Goal: Task Accomplishment & Management: Manage account settings

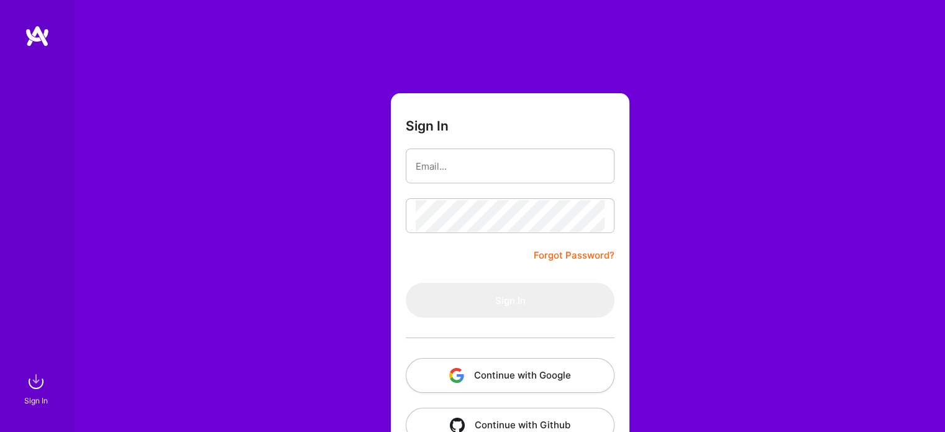
click at [531, 379] on button "Continue with Google" at bounding box center [510, 375] width 209 height 35
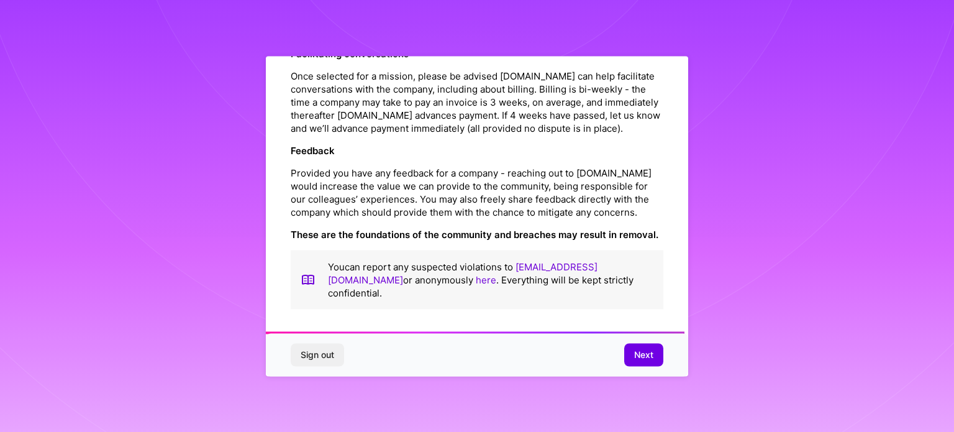
scroll to position [1440, 0]
click at [643, 352] on span "Next" at bounding box center [643, 354] width 19 height 12
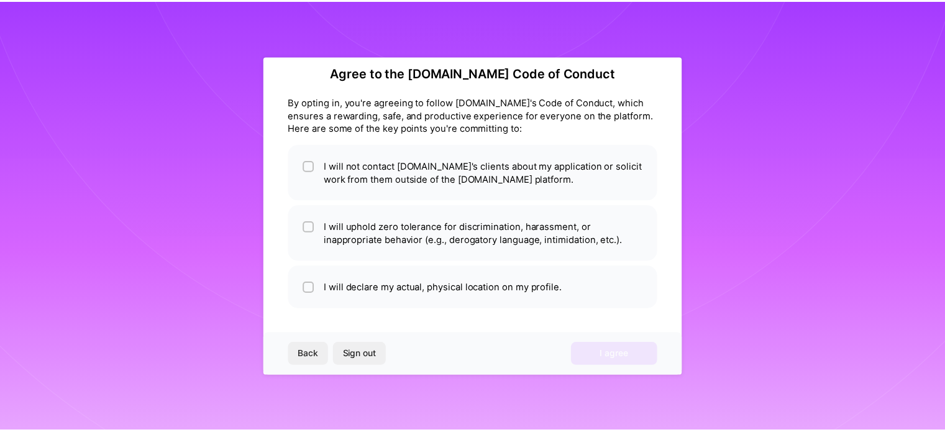
scroll to position [15, 0]
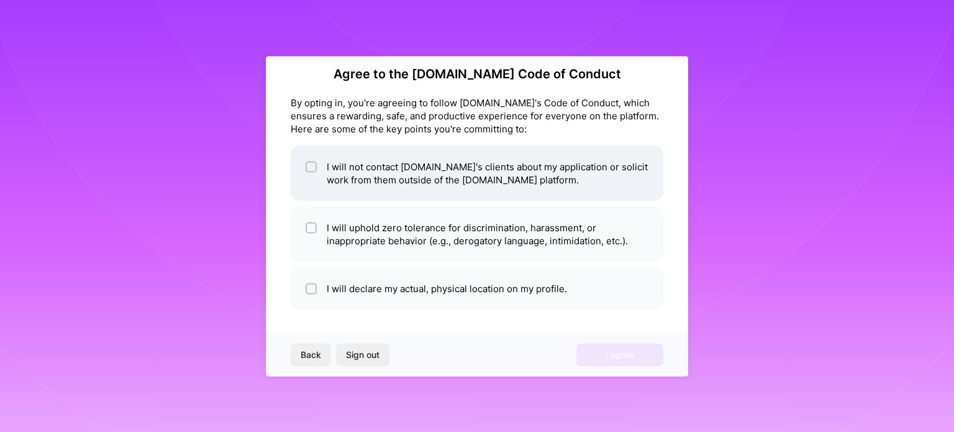
click at [570, 180] on li "I will not contact [DOMAIN_NAME]'s clients about my application or solicit work…" at bounding box center [477, 173] width 373 height 56
checkbox input "true"
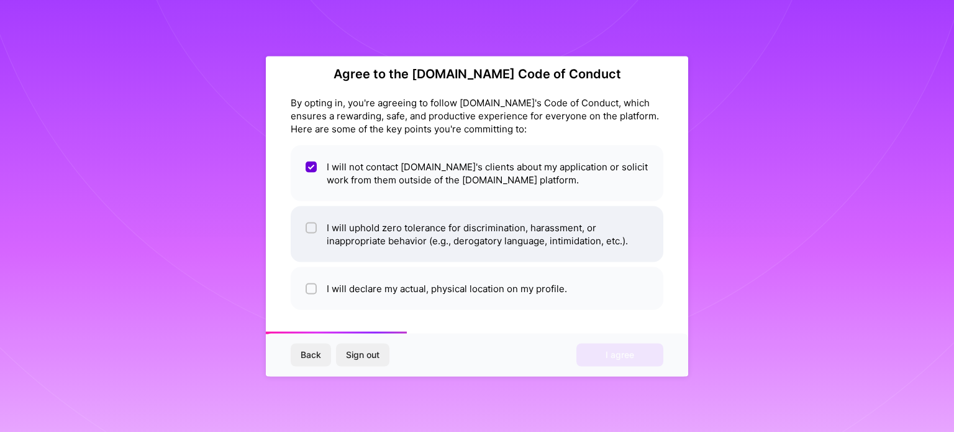
click at [634, 230] on li "I will uphold zero tolerance for discrimination, harassment, or inappropriate b…" at bounding box center [477, 234] width 373 height 56
checkbox input "true"
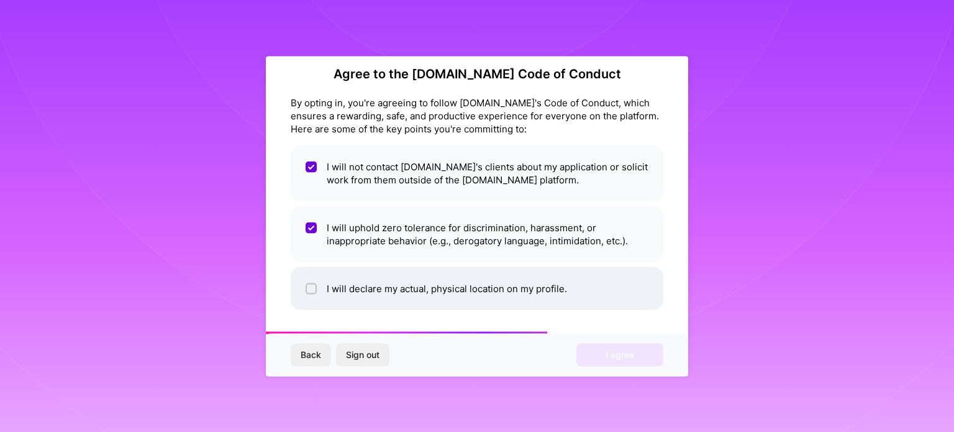
click at [548, 286] on li "I will declare my actual, physical location on my profile." at bounding box center [477, 287] width 373 height 43
checkbox input "true"
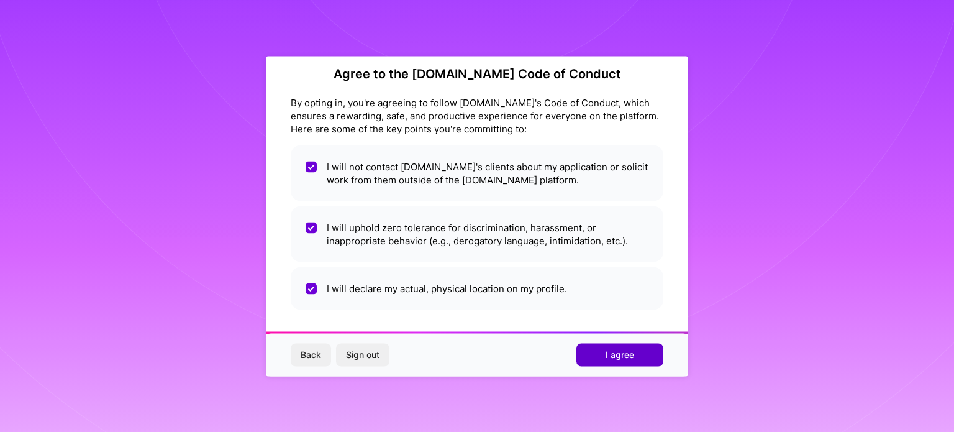
click at [621, 355] on span "I agree" at bounding box center [620, 354] width 29 height 12
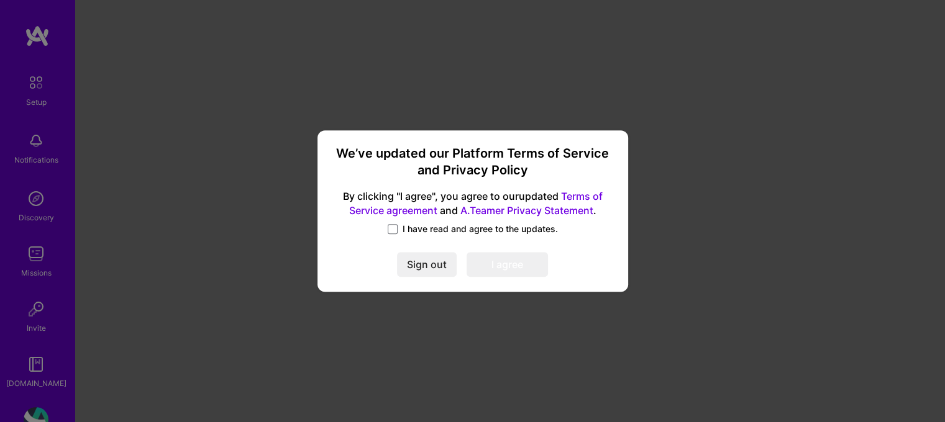
click at [534, 234] on span "I have read and agree to the updates." at bounding box center [479, 229] width 155 height 12
click at [0, 0] on input "I have read and agree to the updates." at bounding box center [0, 0] width 0 height 0
click at [524, 271] on button "I agree" at bounding box center [506, 264] width 81 height 25
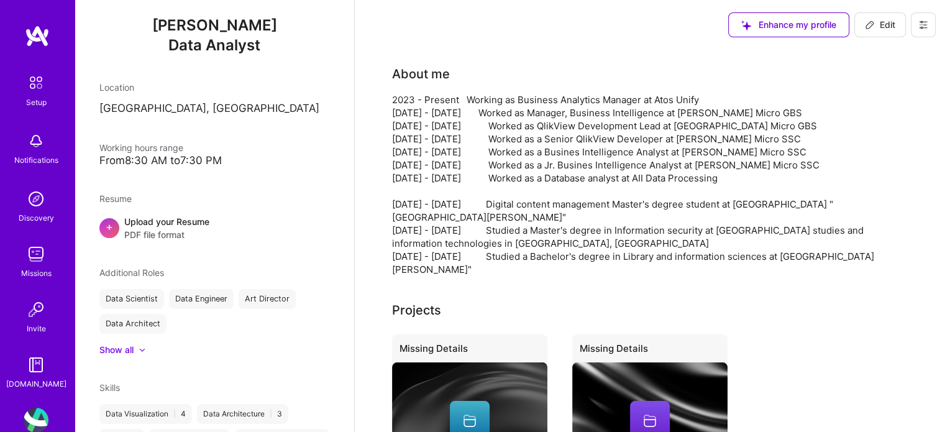
scroll to position [178, 0]
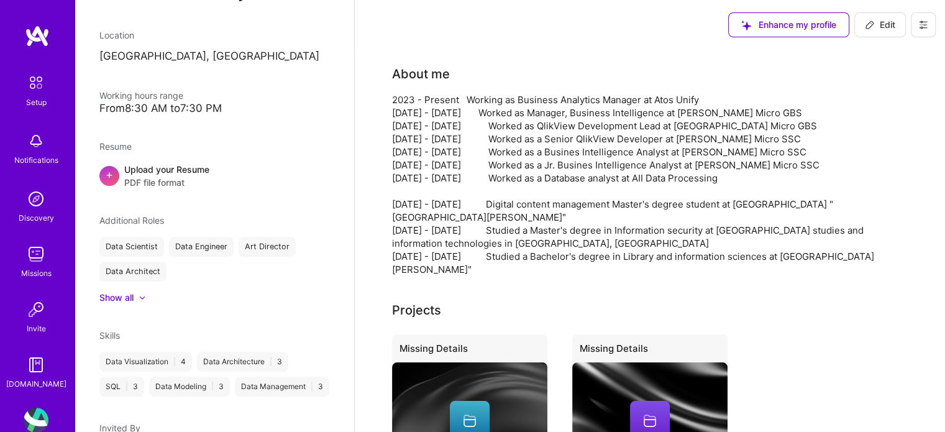
click at [138, 302] on div at bounding box center [136, 297] width 5 height 12
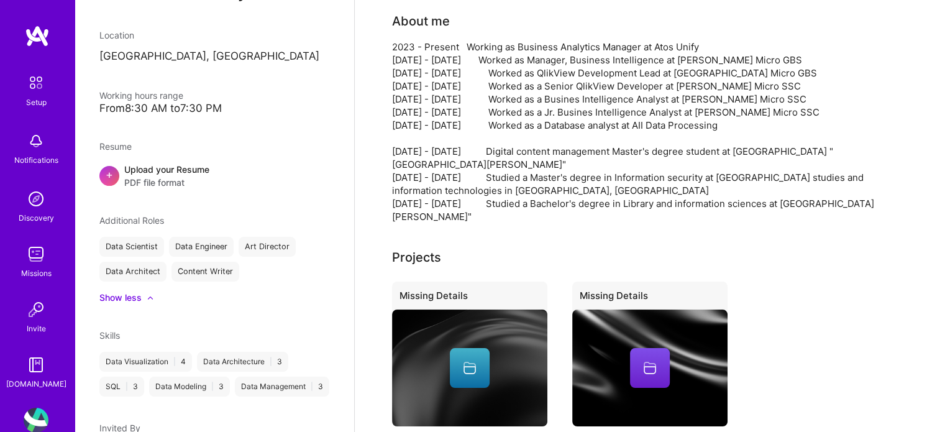
scroll to position [0, 0]
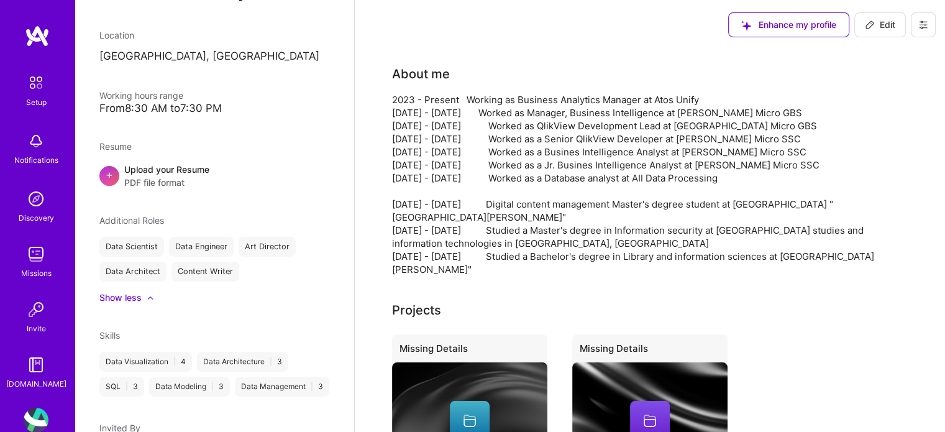
click at [854, 27] on button "Edit" at bounding box center [880, 24] width 52 height 25
select select "US"
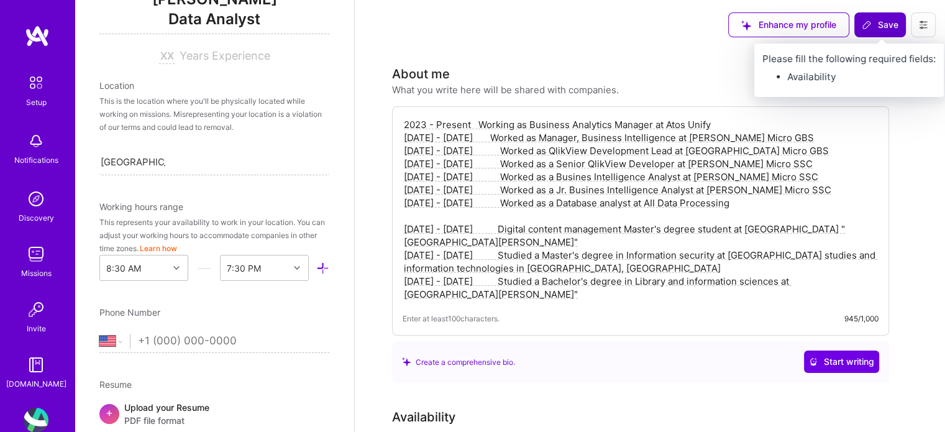
scroll to position [508, 0]
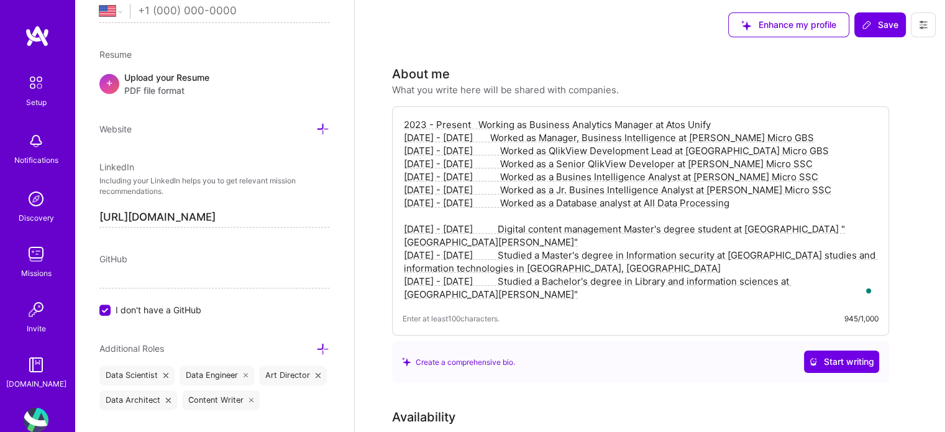
click at [673, 129] on textarea "2023 - Present Working as Business Analytics Manager at Atos Unify [DATE] - [DA…" at bounding box center [640, 209] width 476 height 185
click at [677, 121] on textarea "2023 - Present Working as Business Analytics Manager at Atos Unify [DATE] - [DA…" at bounding box center [640, 209] width 476 height 185
drag, startPoint x: 677, startPoint y: 121, endPoint x: 702, endPoint y: 119, distance: 25.6
click at [702, 119] on textarea "2023 - Present Working as Business Analytics Manager at Atos Unify [DATE] - [DA…" at bounding box center [640, 209] width 476 height 185
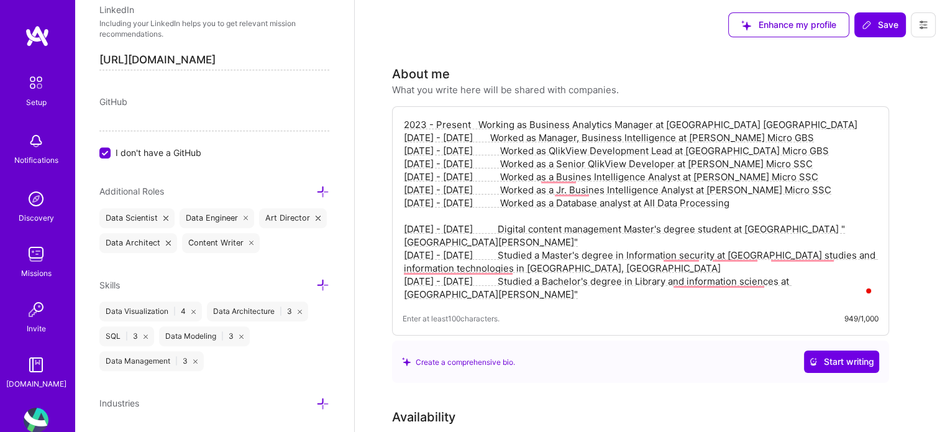
scroll to position [694, 0]
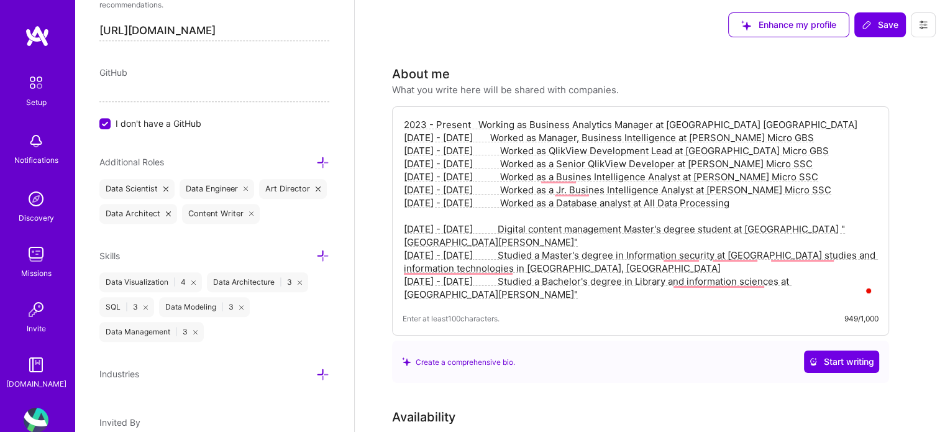
type textarea "2023 - Present Working as Business Analytics Manager at [GEOGRAPHIC_DATA] [GEOG…"
click at [317, 161] on icon at bounding box center [322, 162] width 13 height 13
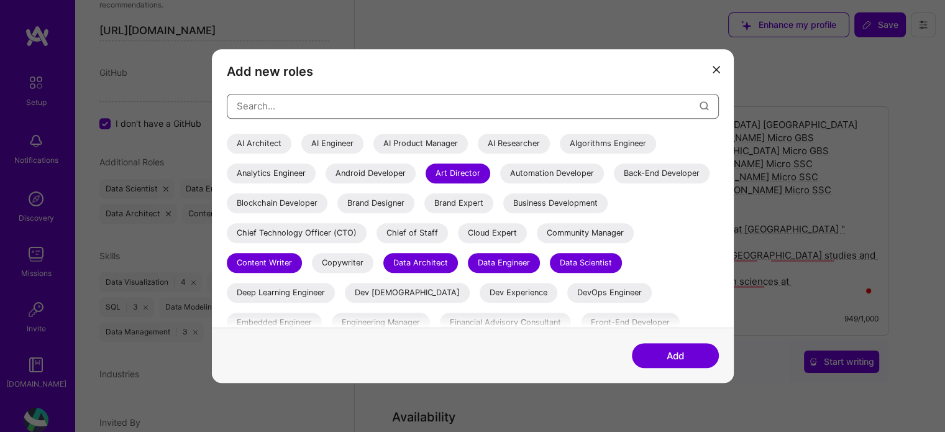
click at [279, 106] on input "modal" at bounding box center [468, 106] width 463 height 32
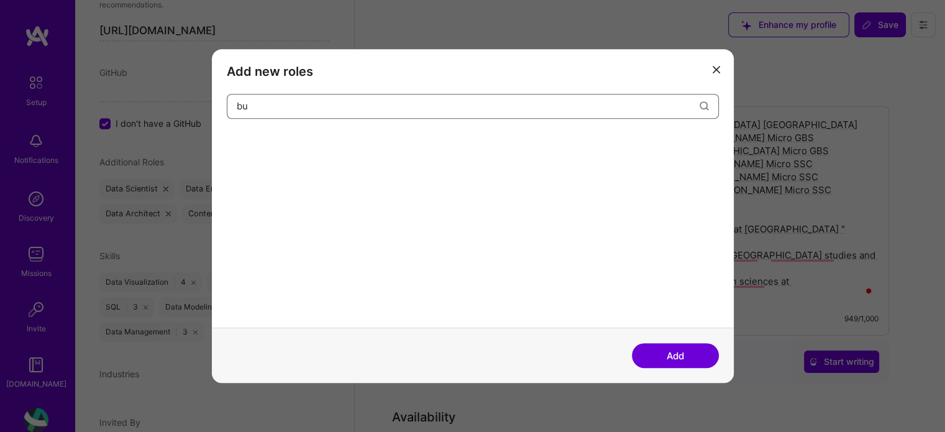
type input "b"
type input "BI"
click at [716, 70] on icon "modal" at bounding box center [715, 69] width 7 height 7
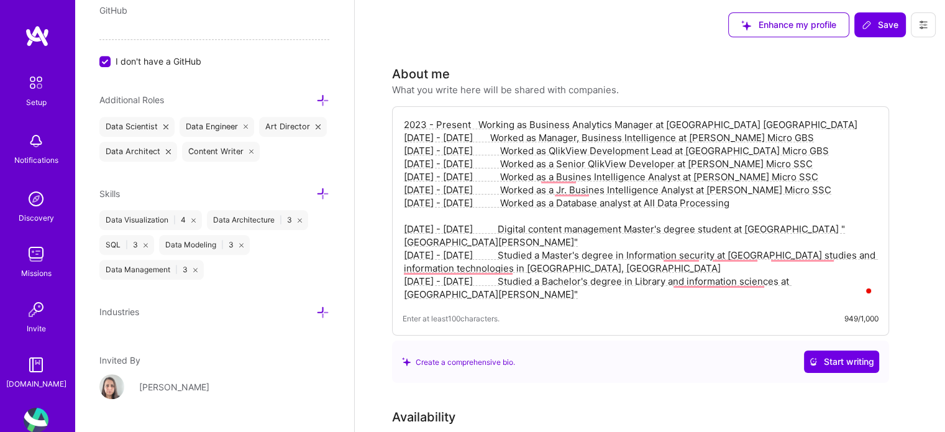
scroll to position [810, 0]
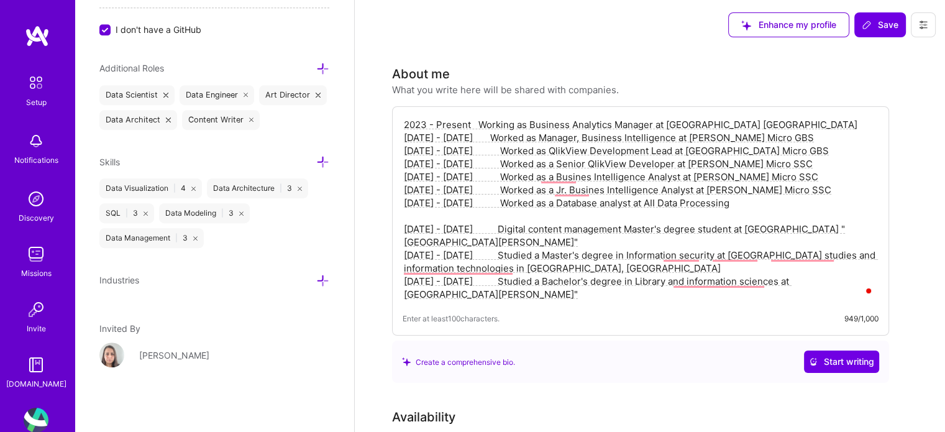
click at [316, 163] on icon at bounding box center [322, 161] width 13 height 13
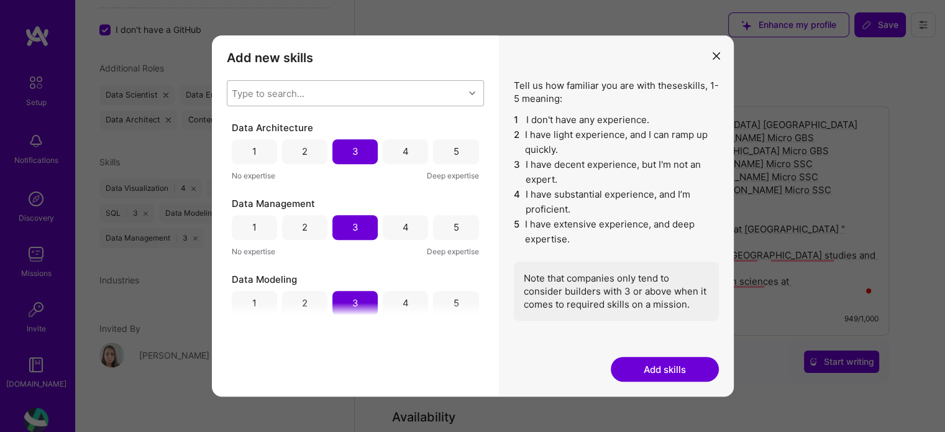
click at [292, 88] on div "Type to search..." at bounding box center [268, 92] width 73 height 13
type input "bus"
click at [506, 43] on div "Tell us how familiar you are with these skills , 1-5 meaning: 1 I don't have an…" at bounding box center [616, 215] width 235 height 361
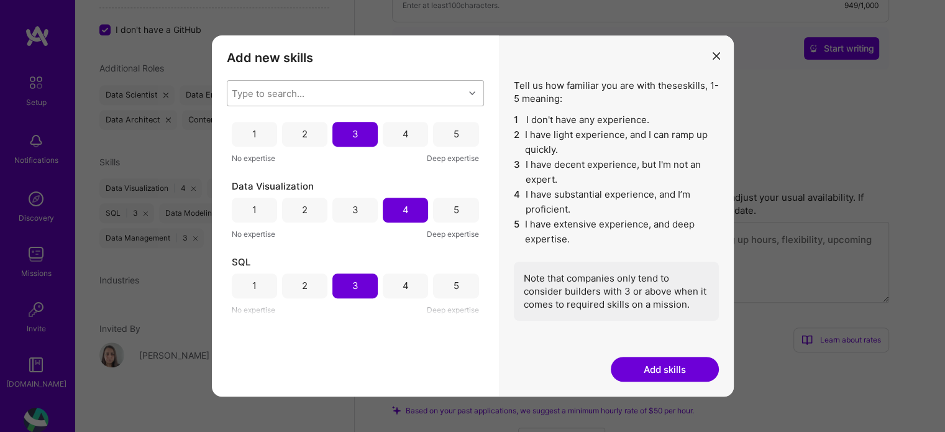
scroll to position [435, 0]
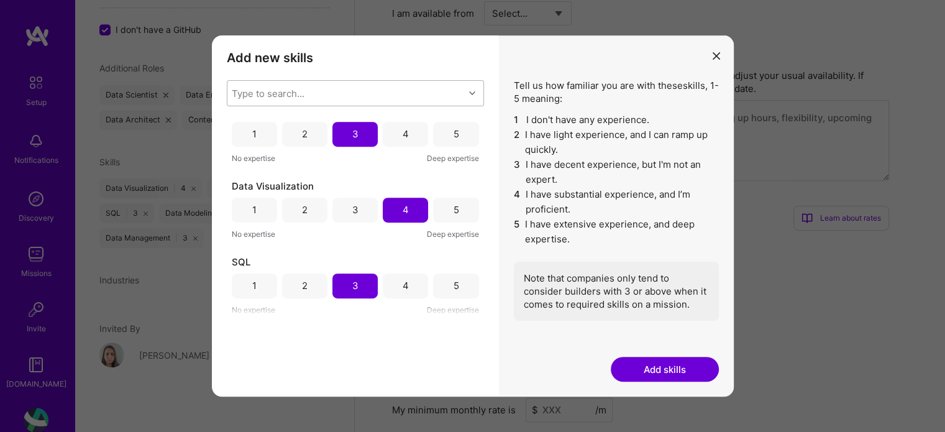
click at [715, 57] on icon "modal" at bounding box center [715, 55] width 7 height 7
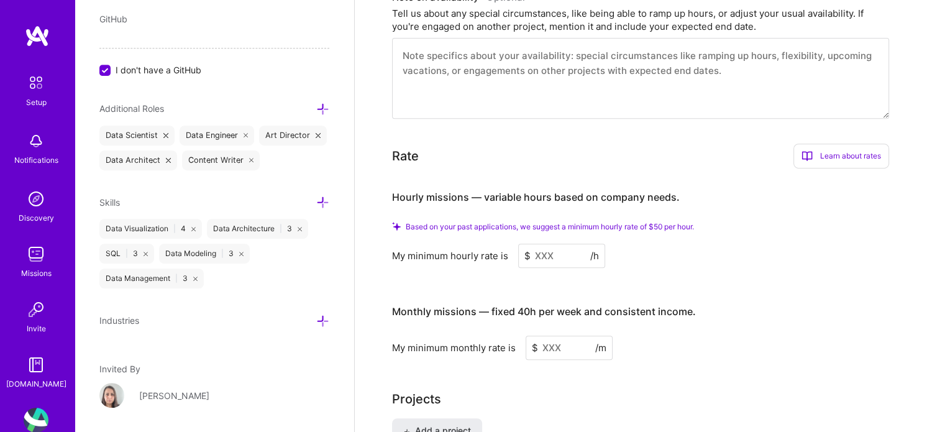
scroll to position [810, 0]
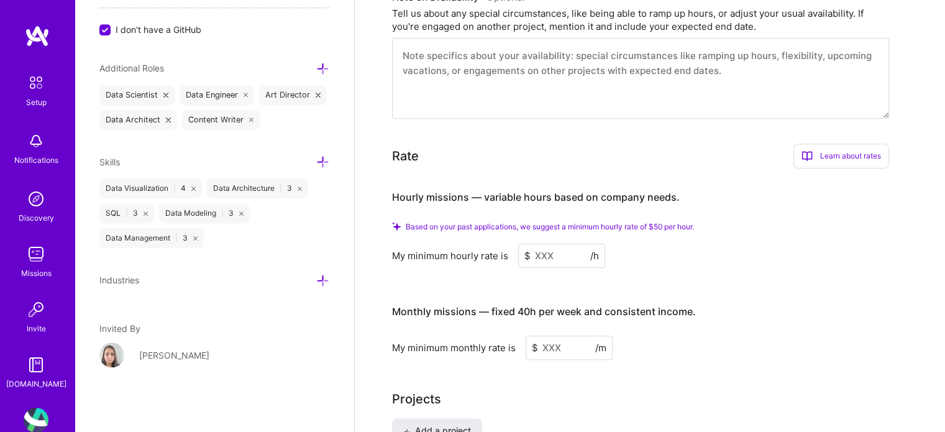
click at [316, 282] on icon at bounding box center [322, 280] width 13 height 13
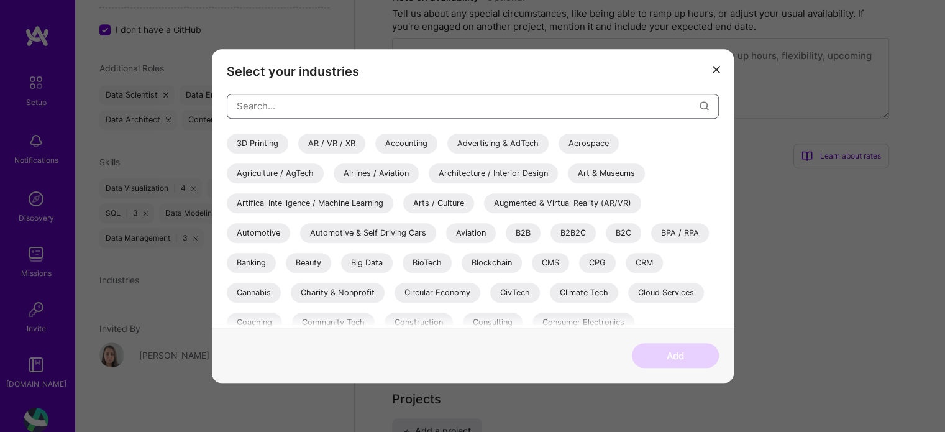
click at [343, 106] on input "modal" at bounding box center [468, 106] width 463 height 32
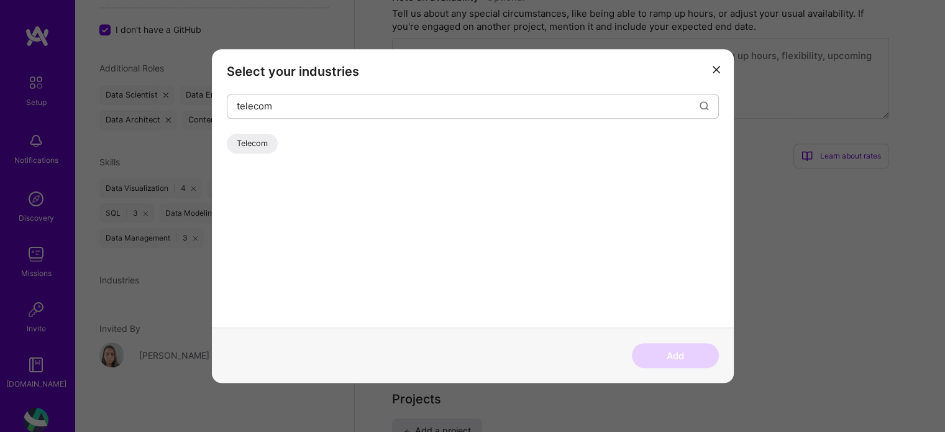
click at [263, 145] on div "Telecom" at bounding box center [252, 144] width 51 height 20
click at [313, 109] on input "telecom" at bounding box center [468, 106] width 463 height 32
type input "distr"
click at [302, 141] on div "Supply Chain and Distribution" at bounding box center [292, 144] width 131 height 20
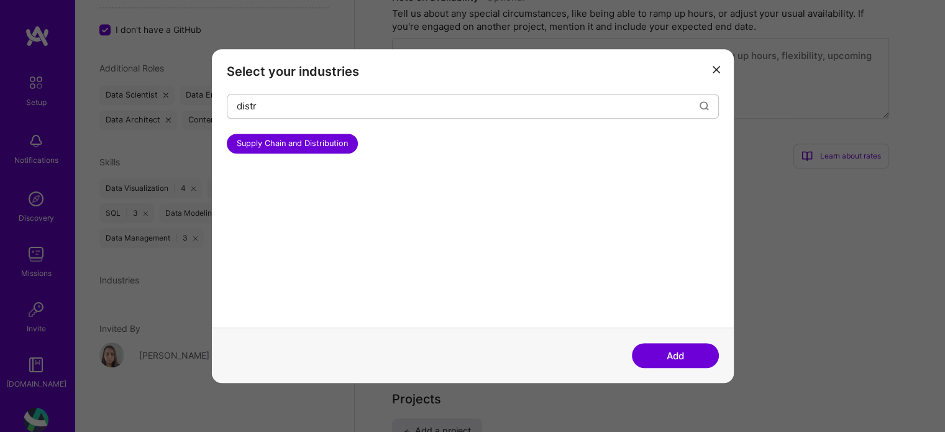
click at [683, 353] on button "Add" at bounding box center [675, 355] width 87 height 25
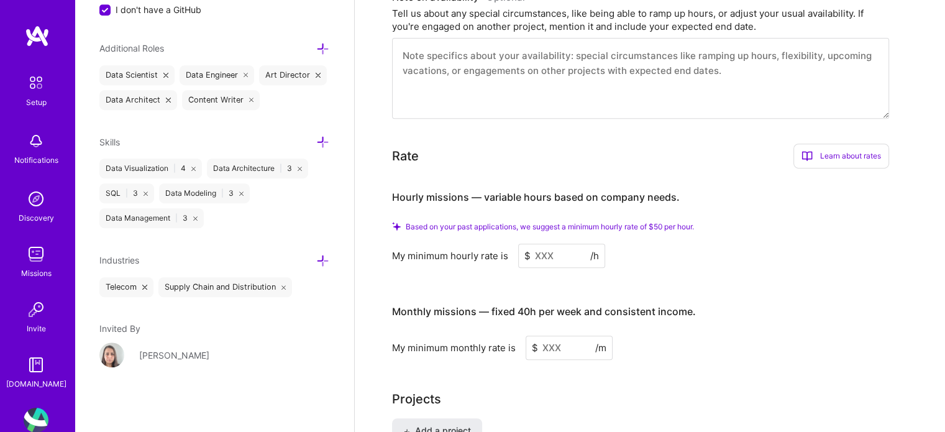
click at [574, 250] on input at bounding box center [561, 255] width 87 height 24
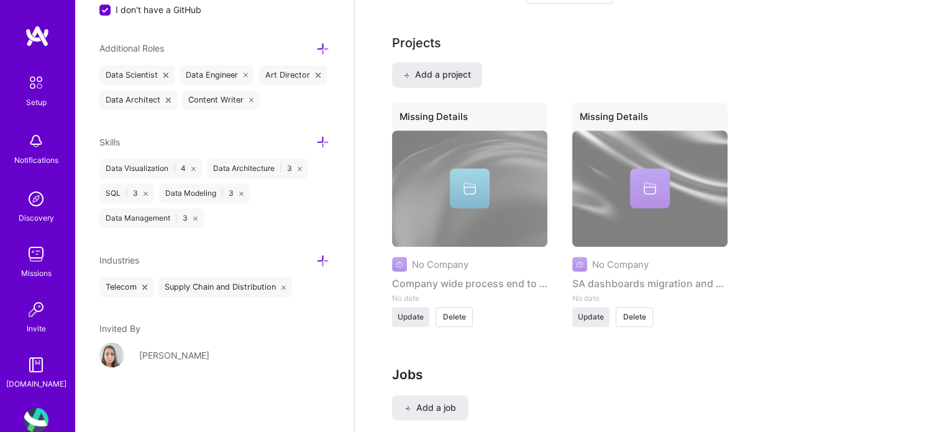
scroll to position [502, 0]
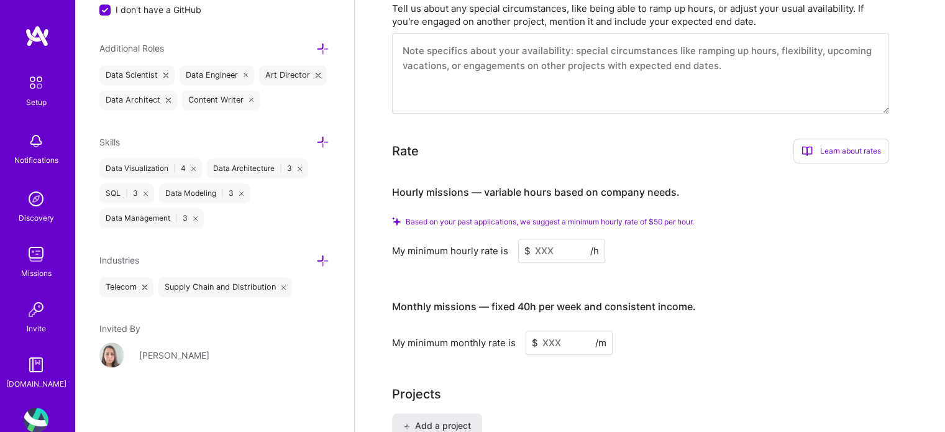
click at [549, 247] on input at bounding box center [561, 250] width 87 height 24
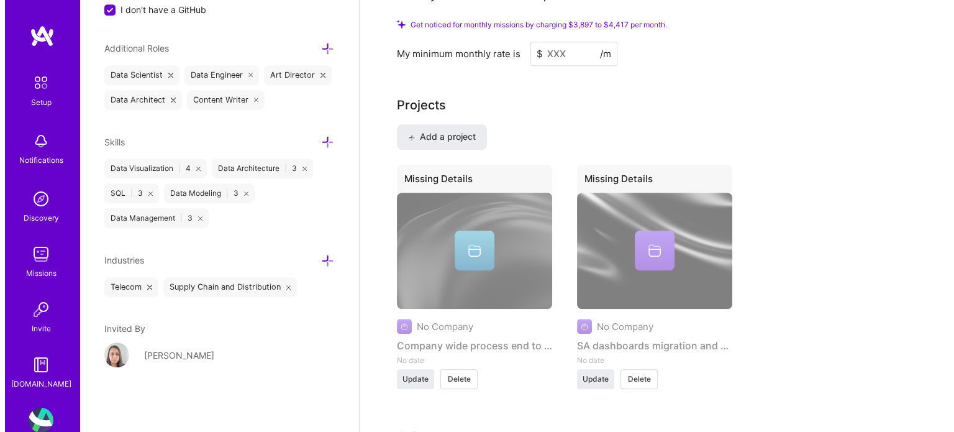
scroll to position [812, 0]
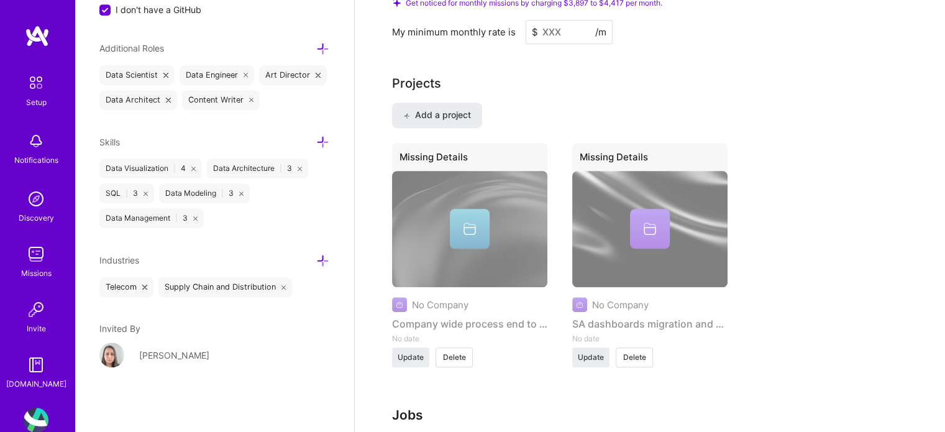
type input "30"
click at [468, 227] on div "No Company Company wide process end to end data analytics No date Update Delete" at bounding box center [469, 258] width 155 height 175
click at [447, 312] on div "No Company Company wide process end to end data analytics No date Update Delete" at bounding box center [469, 258] width 155 height 175
click at [401, 363] on button "Update" at bounding box center [410, 357] width 37 height 20
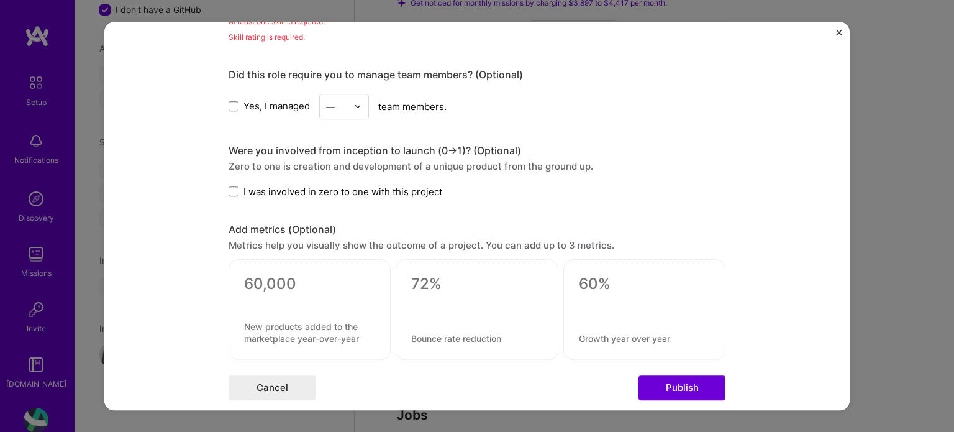
scroll to position [719, 0]
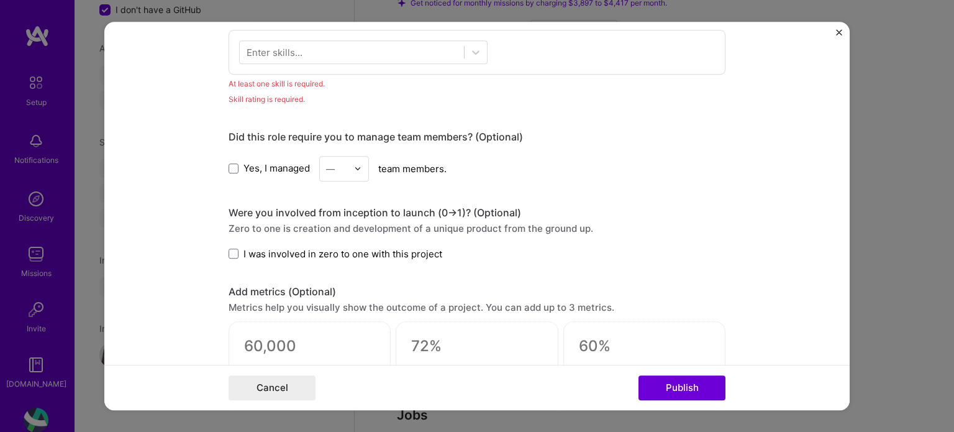
click at [269, 162] on span "Yes, I managed" at bounding box center [276, 168] width 66 height 13
click at [0, 0] on input "Yes, I managed" at bounding box center [0, 0] width 0 height 0
click at [354, 167] on img at bounding box center [357, 168] width 7 height 7
click at [330, 270] on div "4" at bounding box center [344, 270] width 42 height 23
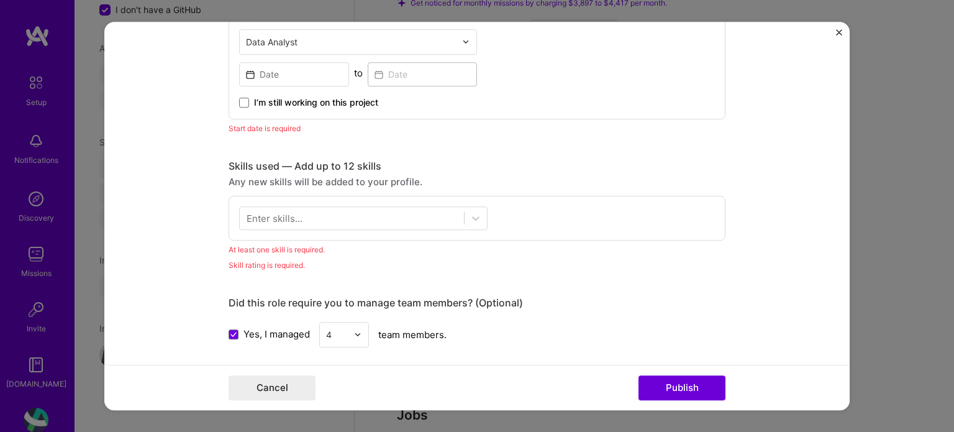
scroll to position [532, 0]
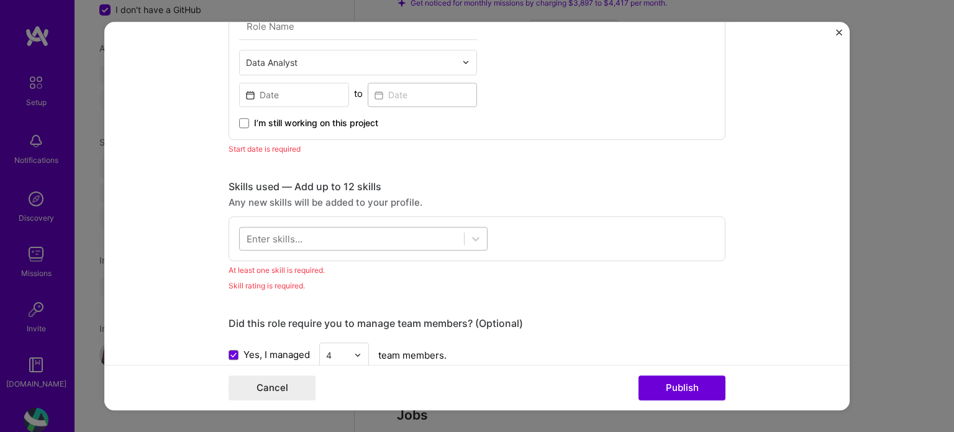
click at [415, 238] on div at bounding box center [352, 238] width 224 height 20
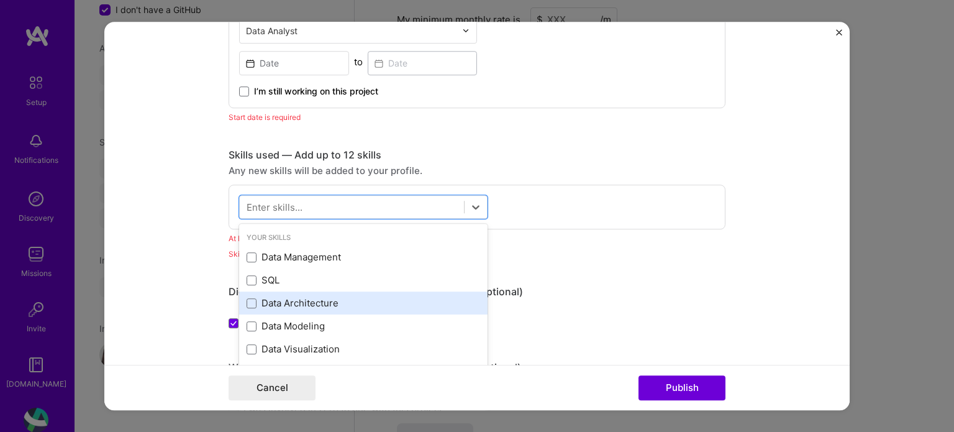
scroll to position [594, 0]
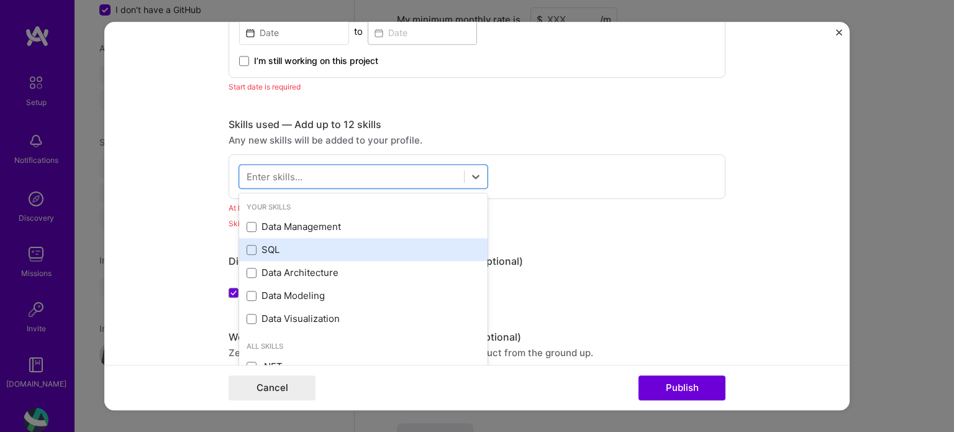
click at [266, 244] on div "SQL" at bounding box center [364, 249] width 234 height 13
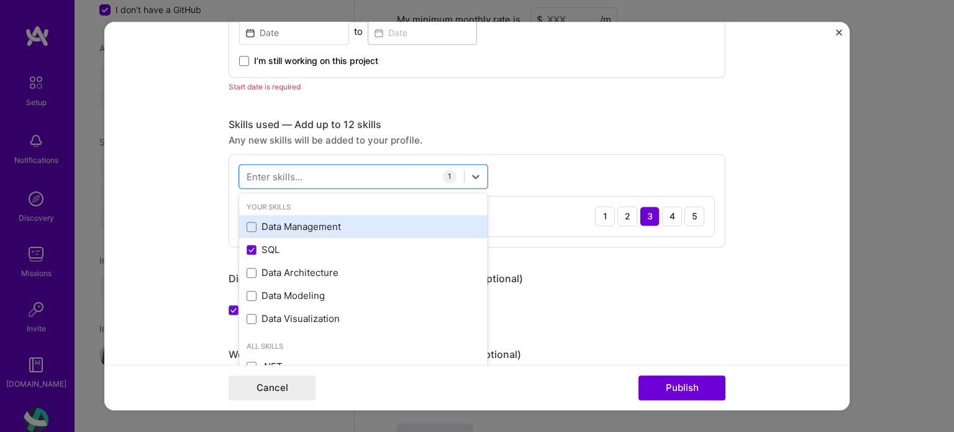
click at [281, 224] on div "Data Management" at bounding box center [364, 226] width 234 height 13
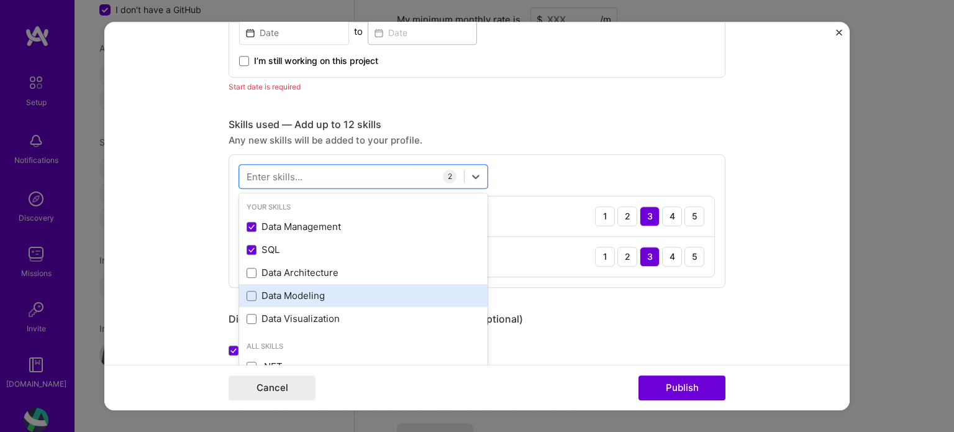
click at [323, 298] on div "Data Modeling" at bounding box center [364, 295] width 234 height 13
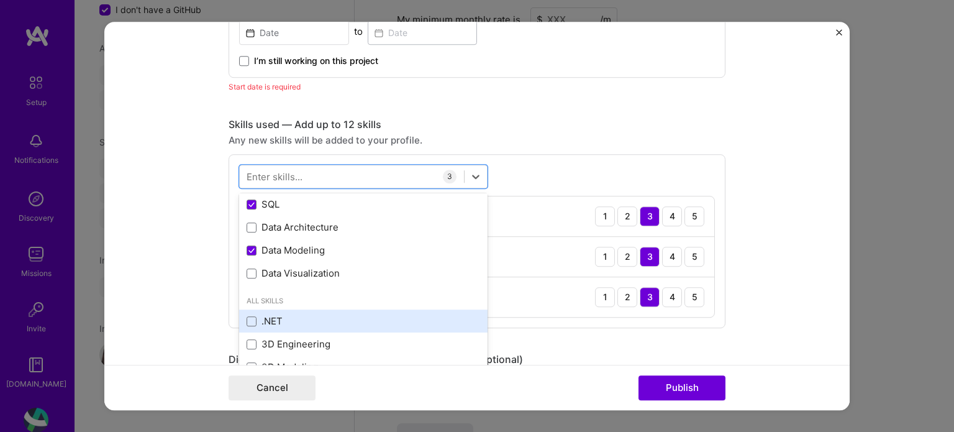
scroll to position [62, 0]
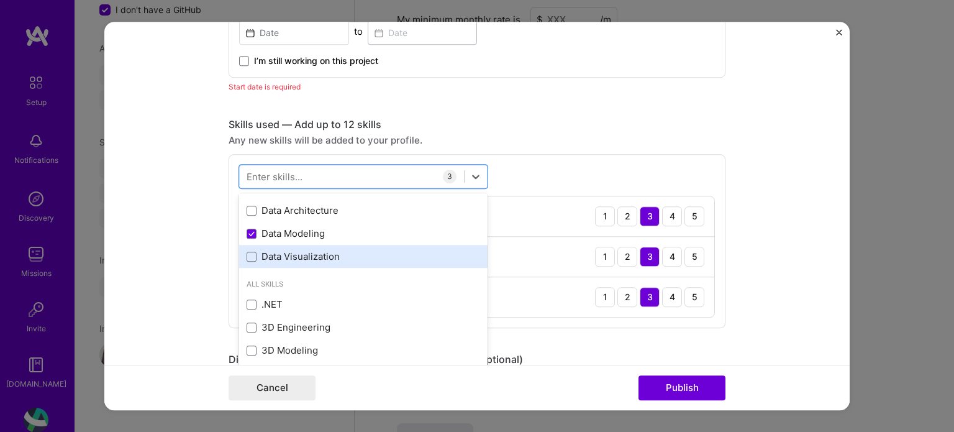
click at [309, 263] on div "Data Visualization" at bounding box center [363, 256] width 248 height 23
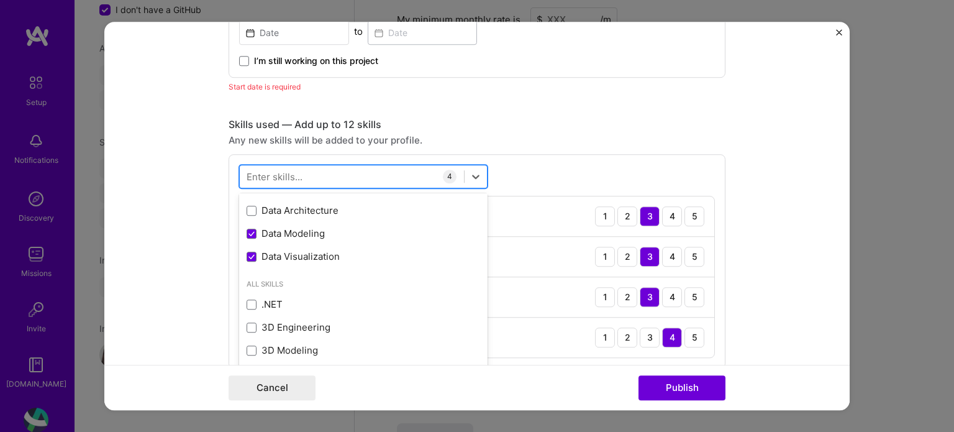
click at [307, 178] on div at bounding box center [352, 176] width 224 height 20
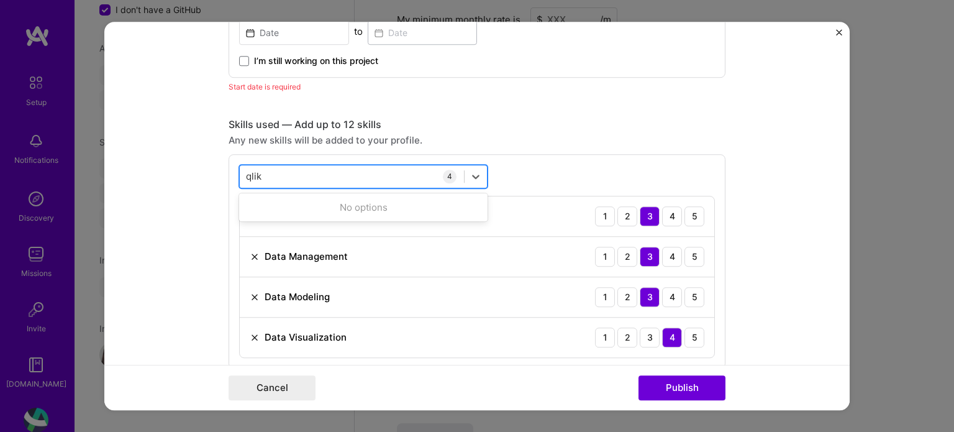
click at [300, 173] on div "qlik qlik" at bounding box center [352, 176] width 224 height 20
click at [400, 174] on div "qlik qlik" at bounding box center [352, 176] width 224 height 20
type input "qlik"
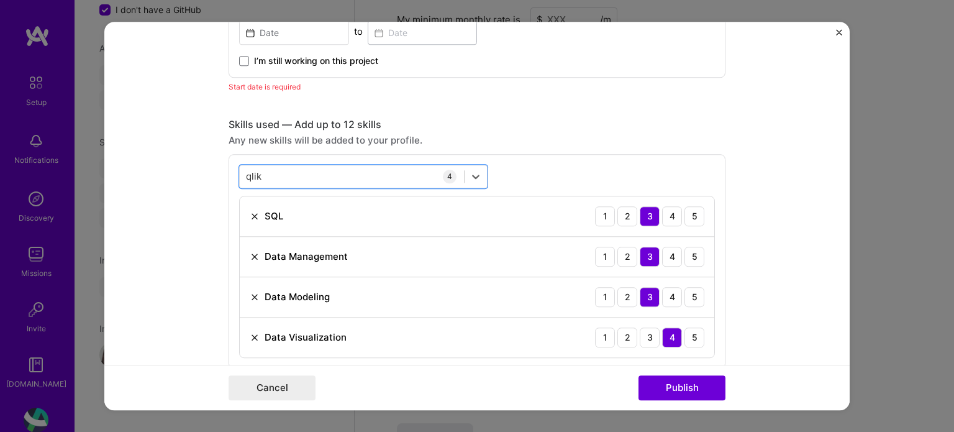
click at [706, 95] on div "This project is missing details. To be able to apply to missions with this proj…" at bounding box center [477, 300] width 497 height 1697
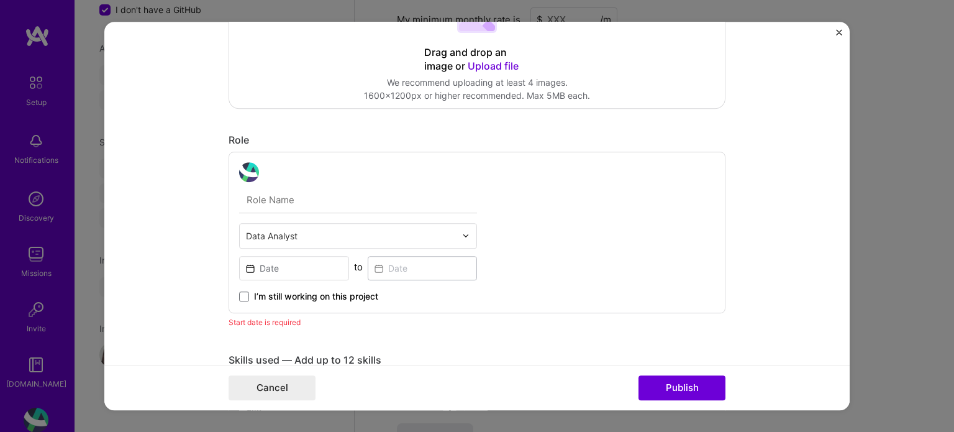
scroll to position [346, 0]
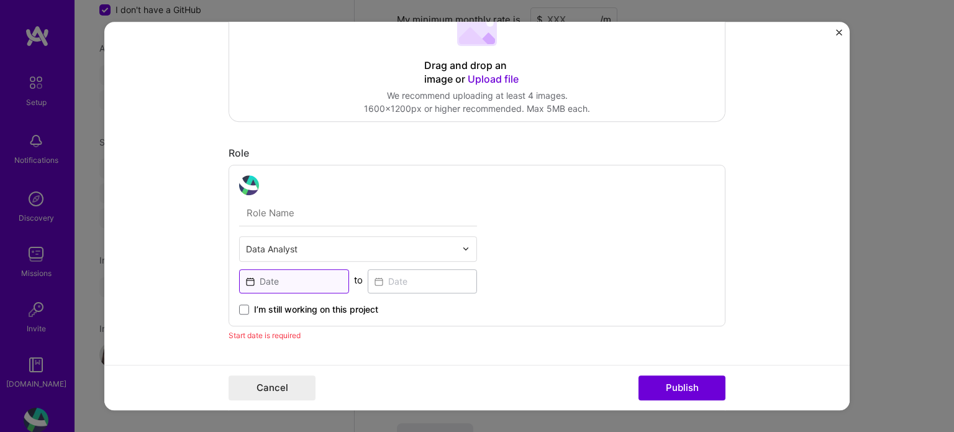
click at [248, 280] on input at bounding box center [294, 281] width 110 height 24
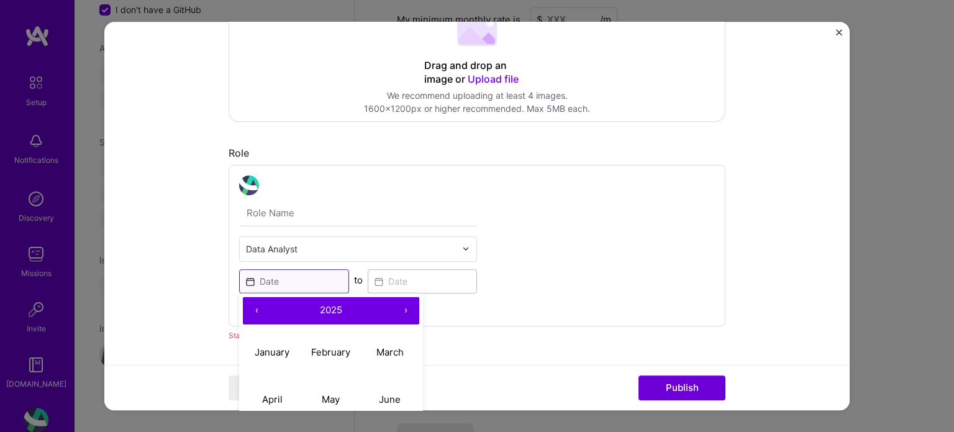
click at [248, 280] on input at bounding box center [294, 281] width 110 height 24
click at [671, 260] on div "Data Analyst ‹ 2025 › January February March April May June July August Septemb…" at bounding box center [477, 245] width 497 height 161
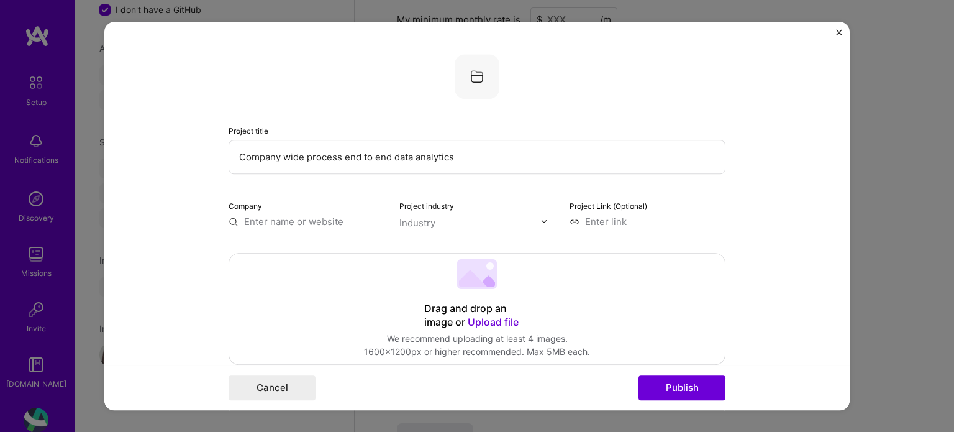
scroll to position [35, 0]
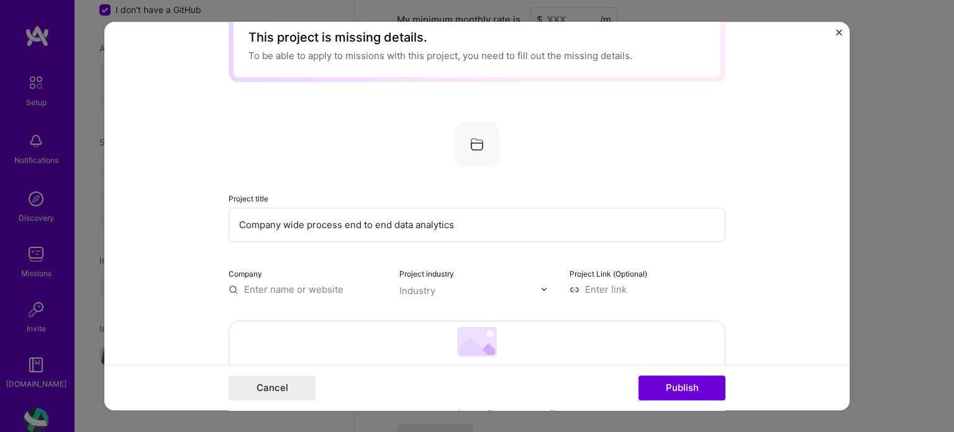
click at [305, 285] on input "text" at bounding box center [307, 289] width 156 height 13
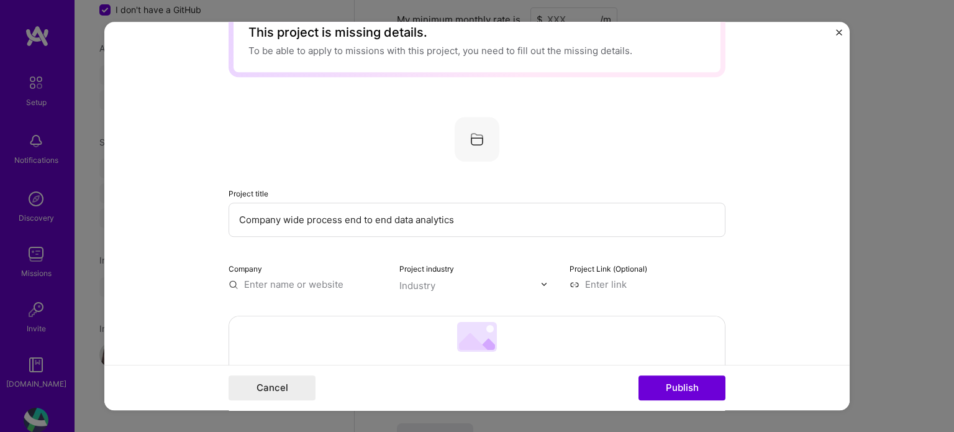
scroll to position [62, 0]
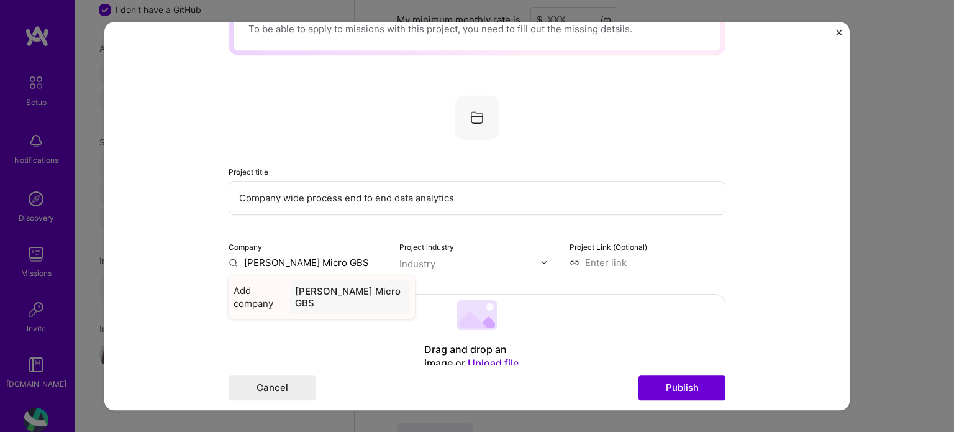
type input "[PERSON_NAME] Micro GBS"
click at [347, 292] on div "[PERSON_NAME] Micro GBS" at bounding box center [350, 297] width 120 height 34
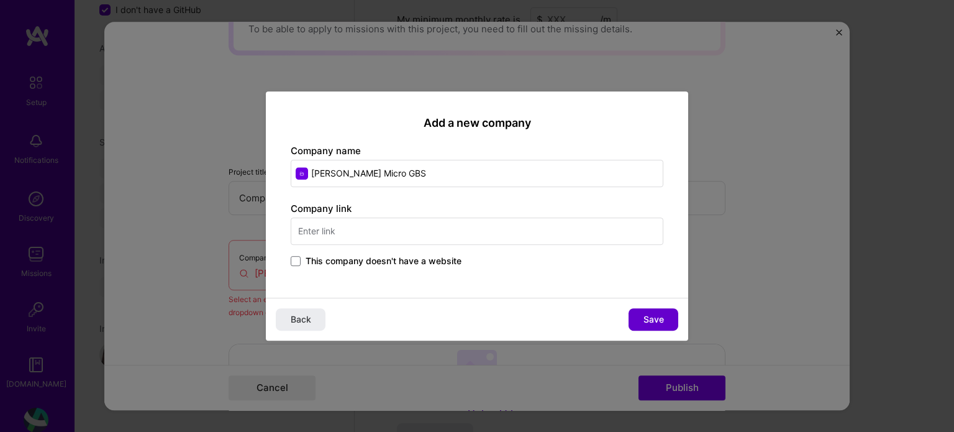
click at [665, 315] on button "Save" at bounding box center [654, 319] width 50 height 22
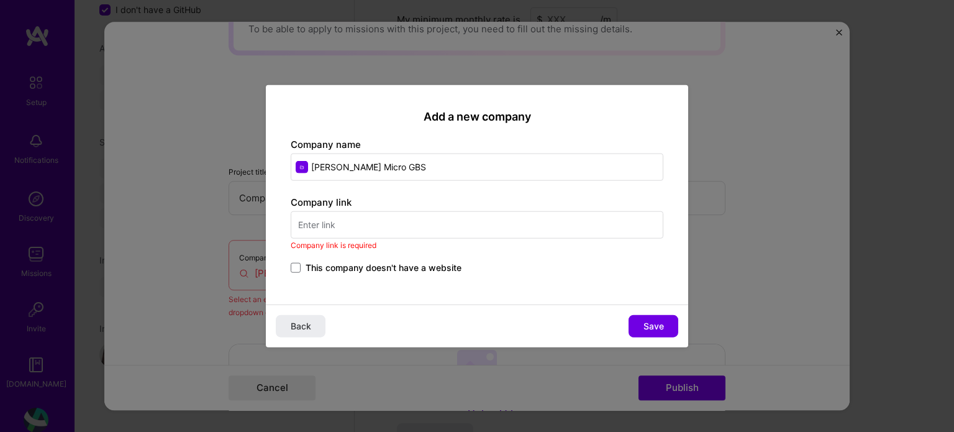
click at [380, 233] on input "text" at bounding box center [477, 224] width 373 height 27
click at [333, 268] on span "This company doesn't have a website" at bounding box center [384, 267] width 156 height 12
click at [0, 0] on input "This company doesn't have a website" at bounding box center [0, 0] width 0 height 0
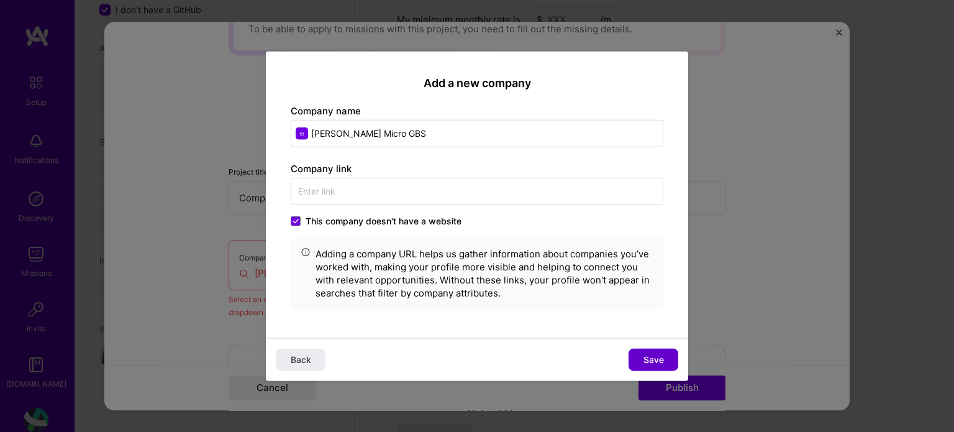
click at [660, 359] on span "Save" at bounding box center [653, 359] width 20 height 12
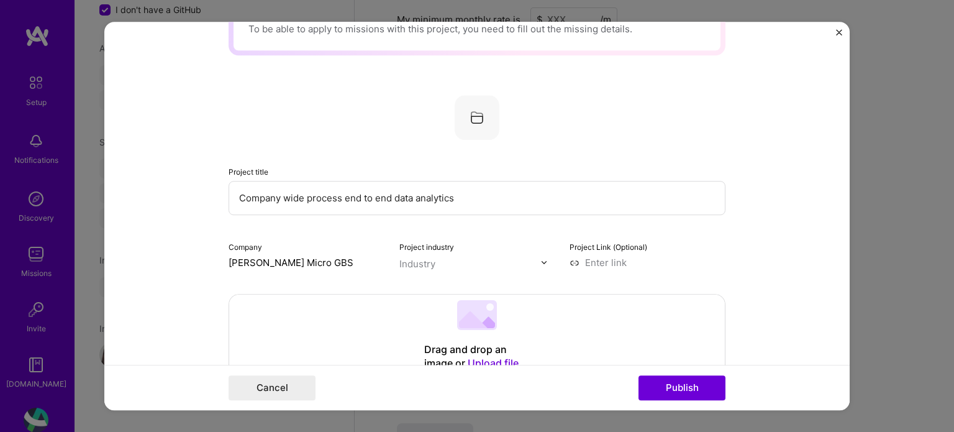
click at [429, 260] on div "Industry" at bounding box center [417, 263] width 36 height 13
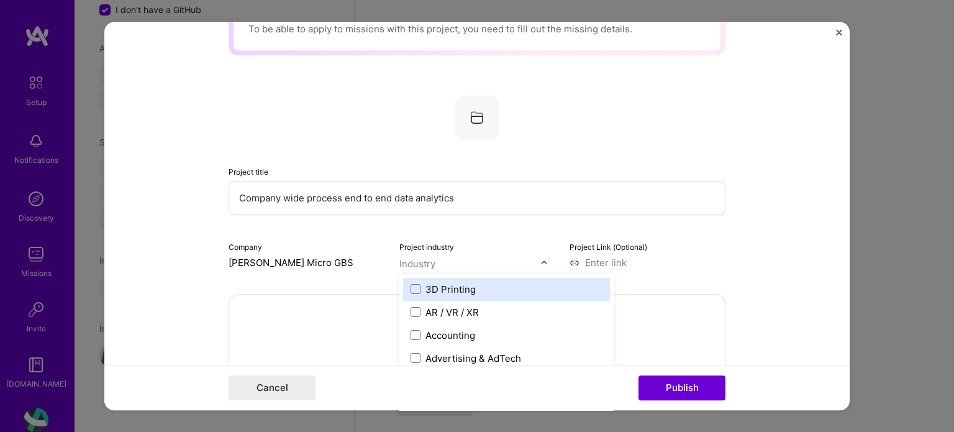
scroll to position [858, 0]
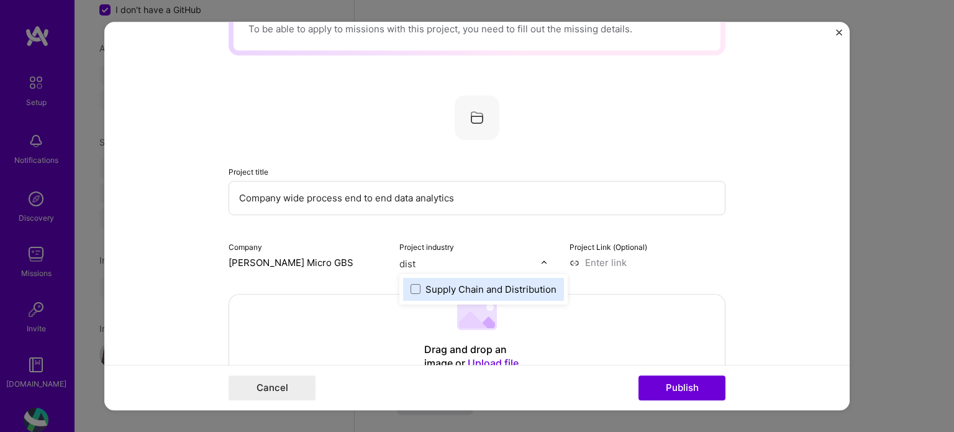
type input "distr"
click at [476, 290] on div "Supply Chain and Distribution" at bounding box center [490, 289] width 131 height 13
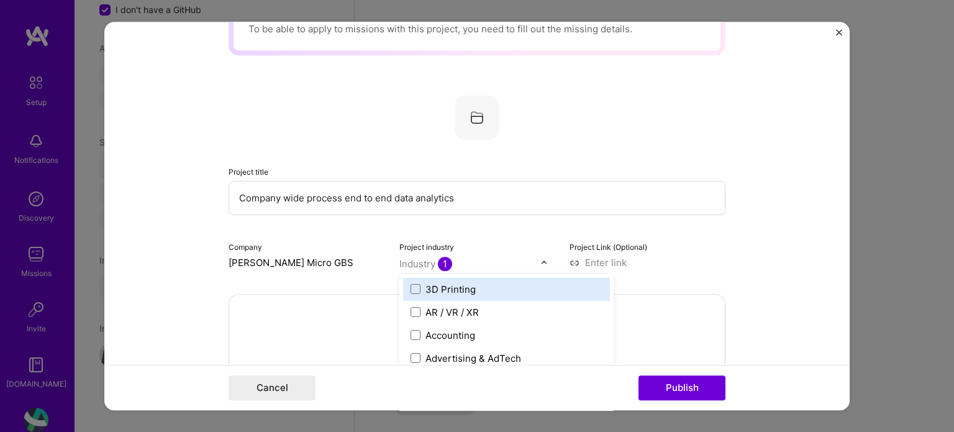
click at [752, 258] on form "This project is missing details. To be able to apply to missions with this proj…" at bounding box center [476, 216] width 745 height 389
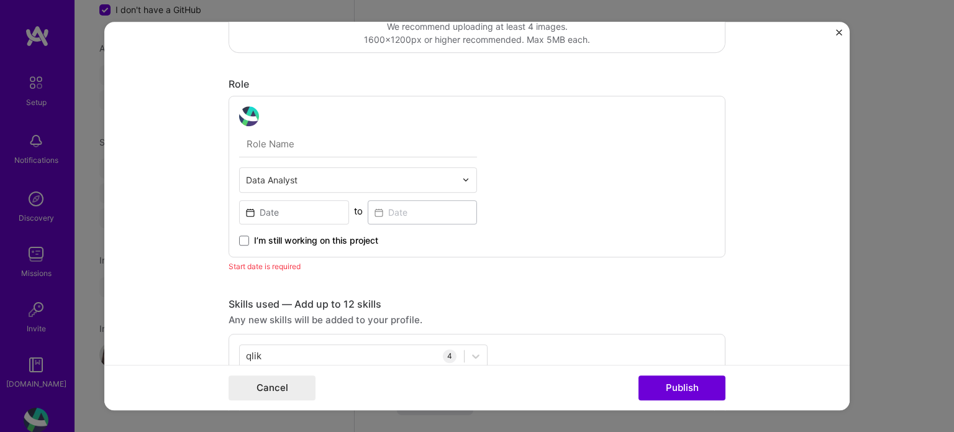
scroll to position [435, 0]
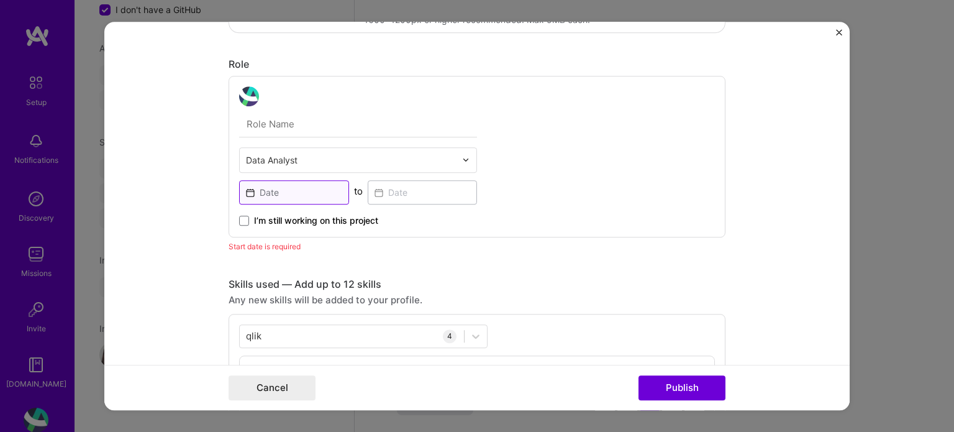
click at [290, 197] on input at bounding box center [294, 192] width 110 height 24
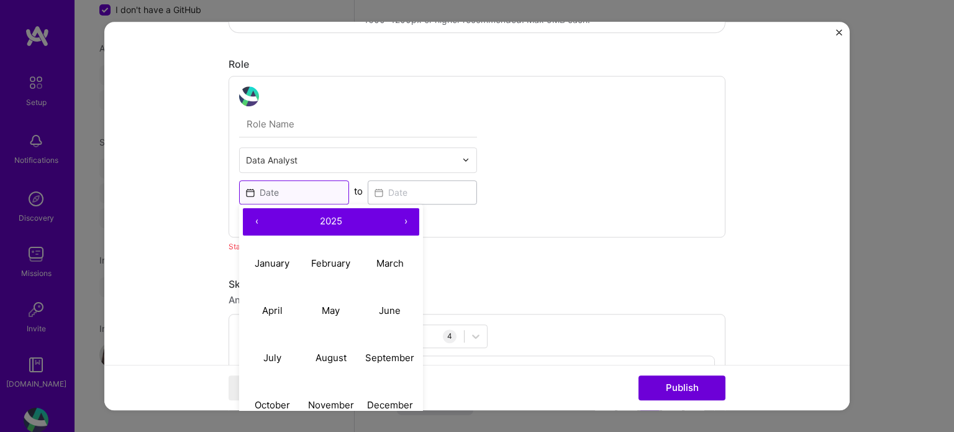
click at [239, 190] on input at bounding box center [294, 192] width 110 height 24
click at [248, 220] on button "‹" at bounding box center [256, 221] width 27 height 27
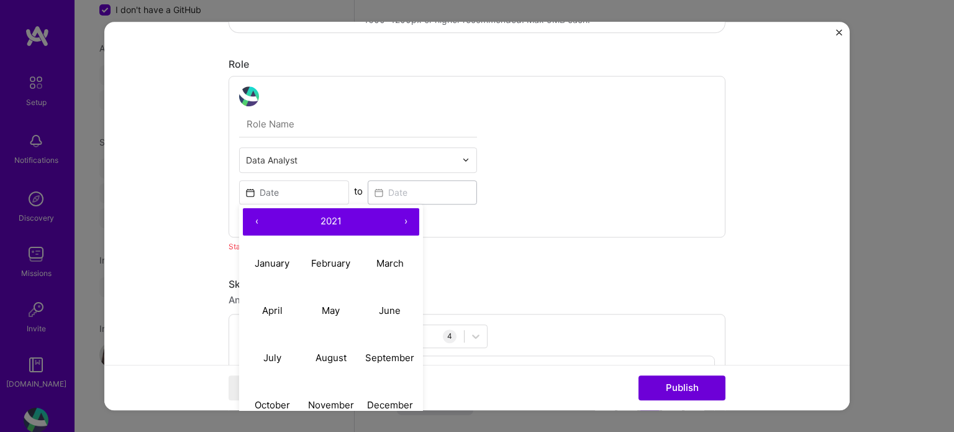
click at [248, 220] on button "‹" at bounding box center [256, 221] width 27 height 27
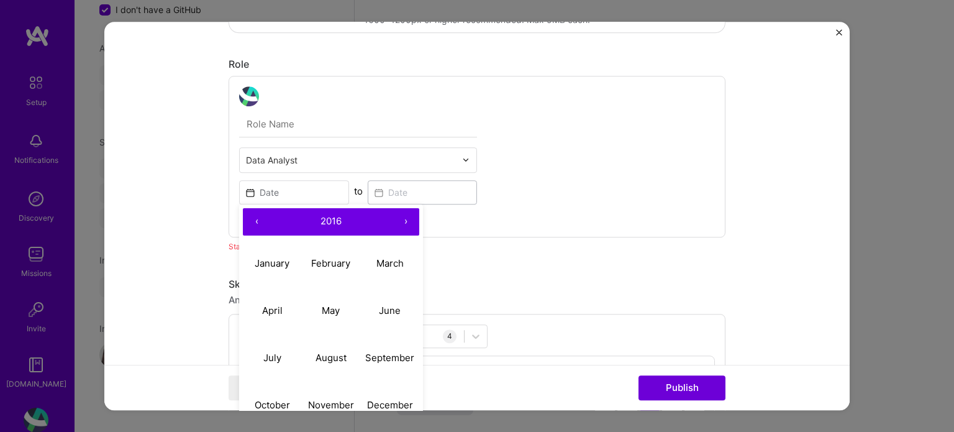
click at [400, 216] on button "›" at bounding box center [405, 221] width 27 height 27
click at [401, 219] on button "›" at bounding box center [405, 221] width 27 height 27
click at [286, 257] on button "January" at bounding box center [272, 263] width 59 height 47
type input "[DATE]"
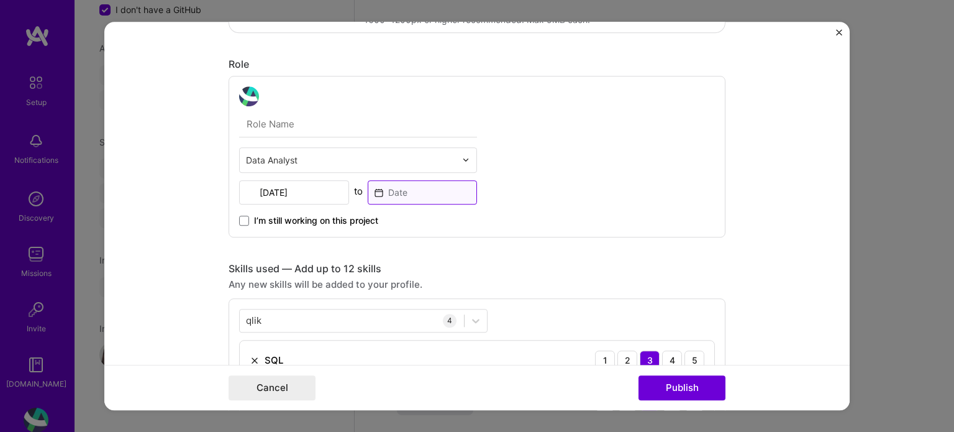
click at [442, 193] on input at bounding box center [423, 192] width 110 height 24
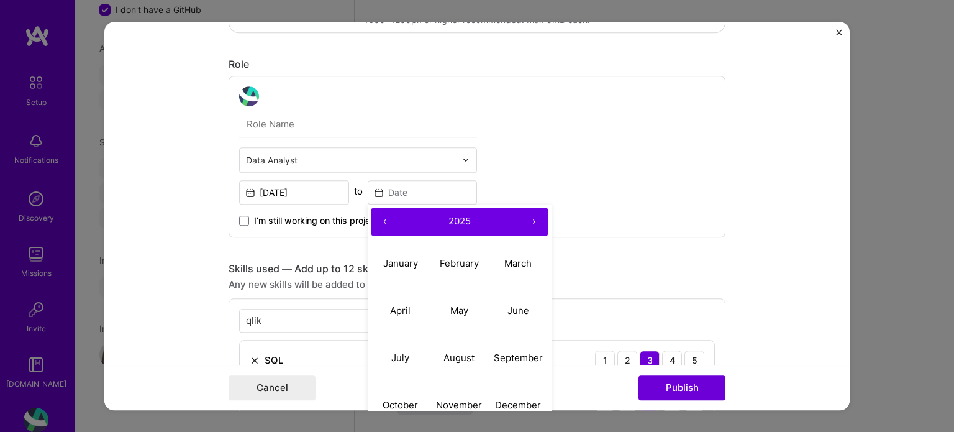
click at [378, 218] on button "‹" at bounding box center [384, 221] width 27 height 27
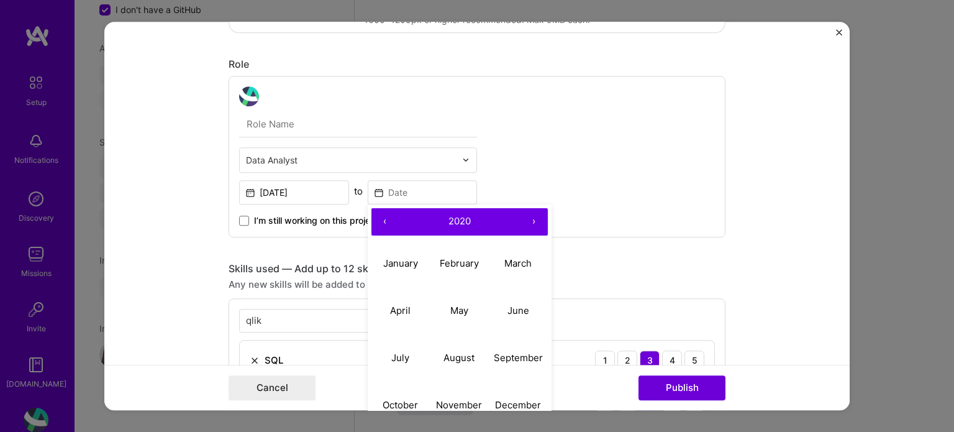
click at [379, 223] on button "‹" at bounding box center [384, 221] width 27 height 27
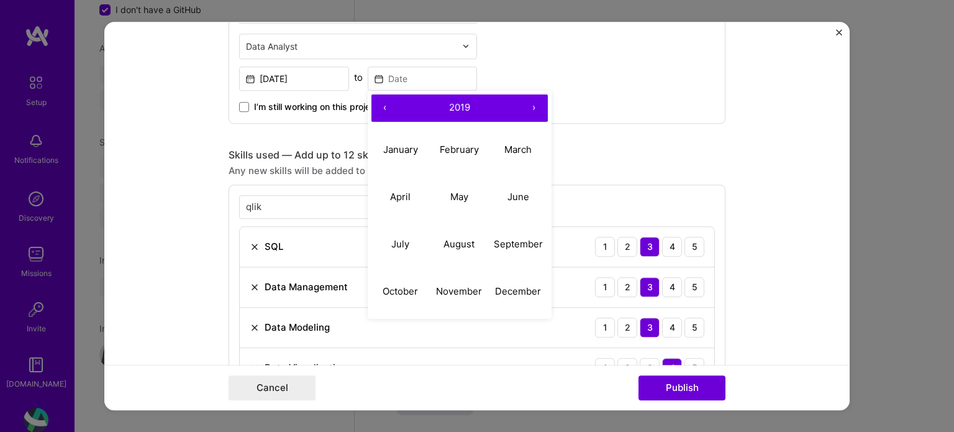
scroll to position [559, 0]
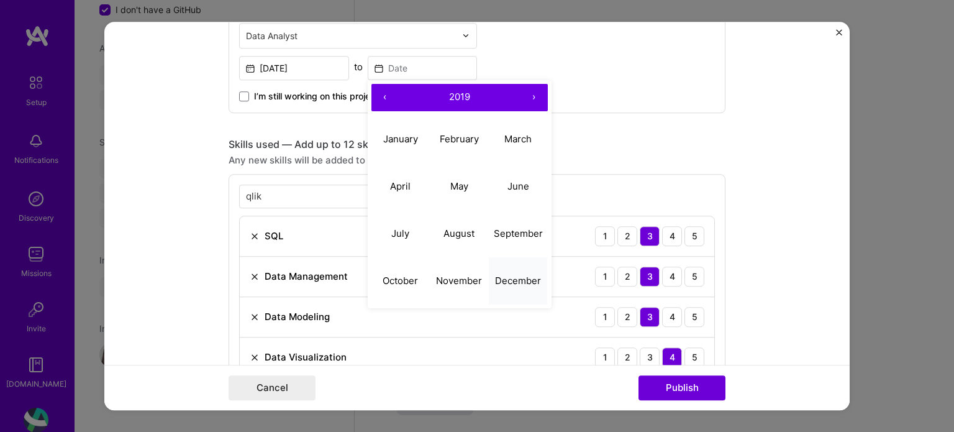
click at [512, 288] on button "December" at bounding box center [518, 280] width 59 height 47
type input "[DATE]"
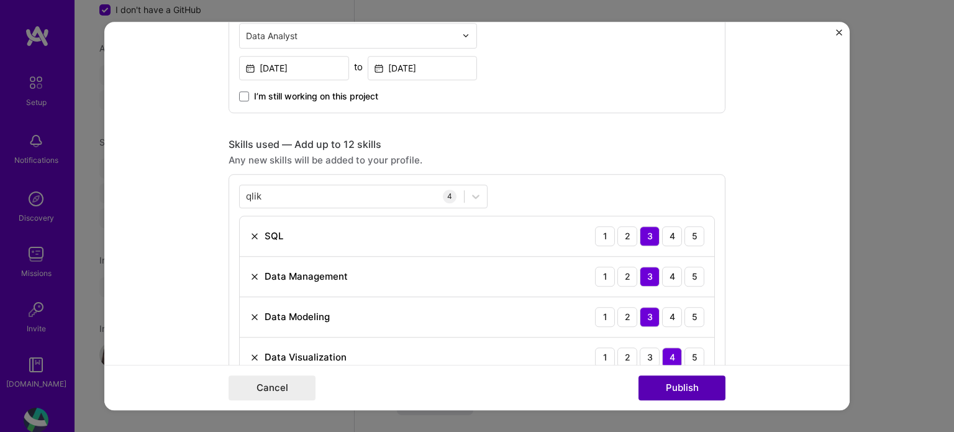
click at [678, 394] on button "Publish" at bounding box center [681, 387] width 87 height 25
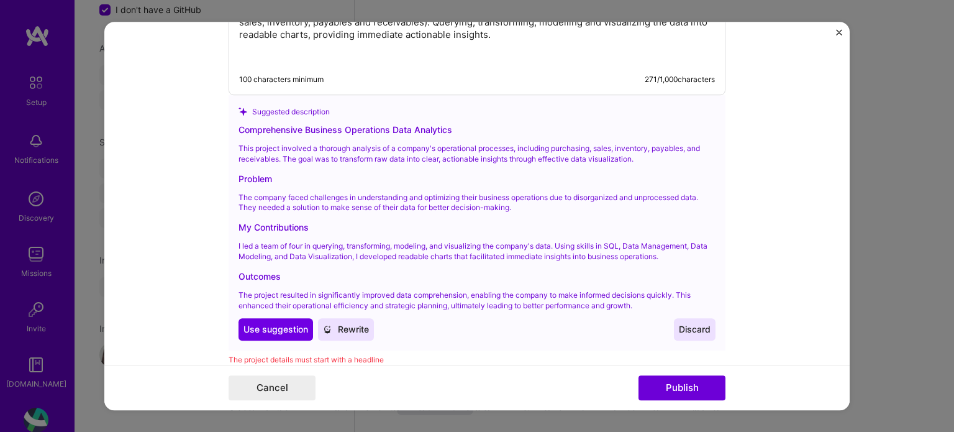
scroll to position [1388, 0]
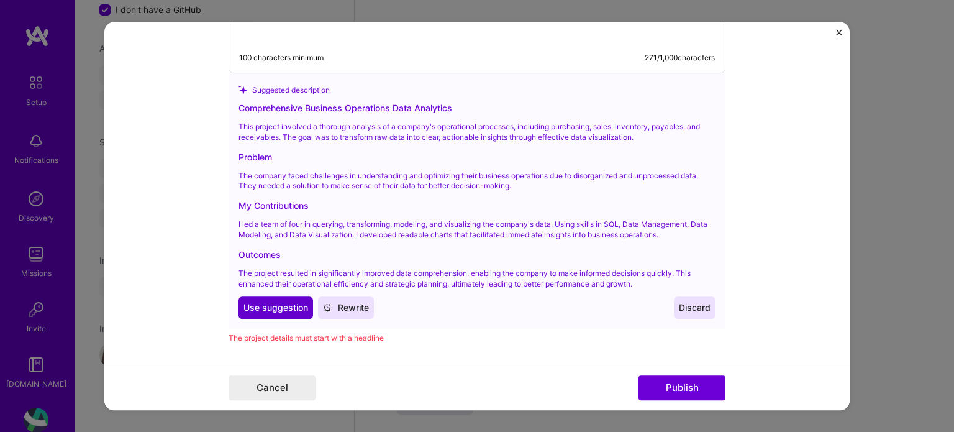
click at [267, 308] on span "Use suggestion" at bounding box center [275, 308] width 65 height 12
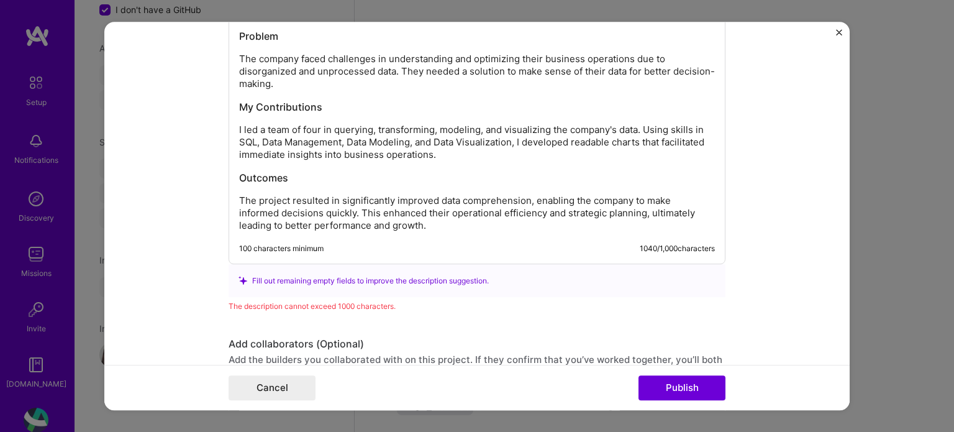
scroll to position [1412, 0]
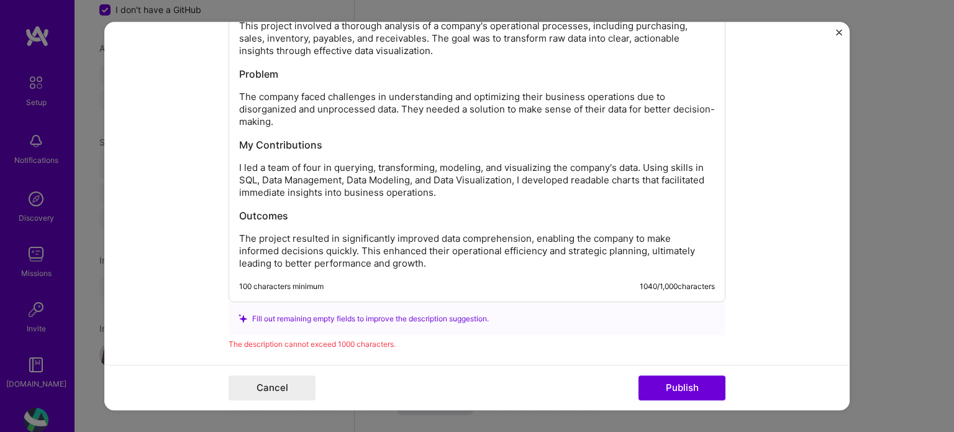
click at [507, 142] on h3 "My Contributions" at bounding box center [477, 145] width 476 height 14
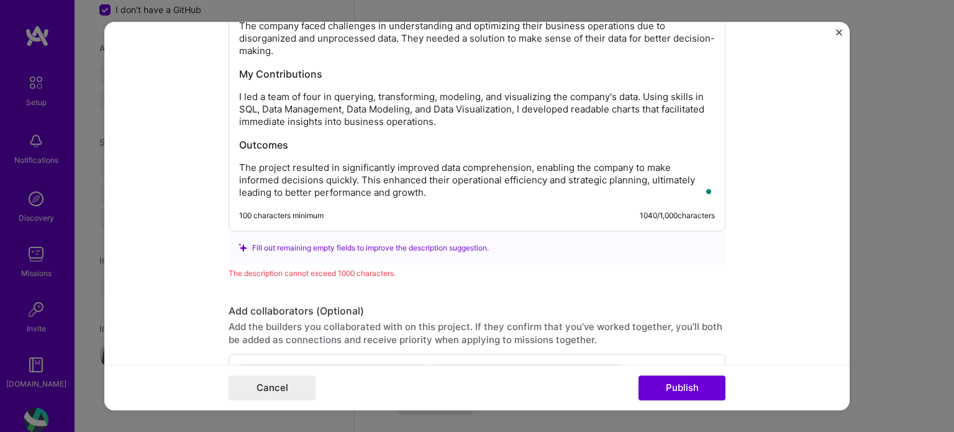
scroll to position [1350, 0]
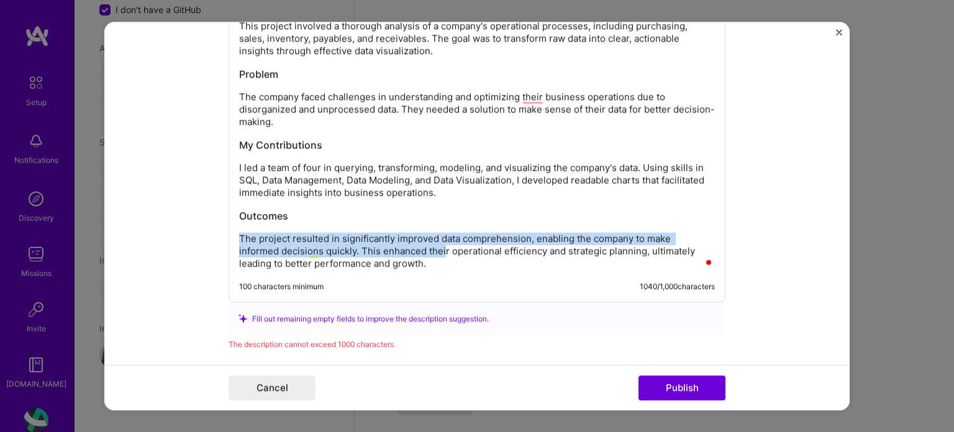
drag, startPoint x: 399, startPoint y: 249, endPoint x: 397, endPoint y: 217, distance: 32.4
click at [397, 217] on div "Comprehensive Business Operations Data Analytics This project involved a thorou…" at bounding box center [477, 132] width 476 height 273
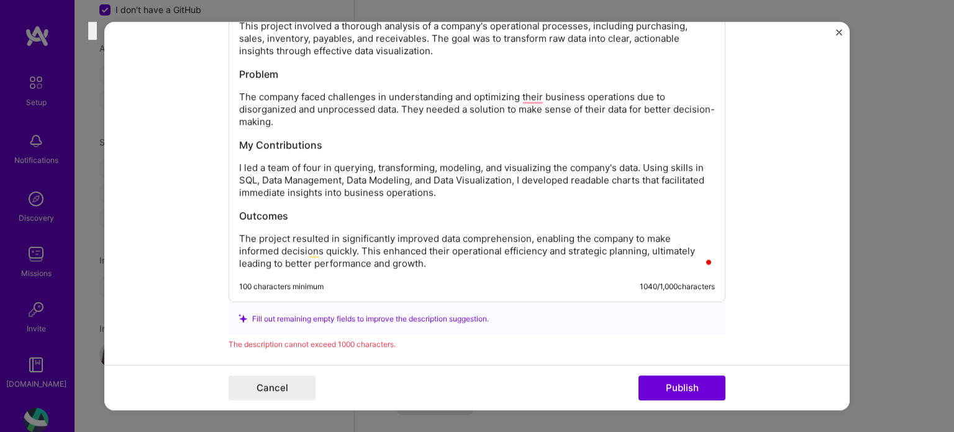
click at [416, 274] on div "Comprehensive Business Operations Data Analytics This project involved a thorou…" at bounding box center [477, 129] width 497 height 346
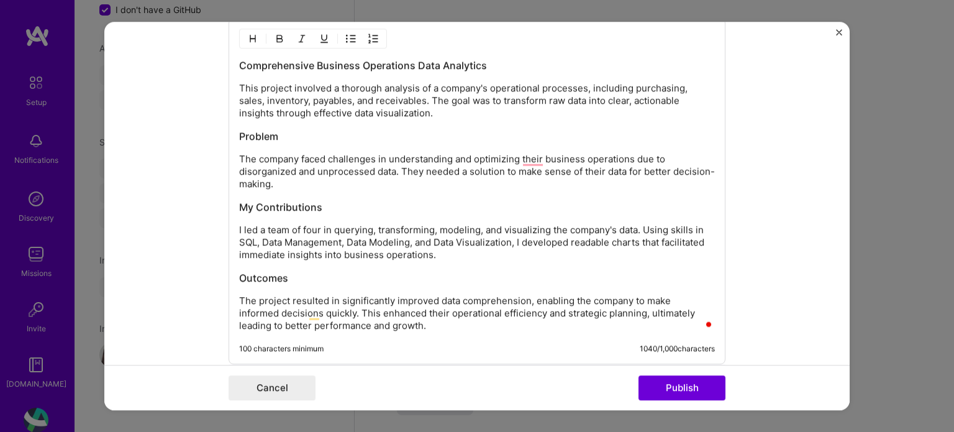
scroll to position [1226, 0]
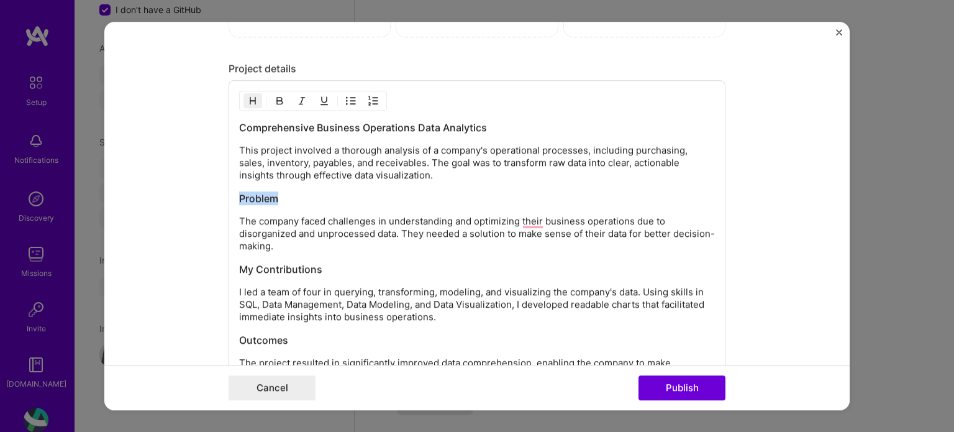
drag, startPoint x: 281, startPoint y: 193, endPoint x: 235, endPoint y: 195, distance: 46.6
click at [239, 195] on h3 "Problem" at bounding box center [477, 198] width 476 height 14
click at [270, 208] on div "Comprehensive Business Operations Data Analytics This project involved a thorou…" at bounding box center [477, 256] width 476 height 273
click at [711, 228] on div "Comprehensive Business Operations Data Analytics This project involved a thorou…" at bounding box center [477, 253] width 497 height 346
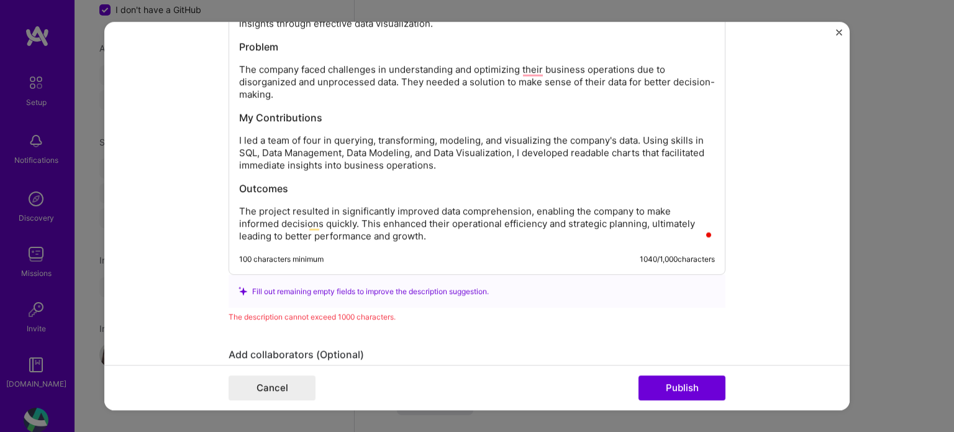
scroll to position [1378, 0]
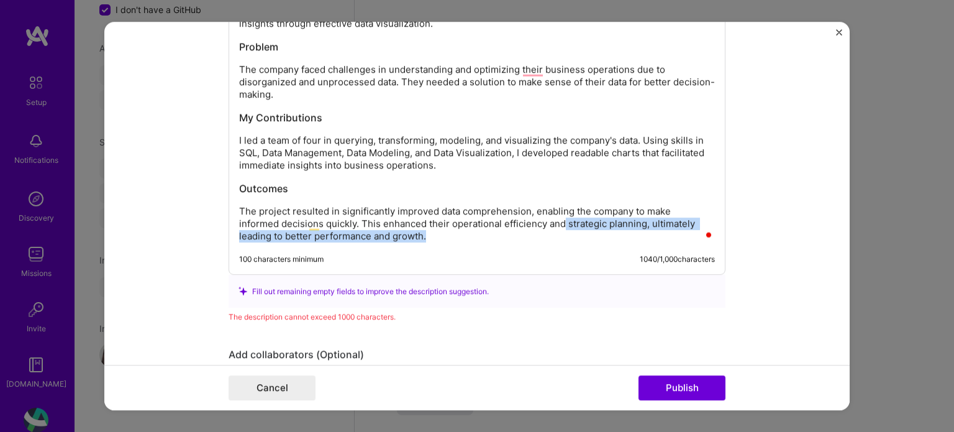
drag, startPoint x: 518, startPoint y: 217, endPoint x: 520, endPoint y: 247, distance: 29.9
click at [520, 247] on div "Comprehensive Business Operations Data Analytics This project involved a thorou…" at bounding box center [477, 102] width 497 height 346
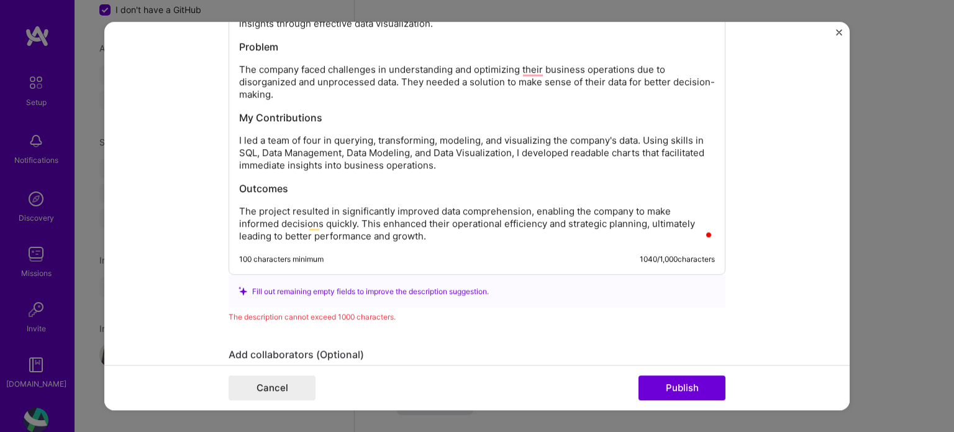
click at [429, 225] on p "The project resulted in significantly improved data comprehension, enabling the…" at bounding box center [477, 223] width 476 height 37
click at [394, 219] on p "The project resulted in significantly improved data comprehension, enabling the…" at bounding box center [477, 223] width 476 height 37
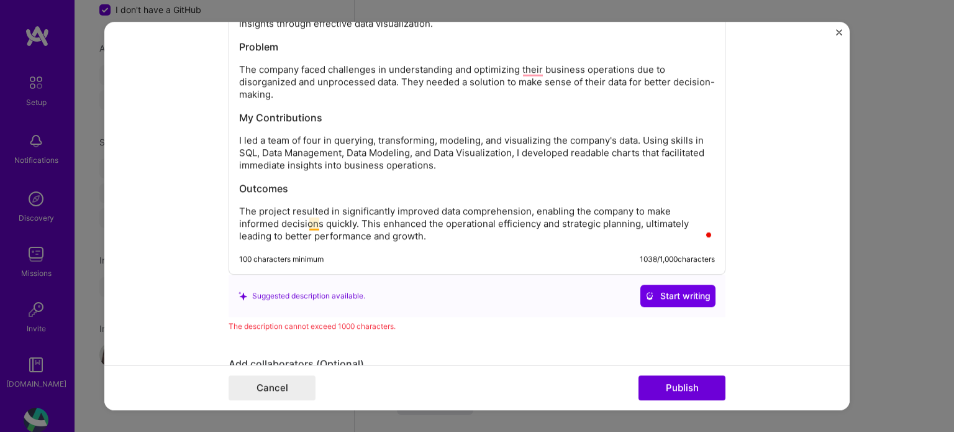
click at [312, 223] on p "The project resulted in significantly improved data comprehension, enabling the…" at bounding box center [477, 223] width 476 height 37
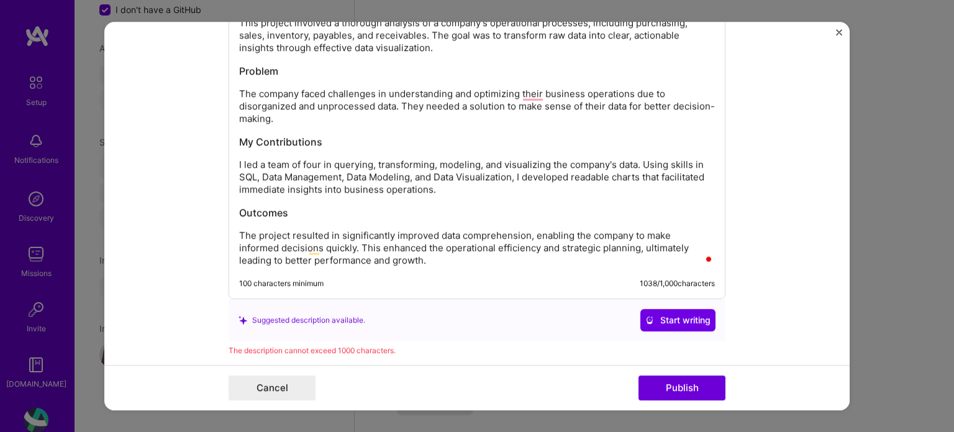
scroll to position [1315, 0]
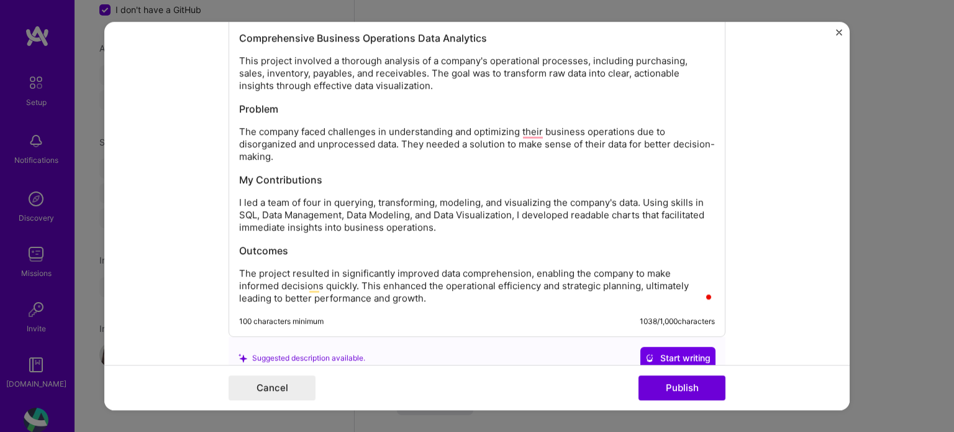
click at [320, 198] on p "I led a team of four in querying, transforming, modeling, and visualizing the c…" at bounding box center [477, 214] width 476 height 37
click at [517, 209] on p "I led a team of four in querying, transforming, modeling, and visualizing the c…" at bounding box center [477, 214] width 476 height 37
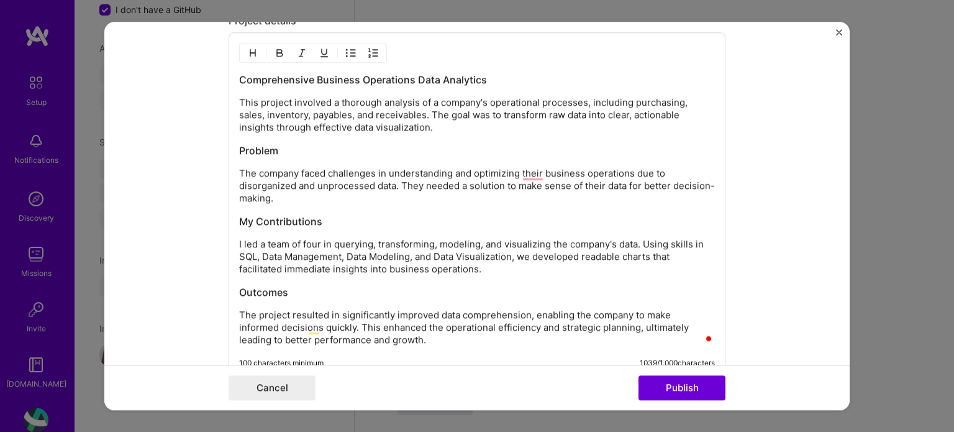
scroll to position [1253, 0]
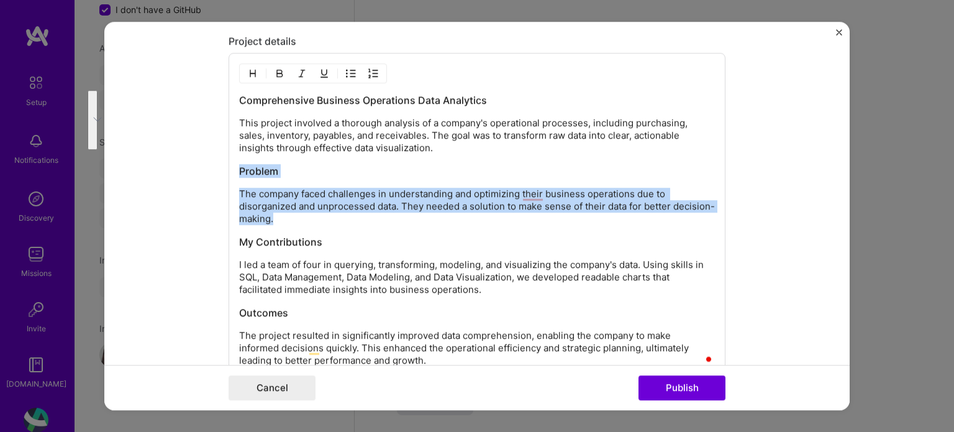
drag, startPoint x: 336, startPoint y: 218, endPoint x: 231, endPoint y: 165, distance: 117.8
click at [231, 165] on div "Comprehensive Business Operations Data Analytics This project involved a thorou…" at bounding box center [477, 226] width 497 height 346
click at [341, 199] on p "The company faced challenges in understanding and optimizing their business ope…" at bounding box center [477, 206] width 476 height 37
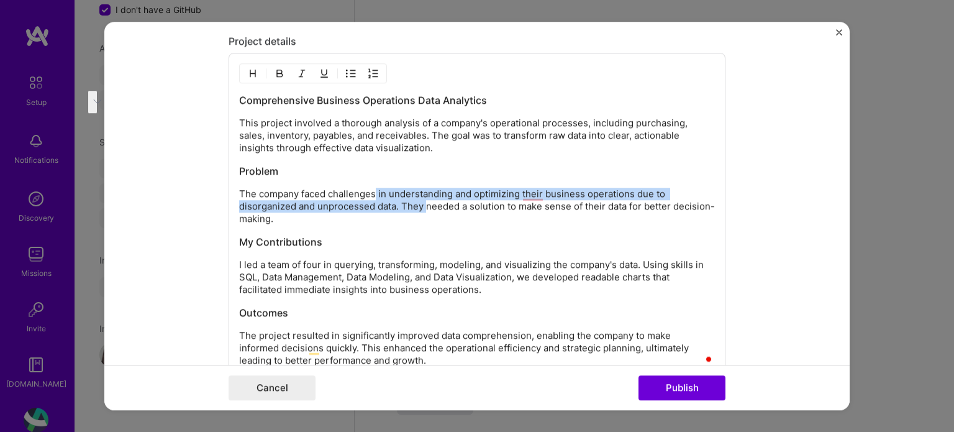
drag, startPoint x: 423, startPoint y: 205, endPoint x: 370, endPoint y: 183, distance: 57.1
click at [370, 183] on div "Comprehensive Business Operations Data Analytics This project involved a thorou…" at bounding box center [477, 229] width 476 height 273
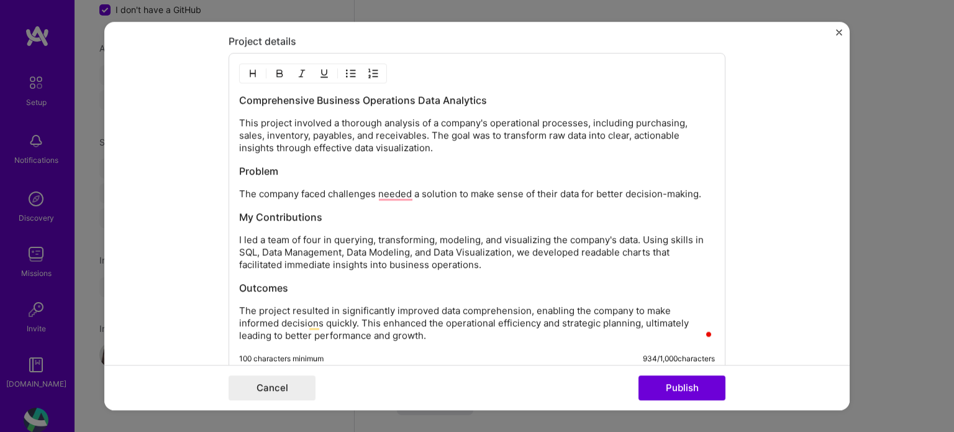
click at [352, 196] on p "The company faced challenges needed a solution to make sense of their data for …" at bounding box center [477, 194] width 476 height 12
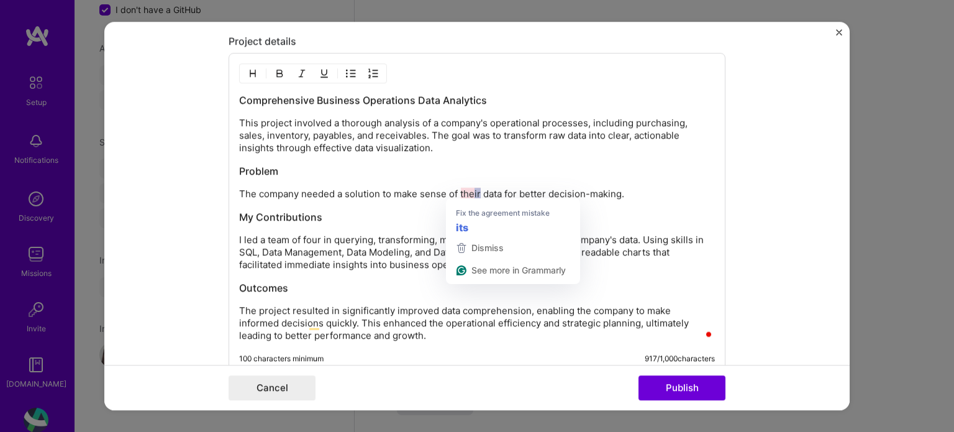
drag, startPoint x: 468, startPoint y: 188, endPoint x: 476, endPoint y: 191, distance: 7.9
click at [476, 191] on p "The company needed a solution to make sense of their data for better decision-m…" at bounding box center [477, 194] width 476 height 12
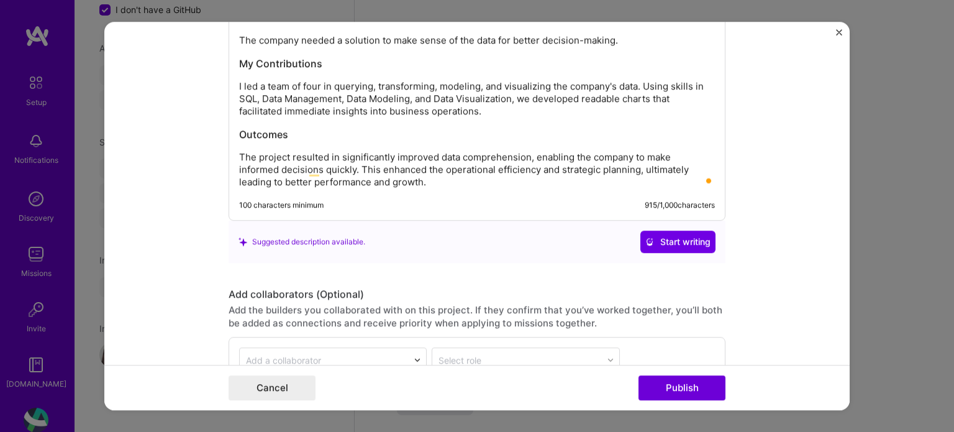
scroll to position [1502, 0]
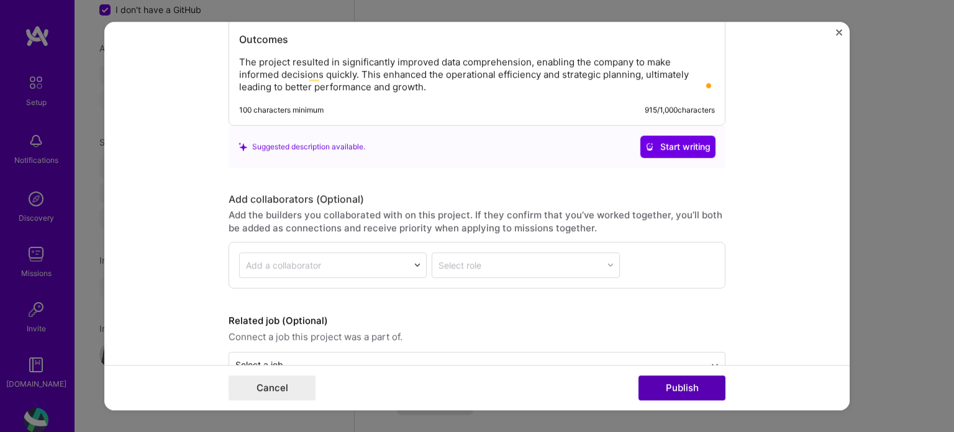
click at [682, 392] on button "Publish" at bounding box center [681, 387] width 87 height 25
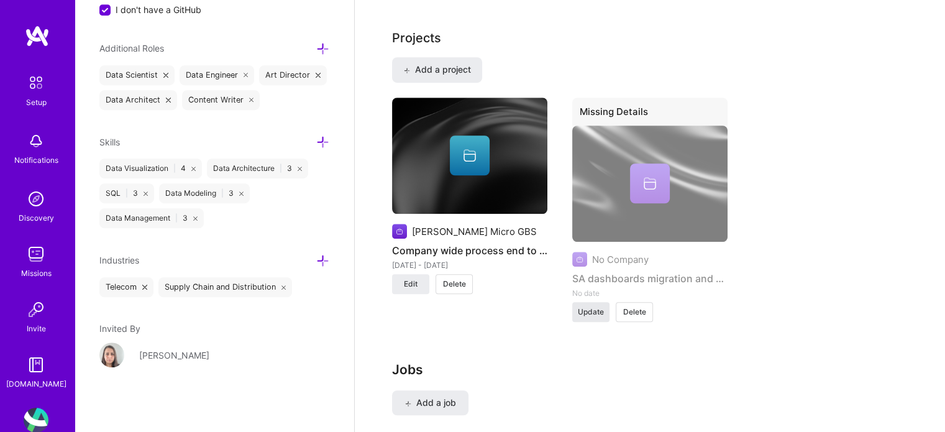
click at [586, 306] on span "Update" at bounding box center [591, 311] width 26 height 11
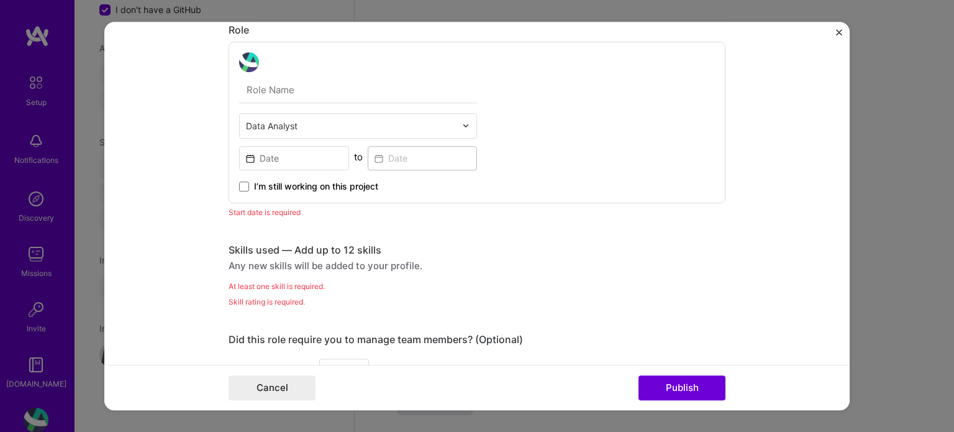
scroll to position [470, 0]
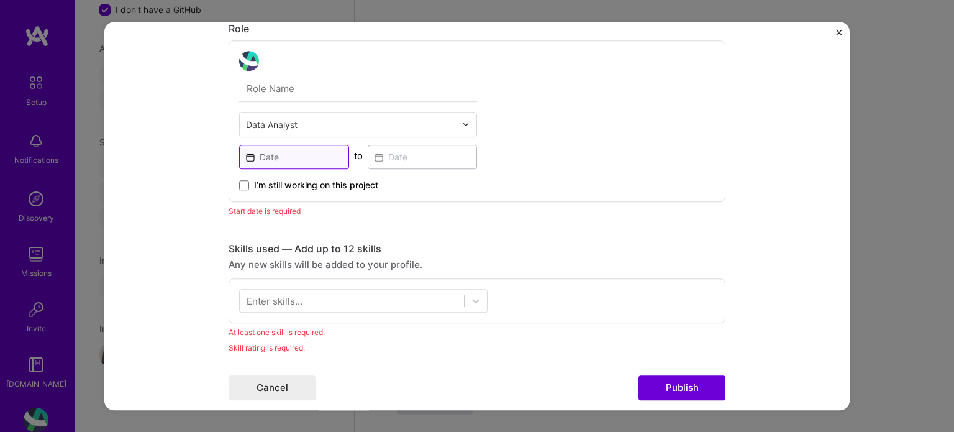
click at [284, 153] on input at bounding box center [294, 157] width 110 height 24
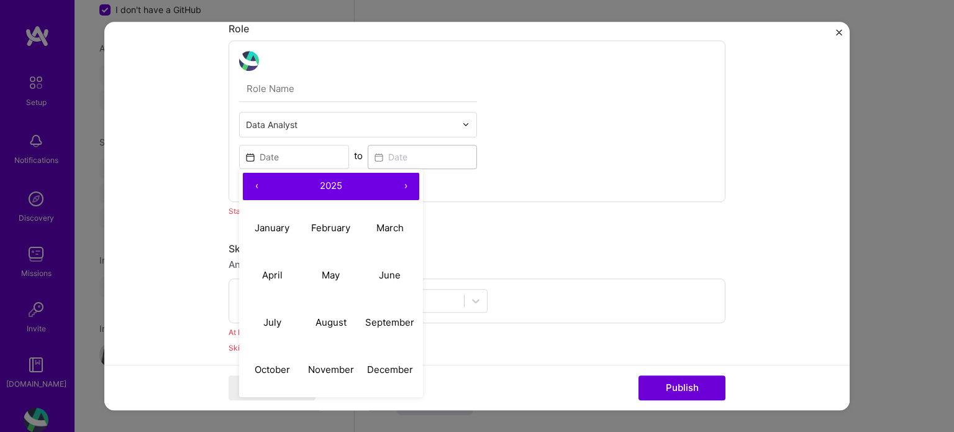
click at [252, 185] on button "‹" at bounding box center [256, 186] width 27 height 27
click at [257, 228] on abbr "January" at bounding box center [272, 228] width 35 height 12
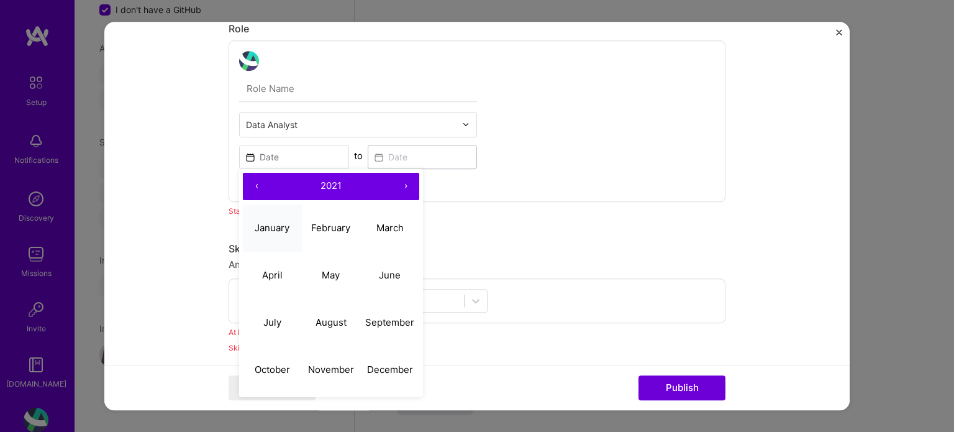
type input "[DATE]"
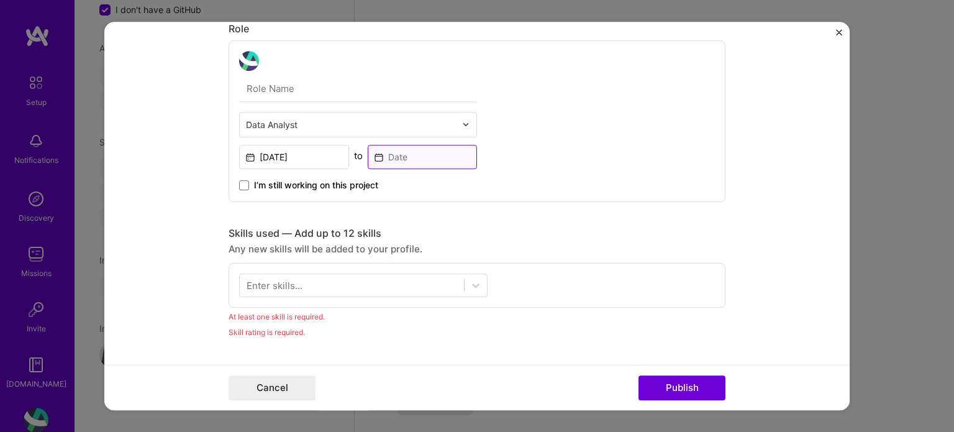
click at [409, 157] on input at bounding box center [423, 157] width 110 height 24
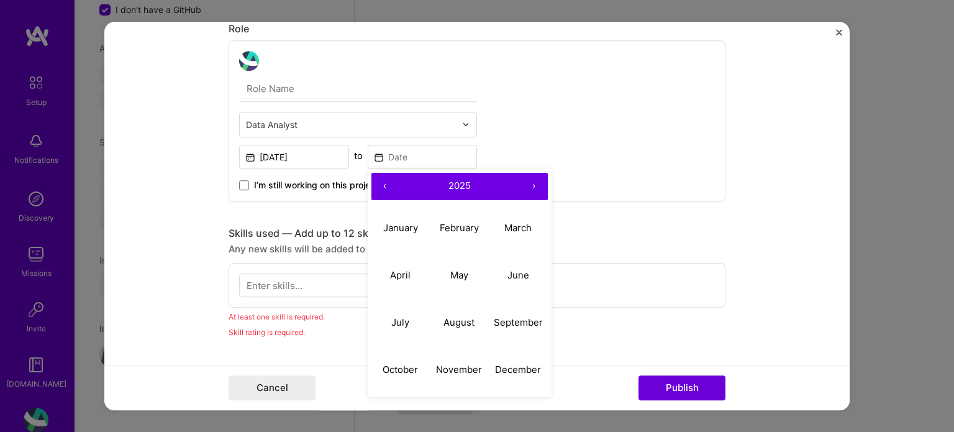
click at [383, 182] on button "‹" at bounding box center [384, 186] width 27 height 27
click at [381, 182] on button "‹" at bounding box center [384, 186] width 27 height 27
click at [530, 182] on button "›" at bounding box center [533, 186] width 27 height 27
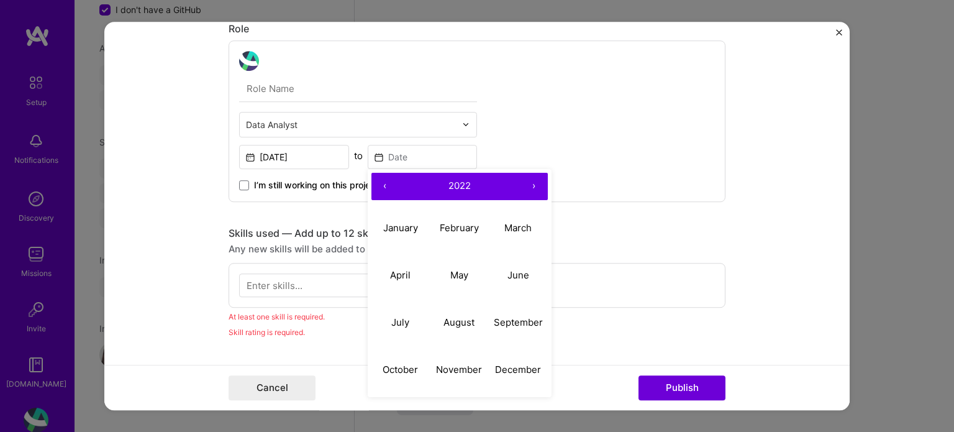
click at [385, 179] on button "‹" at bounding box center [384, 186] width 27 height 27
click at [529, 182] on button "›" at bounding box center [533, 186] width 27 height 27
click at [397, 232] on button "January" at bounding box center [400, 227] width 59 height 47
type input "[DATE]"
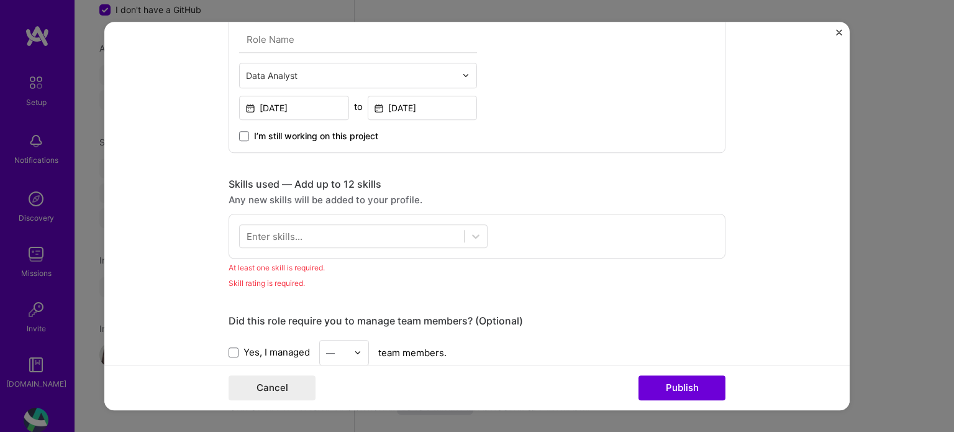
scroll to position [532, 0]
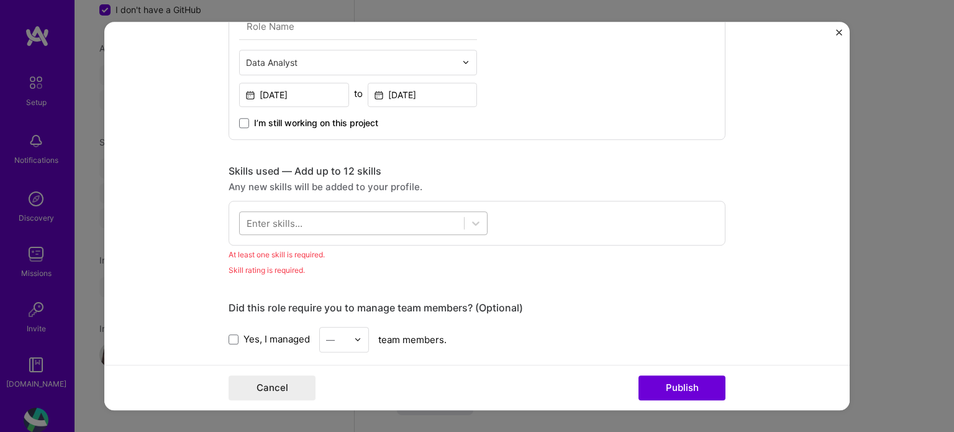
click at [402, 218] on div at bounding box center [352, 222] width 224 height 20
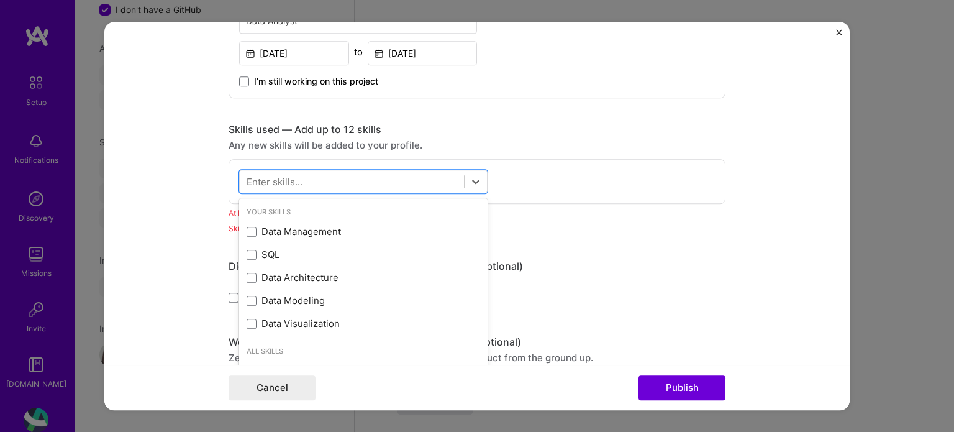
scroll to position [594, 0]
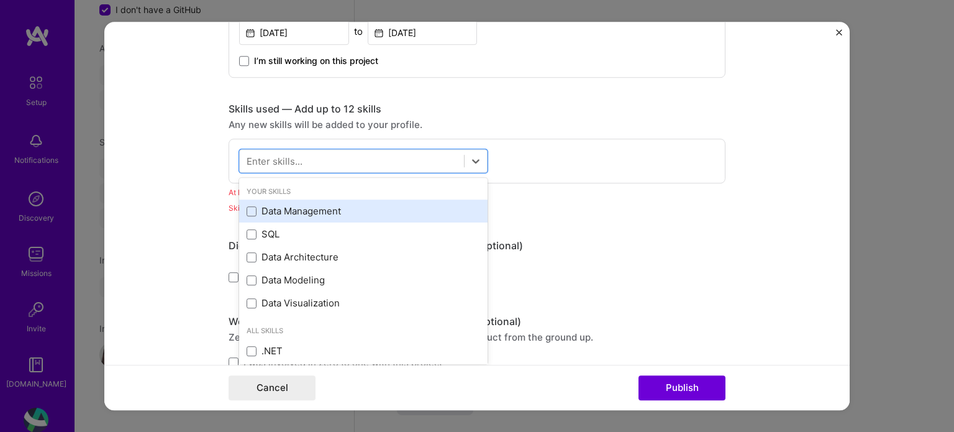
click at [353, 208] on div "Data Management" at bounding box center [364, 211] width 234 height 13
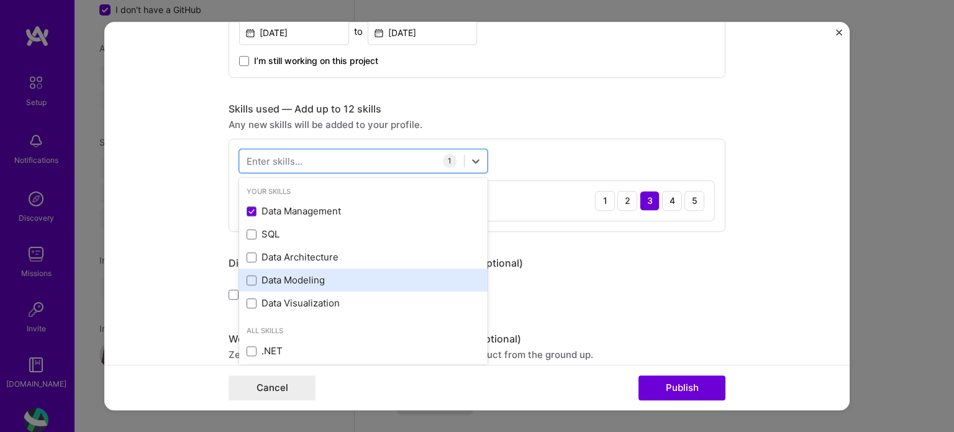
click at [323, 274] on div "Data Modeling" at bounding box center [364, 280] width 234 height 13
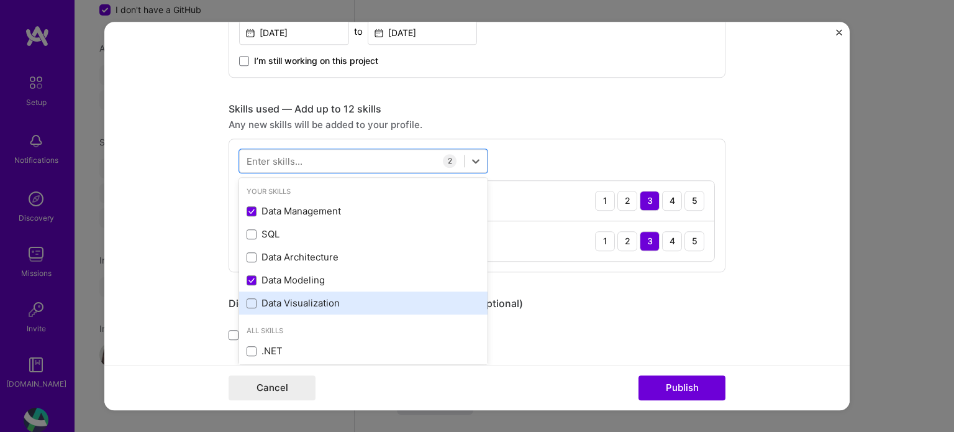
click at [322, 302] on div "Data Visualization" at bounding box center [364, 303] width 234 height 13
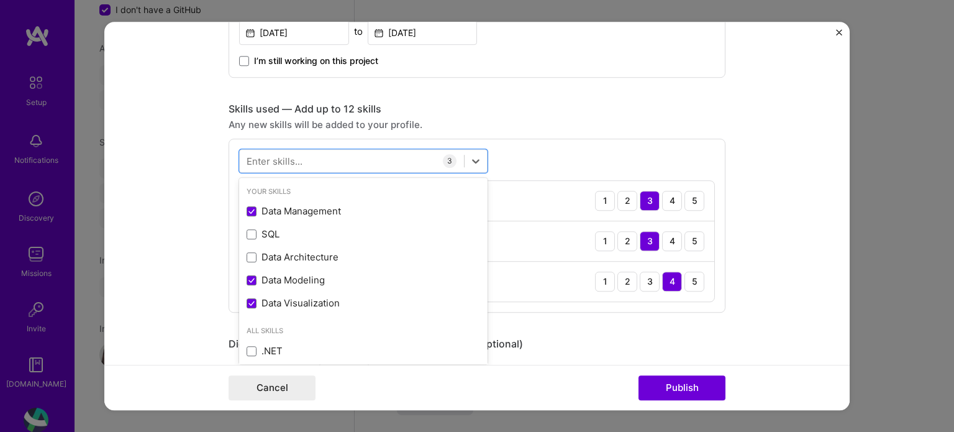
click at [581, 121] on div "Any new skills will be added to your profile." at bounding box center [477, 124] width 497 height 13
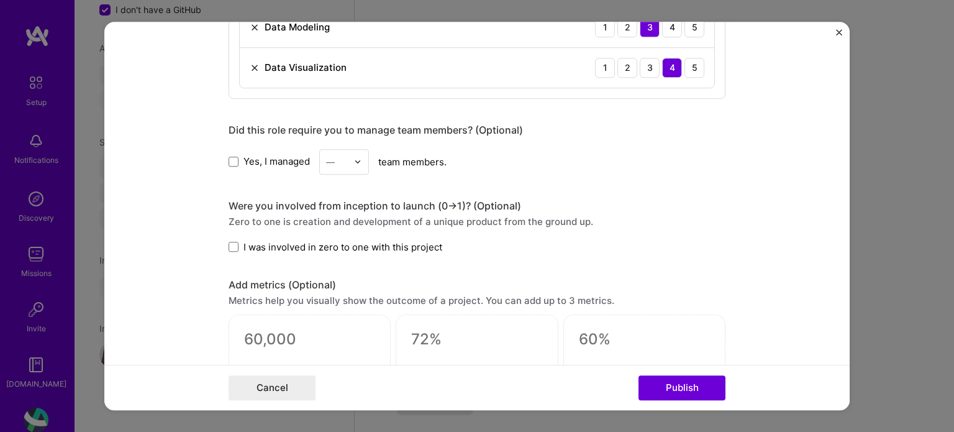
scroll to position [843, 0]
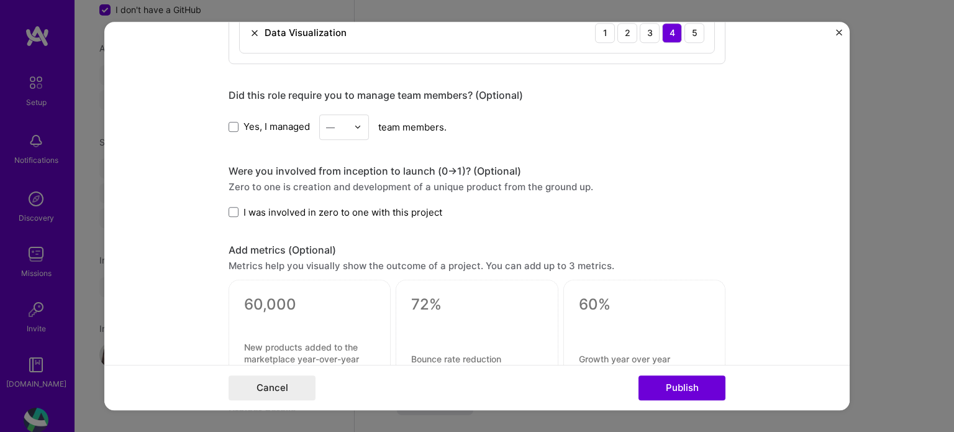
click at [385, 207] on span "I was involved in zero to one with this project" at bounding box center [342, 212] width 199 height 13
click at [0, 0] on input "I was involved in zero to one with this project" at bounding box center [0, 0] width 0 height 0
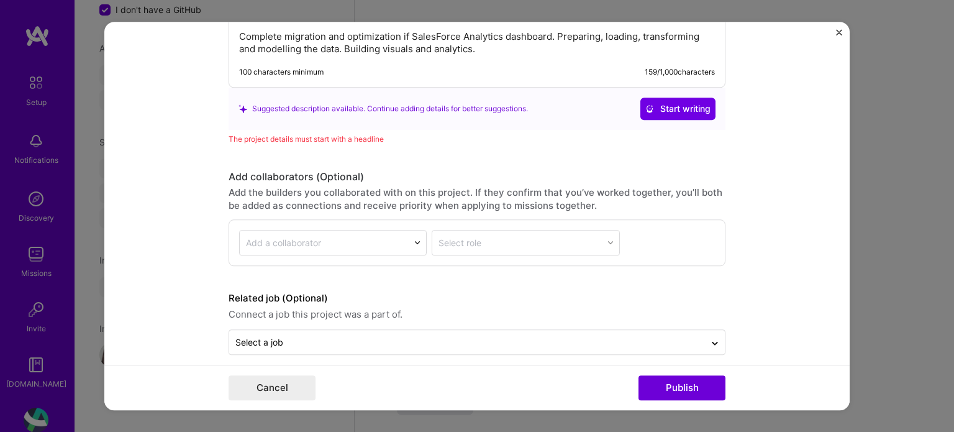
scroll to position [1308, 0]
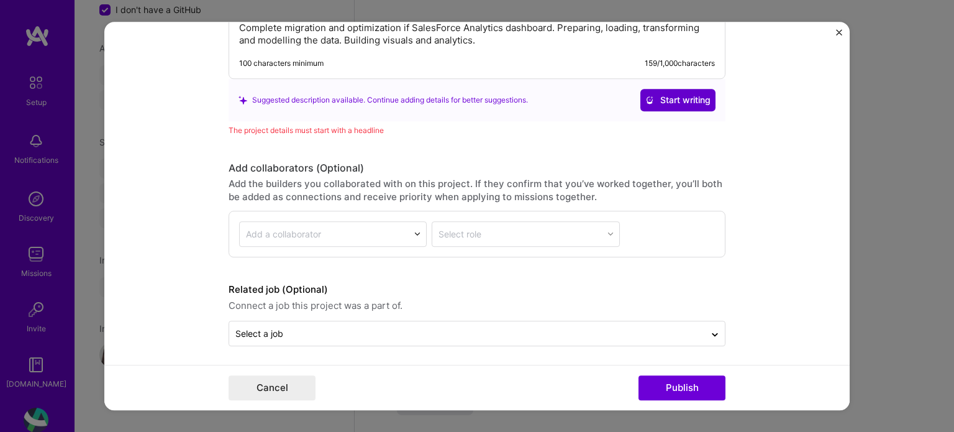
click at [656, 94] on span "Start writing" at bounding box center [677, 100] width 65 height 12
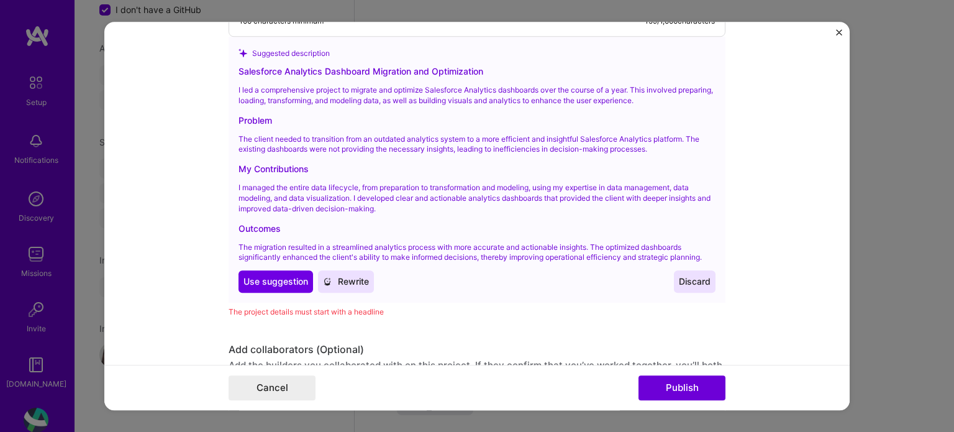
scroll to position [1370, 0]
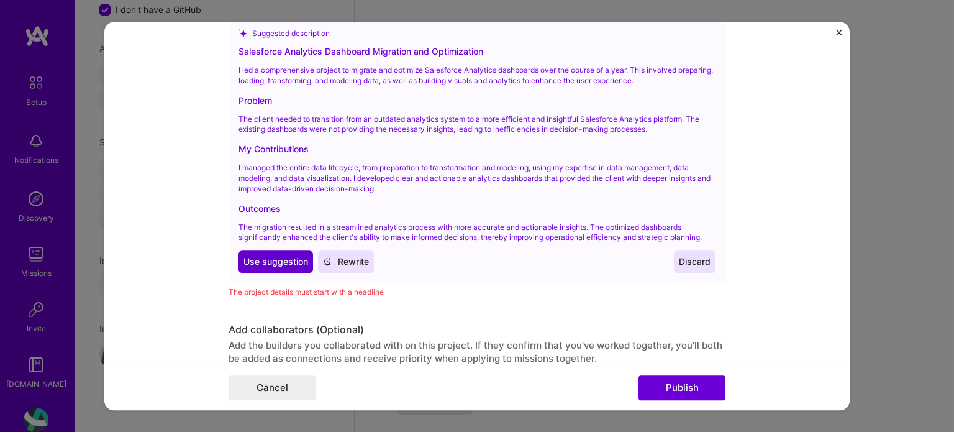
click at [270, 256] on span "Use suggestion" at bounding box center [275, 261] width 65 height 12
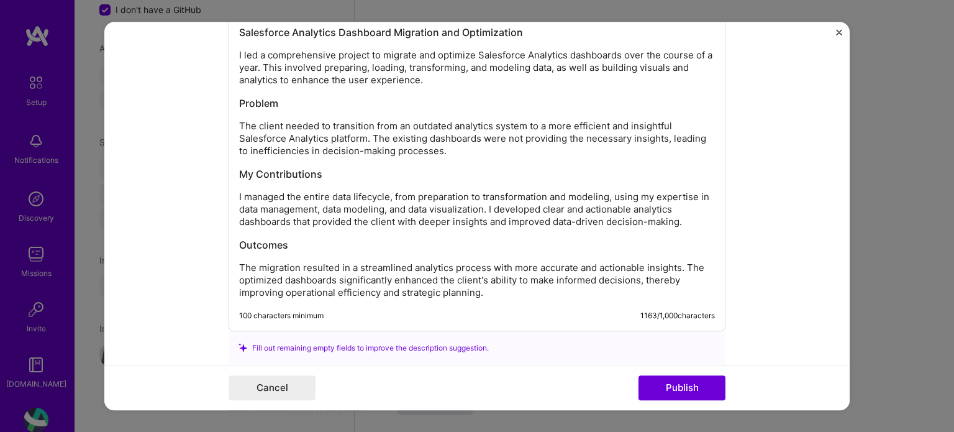
scroll to position [1237, 0]
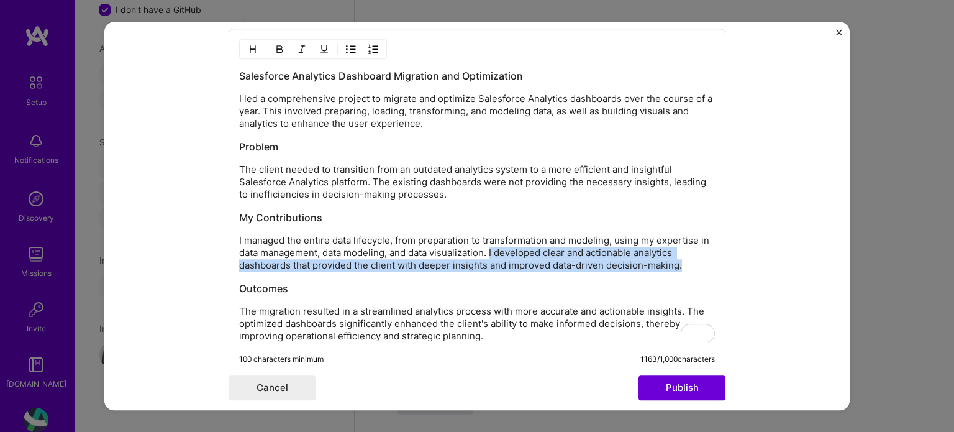
drag, startPoint x: 487, startPoint y: 245, endPoint x: 683, endPoint y: 265, distance: 196.6
click at [683, 265] on p "I managed the entire data lifecycle, from preparation to transformation and mod…" at bounding box center [477, 252] width 476 height 37
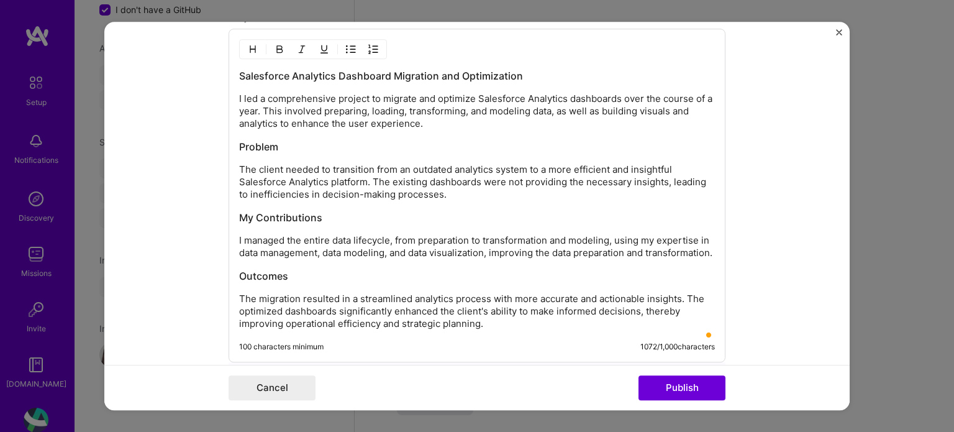
click at [504, 250] on p "I managed the entire data lifecycle, from preparation to transformation and mod…" at bounding box center [477, 246] width 476 height 25
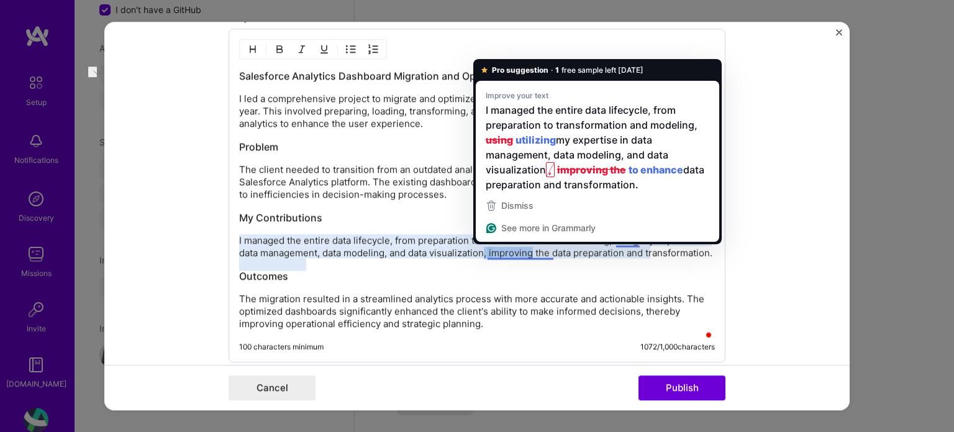
drag, startPoint x: 483, startPoint y: 253, endPoint x: 529, endPoint y: 245, distance: 47.2
click at [529, 245] on p "I managed the entire data lifecycle, from preparation to transformation and mod…" at bounding box center [477, 246] width 476 height 25
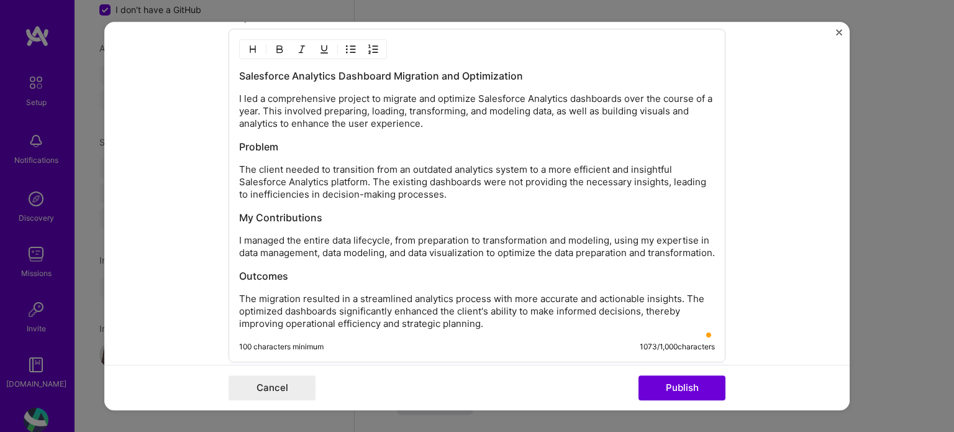
click at [481, 248] on p "I managed the entire data lifecycle, from preparation to transformation and mod…" at bounding box center [477, 246] width 476 height 25
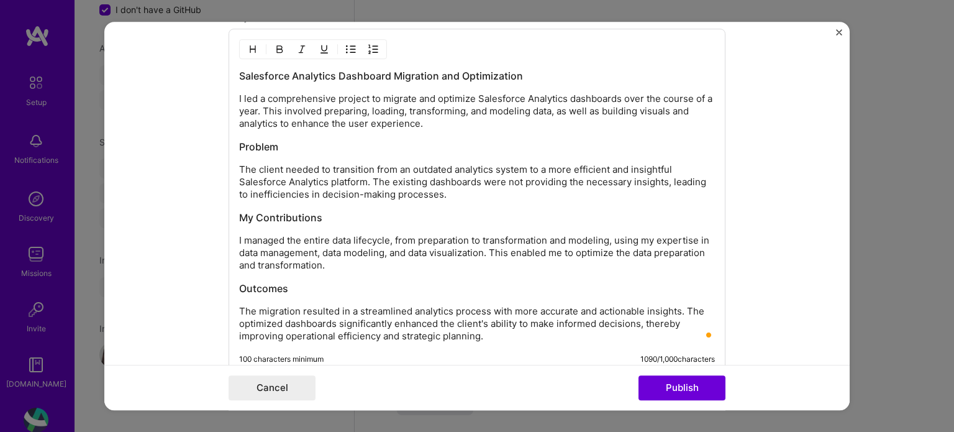
click at [316, 263] on p "I managed the entire data lifecycle, from preparation to transformation and mod…" at bounding box center [477, 252] width 476 height 37
click at [359, 255] on p "I managed the entire data lifecycle, from preparation to transformation and mod…" at bounding box center [477, 252] width 476 height 37
click at [317, 260] on p "I managed the entire data lifecycle, from preparation to transformation and mod…" at bounding box center [477, 252] width 476 height 37
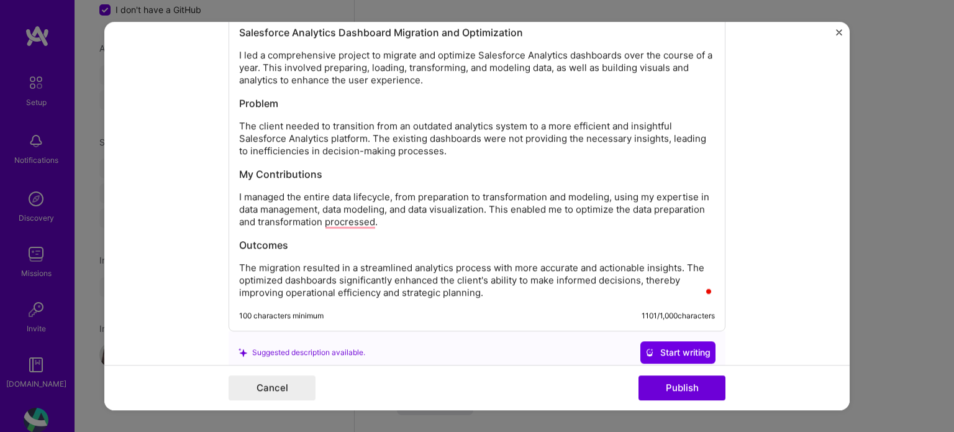
scroll to position [1299, 0]
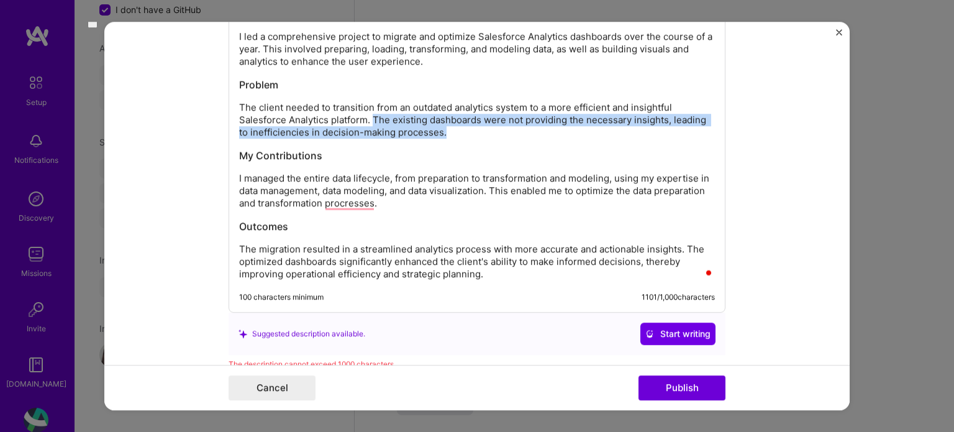
drag, startPoint x: 488, startPoint y: 128, endPoint x: 368, endPoint y: 114, distance: 120.1
click at [368, 114] on p "The client needed to transition from an outdated analytics system to a more eff…" at bounding box center [477, 119] width 476 height 37
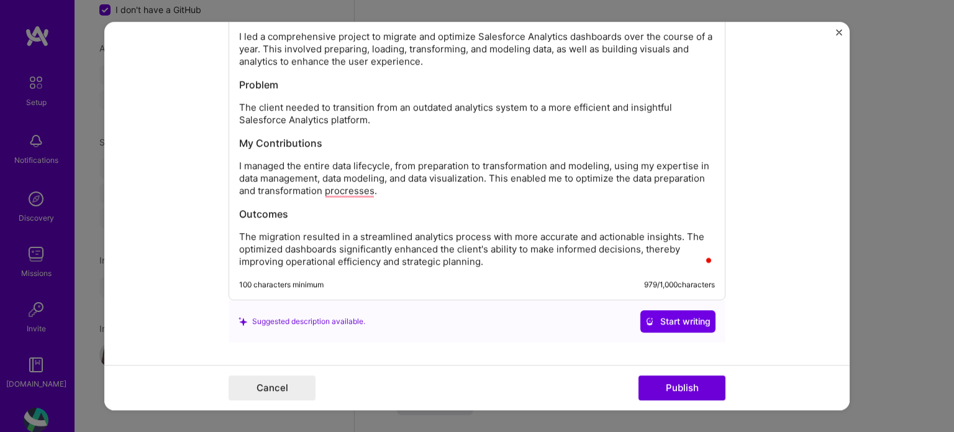
click at [556, 102] on p "The client needed to transition from an outdated analytics system to a more eff…" at bounding box center [477, 113] width 476 height 25
drag, startPoint x: 556, startPoint y: 102, endPoint x: 634, endPoint y: 103, distance: 77.6
click at [634, 103] on p "The client needed to transition from an outdated analytics system to a more eff…" at bounding box center [477, 113] width 476 height 25
click at [479, 174] on p "I managed the entire data lifecycle, from preparation to transformation and mod…" at bounding box center [477, 178] width 476 height 37
click at [484, 174] on p "I managed the entire data lifecycle, from preparation to transformation and mod…" at bounding box center [477, 178] width 476 height 37
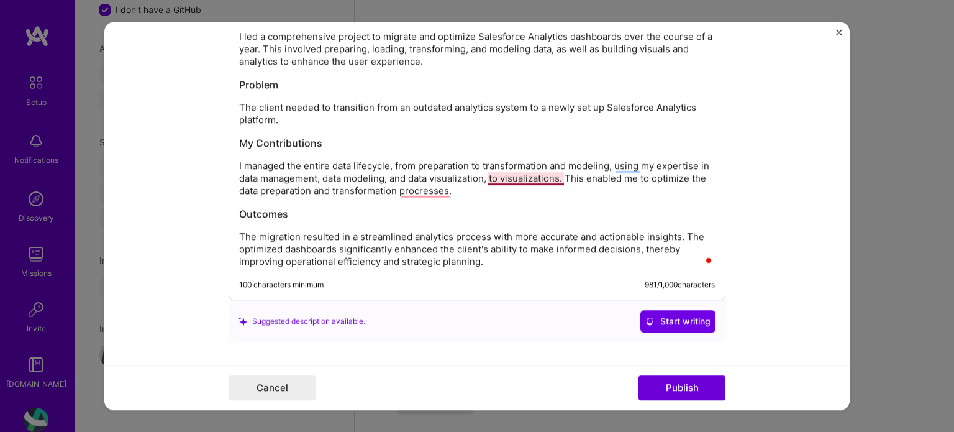
click at [499, 175] on p "I managed the entire data lifecycle, from preparation to transformation and mod…" at bounding box center [477, 178] width 476 height 37
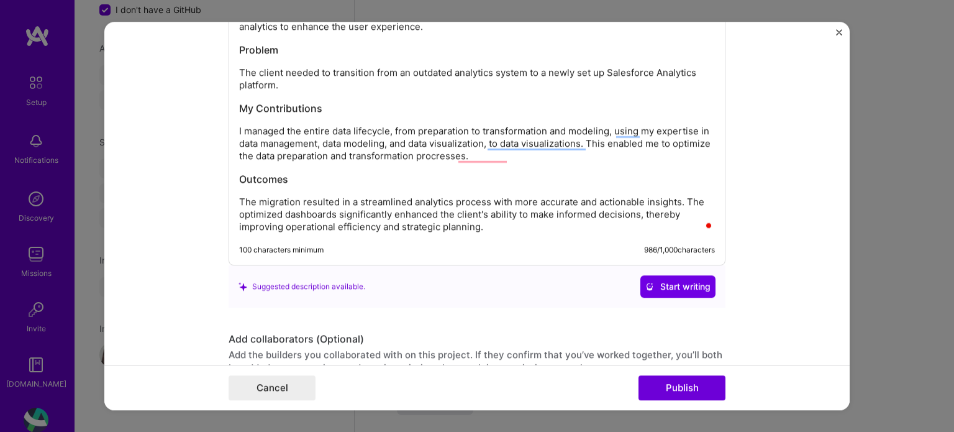
scroll to position [1361, 0]
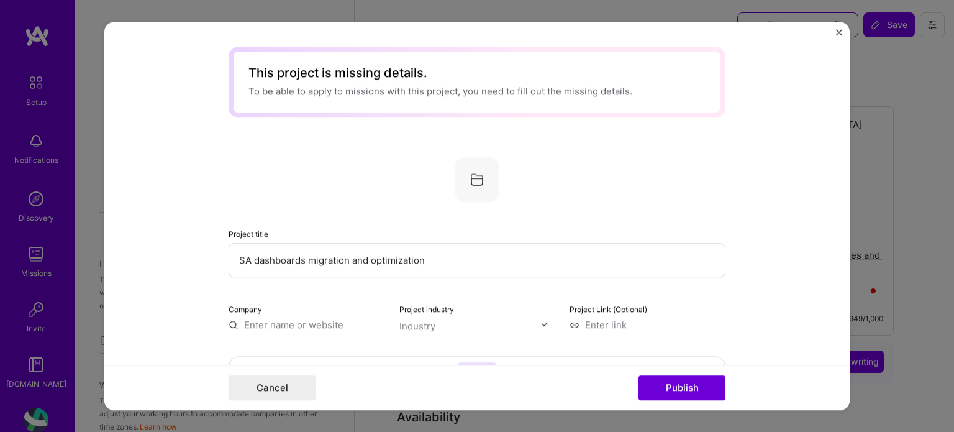
select select "US"
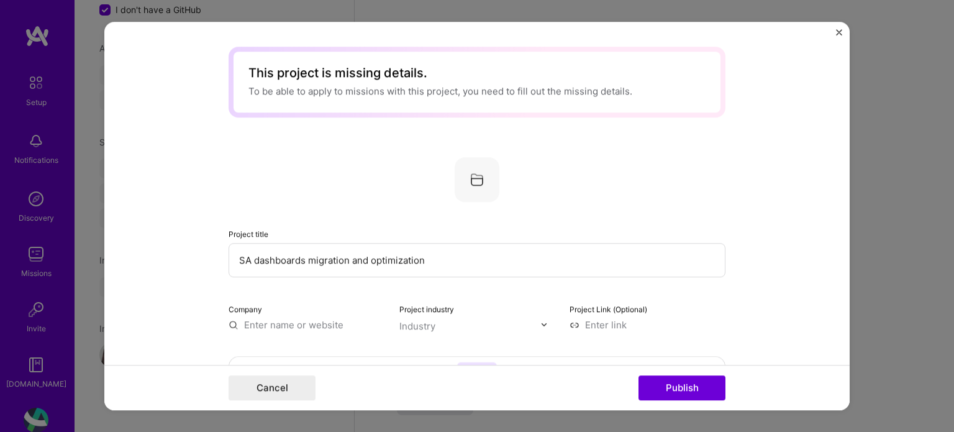
scroll to position [1361, 0]
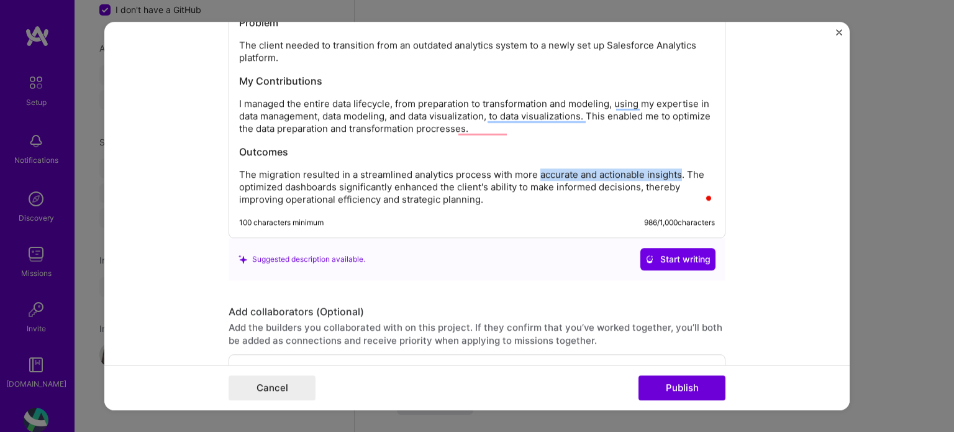
drag, startPoint x: 0, startPoint y: 0, endPoint x: 646, endPoint y: 168, distance: 667.5
click at [646, 168] on p "The migration resulted in a streamlined analytics process with more accurate an…" at bounding box center [477, 186] width 476 height 37
click at [646, 168] on p "The migration resulted in a streamlined analytics process with more optimized a…" at bounding box center [477, 186] width 476 height 37
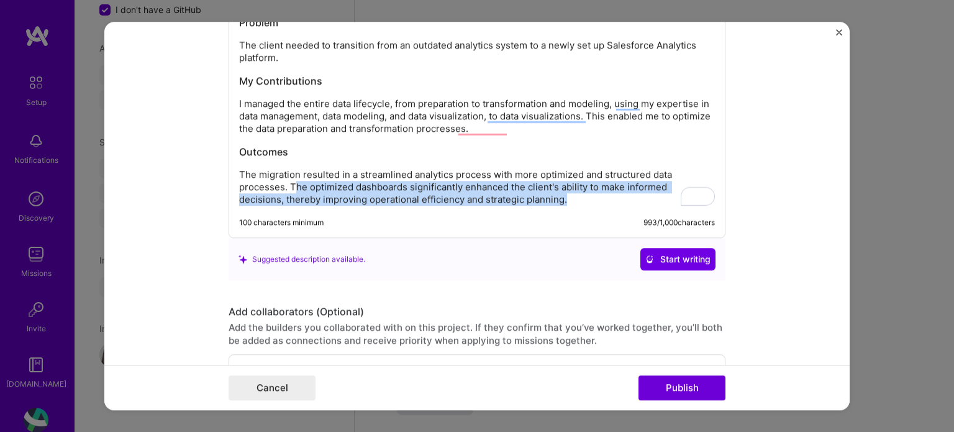
drag, startPoint x: 289, startPoint y: 182, endPoint x: 569, endPoint y: 198, distance: 280.6
click at [569, 198] on p "The migration resulted in a streamlined analytics process with more optimized a…" at bounding box center [477, 186] width 476 height 37
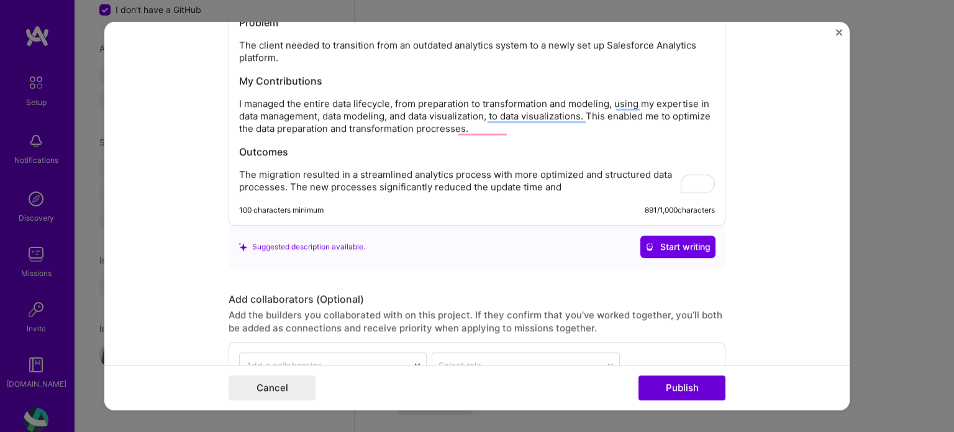
click at [484, 183] on p "The migration resulted in a streamlined analytics process with more optimized a…" at bounding box center [477, 180] width 476 height 25
click at [678, 183] on p "The migration resulted in a streamlined analytics process with more optimized a…" at bounding box center [477, 180] width 476 height 25
drag, startPoint x: 602, startPoint y: 183, endPoint x: 563, endPoint y: 183, distance: 39.1
click at [563, 183] on p "The migration resulted in a streamlined analytics process with more optimized a…" at bounding box center [477, 180] width 476 height 25
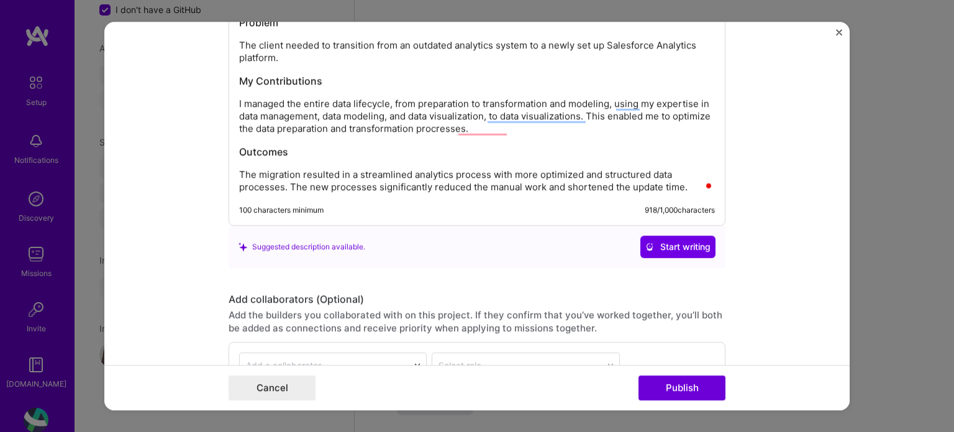
click at [679, 183] on p "The migration resulted in a streamlined analytics process with more optimized a…" at bounding box center [477, 180] width 476 height 25
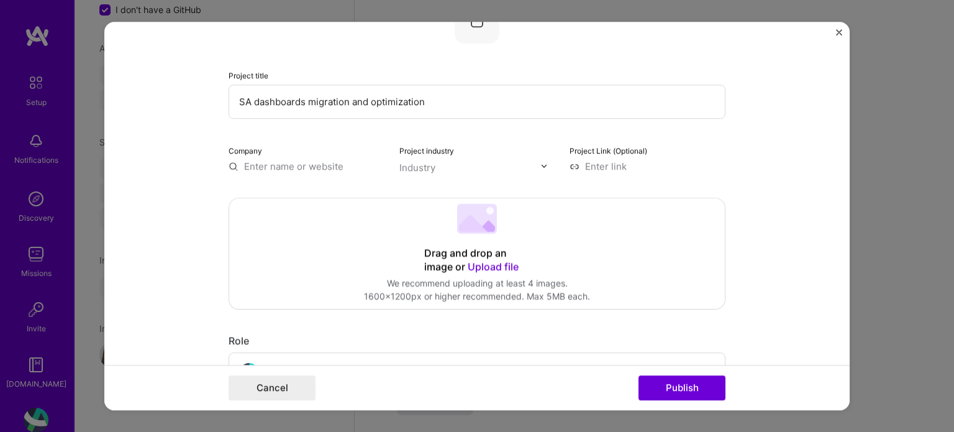
scroll to position [186, 0]
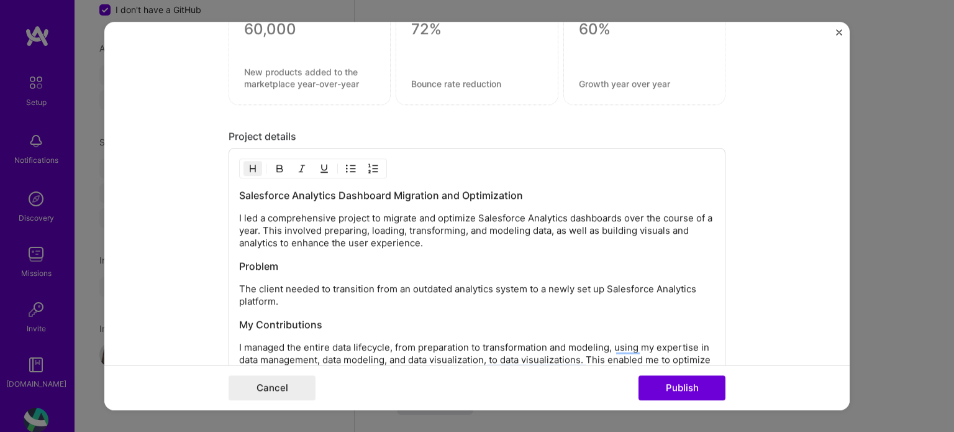
click at [412, 188] on h3 "Salesforce Analytics Dashboard Migration and Optimization" at bounding box center [477, 195] width 476 height 14
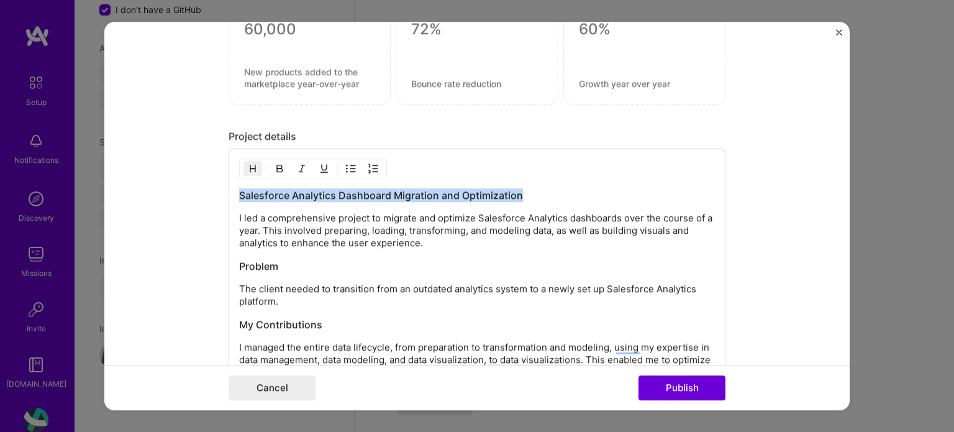
click at [412, 188] on h3 "Salesforce Analytics Dashboard Migration and Optimization" at bounding box center [477, 195] width 476 height 14
copy h3 "Salesforce Analytics Dashboard Migration and Optimization"
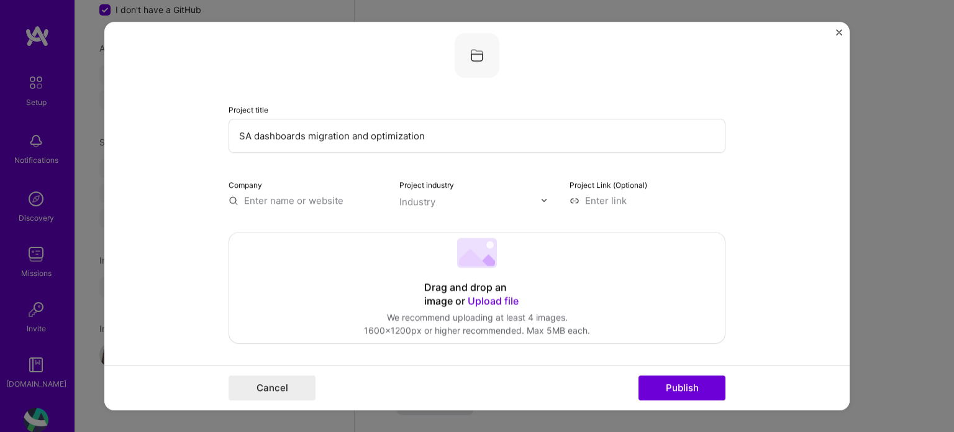
click at [343, 137] on input "SA dashboards migration and optimization" at bounding box center [477, 136] width 497 height 34
paste input "alesforce Analytics Dashboard Migration and O"
type input "Salesforce Analytics Dashboard Migration and Optimization"
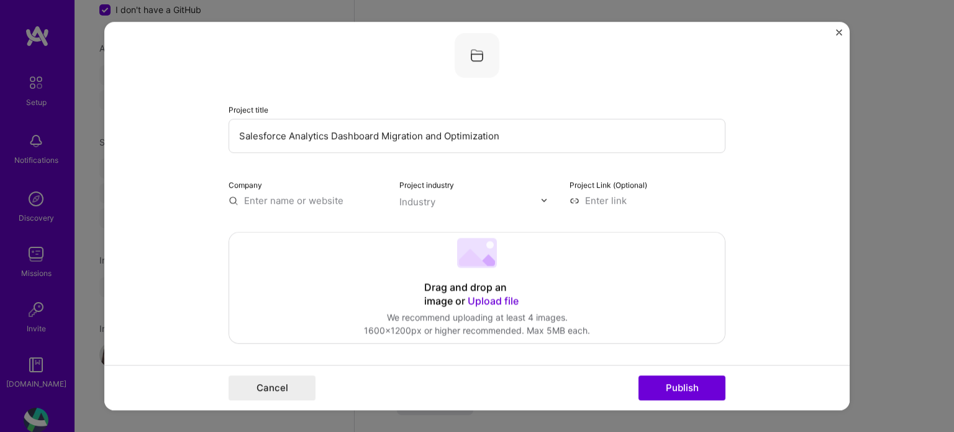
click at [324, 186] on div "Company" at bounding box center [307, 192] width 156 height 29
click at [324, 196] on input "text" at bounding box center [307, 200] width 156 height 13
type input "Atos Unify"
click at [424, 201] on div "Industry" at bounding box center [417, 201] width 36 height 13
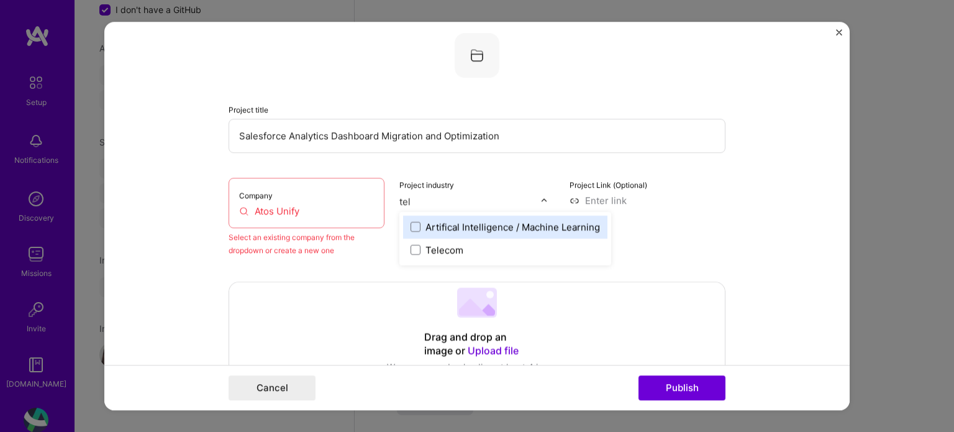
type input "tele"
click at [435, 225] on div "Telecom" at bounding box center [444, 226] width 38 height 13
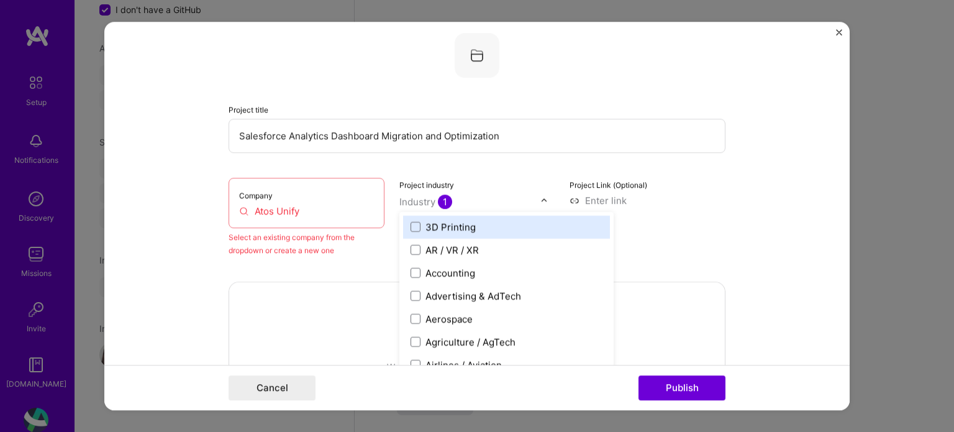
click at [311, 204] on input "Atos Unify" at bounding box center [306, 210] width 135 height 13
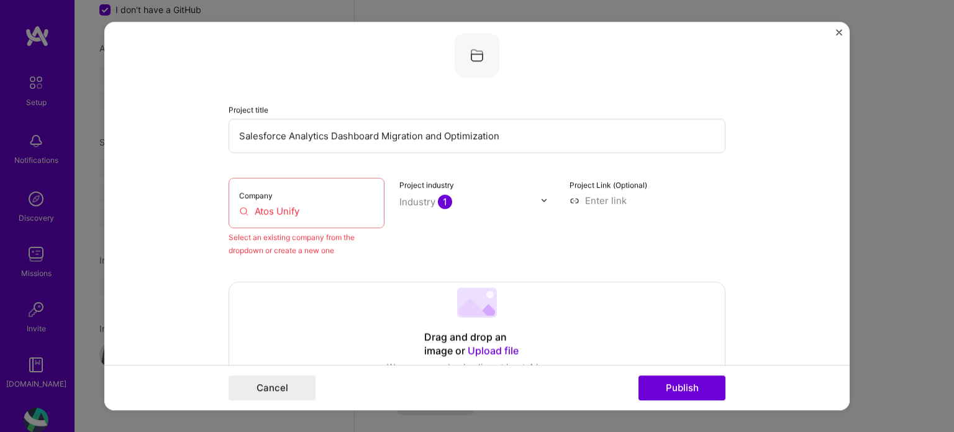
drag, startPoint x: 324, startPoint y: 219, endPoint x: 224, endPoint y: 204, distance: 101.0
click at [229, 204] on div "Company Atos Unify" at bounding box center [307, 203] width 156 height 50
click at [354, 251] on div "Select an existing company from the dropdown or create a new one" at bounding box center [307, 243] width 156 height 26
click at [311, 212] on input "Atos Unify" at bounding box center [306, 210] width 135 height 13
click at [283, 211] on input "Atos Unify" at bounding box center [306, 210] width 135 height 13
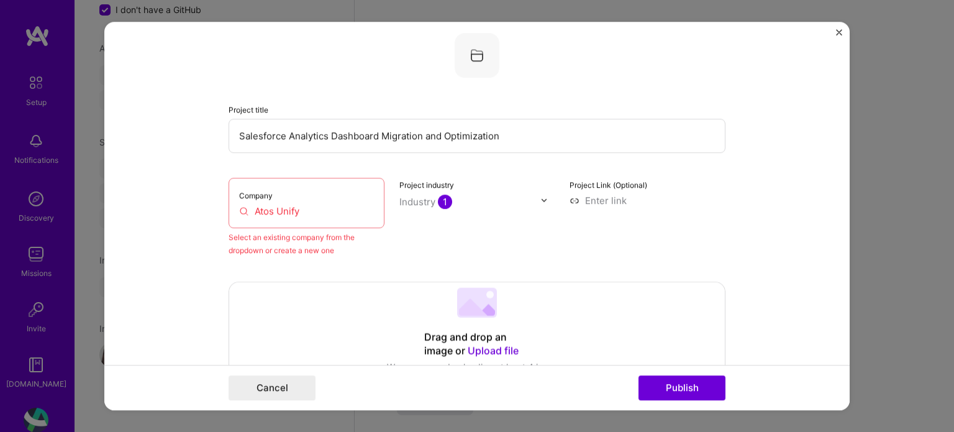
drag, startPoint x: 312, startPoint y: 210, endPoint x: 219, endPoint y: 196, distance: 94.9
click at [219, 196] on form "This project is missing details. To be able to apply to missions with this proj…" at bounding box center [476, 216] width 745 height 389
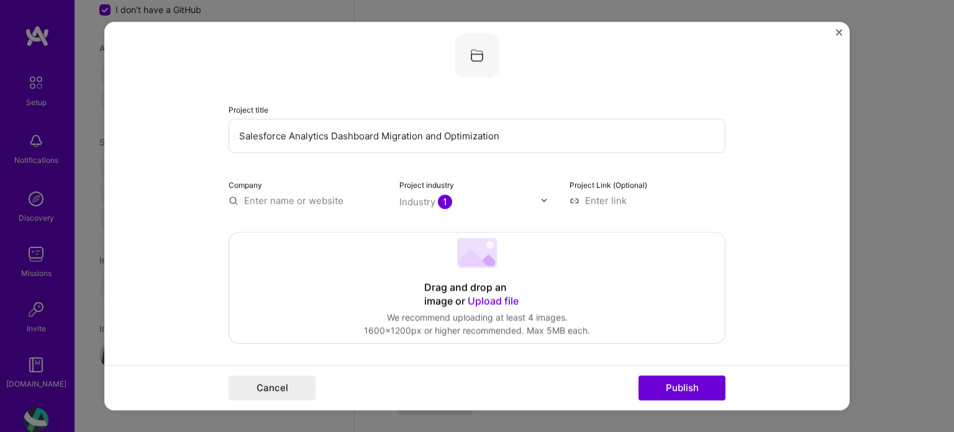
click at [258, 199] on input "text" at bounding box center [307, 200] width 156 height 13
type input "m"
type input "M"
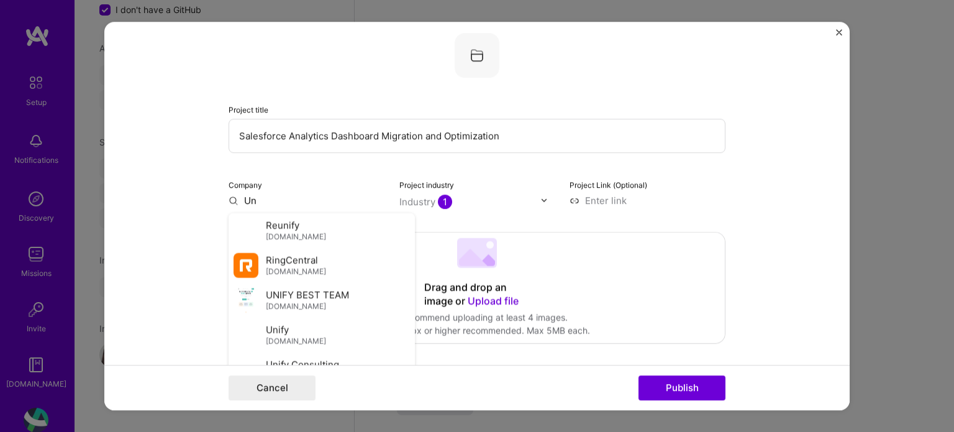
type input "U"
click at [299, 342] on div "Unify unify.com" at bounding box center [322, 334] width 186 height 35
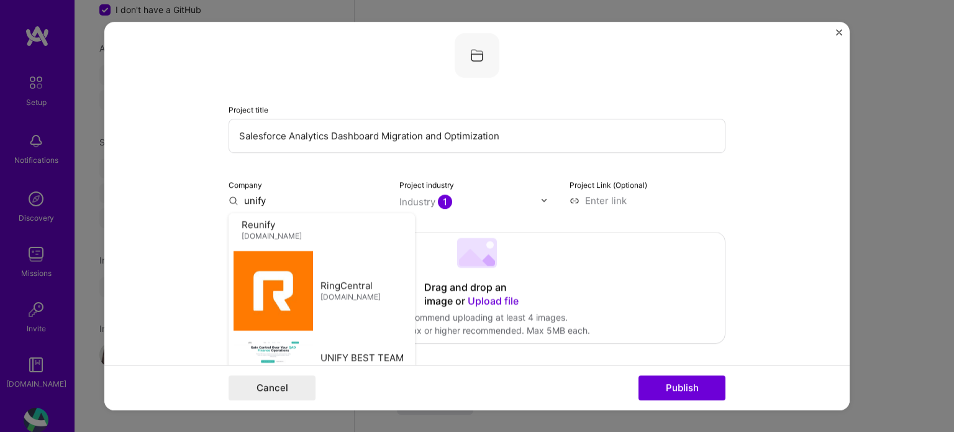
type input "Unify"
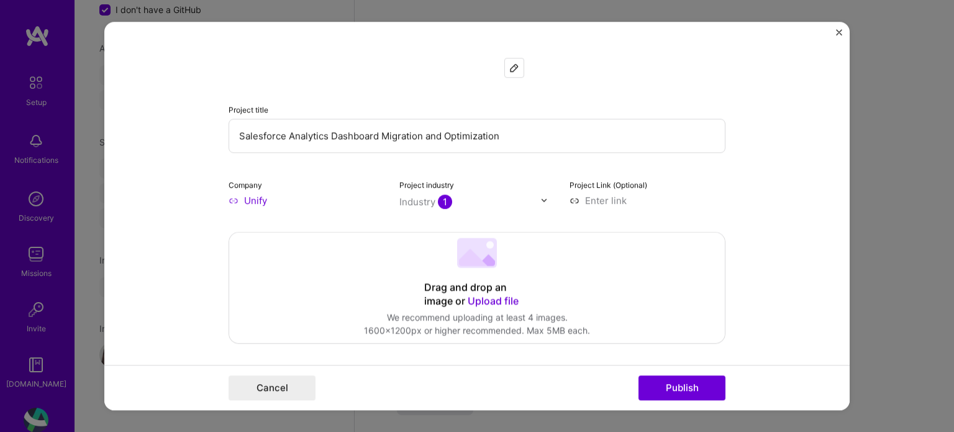
click at [418, 201] on div "Industry 1" at bounding box center [425, 201] width 53 height 13
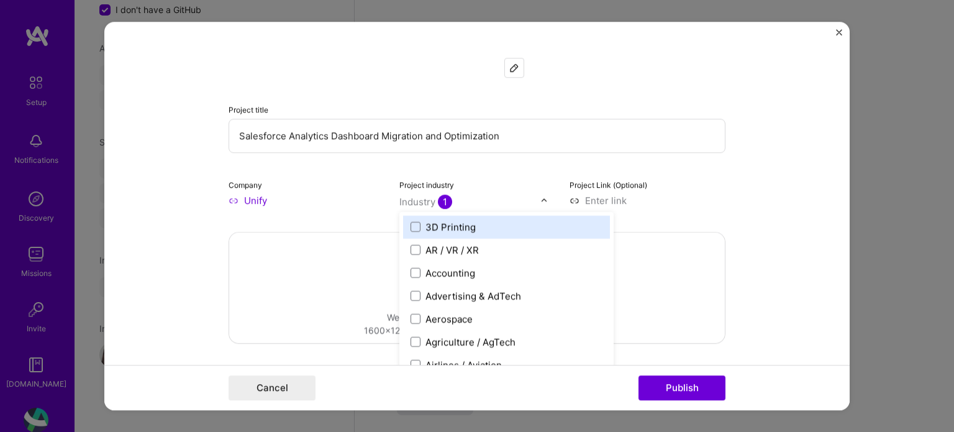
click at [438, 201] on span "1" at bounding box center [445, 201] width 14 height 14
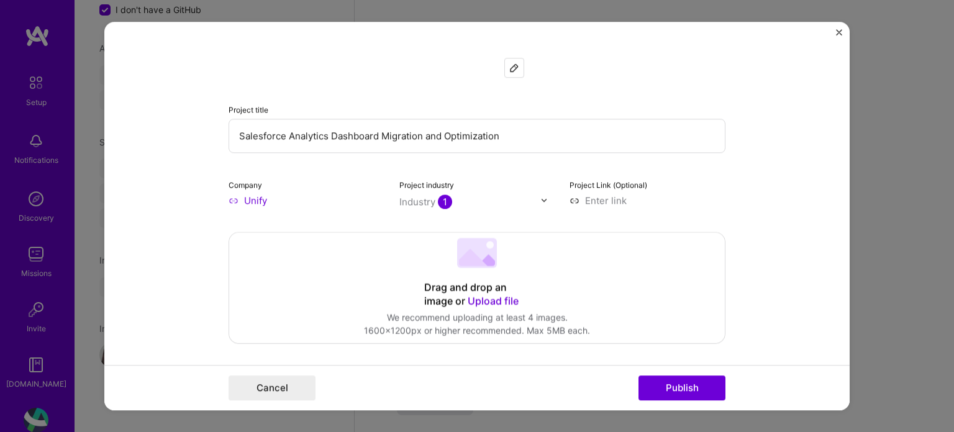
click at [543, 204] on div at bounding box center [547, 200] width 14 height 13
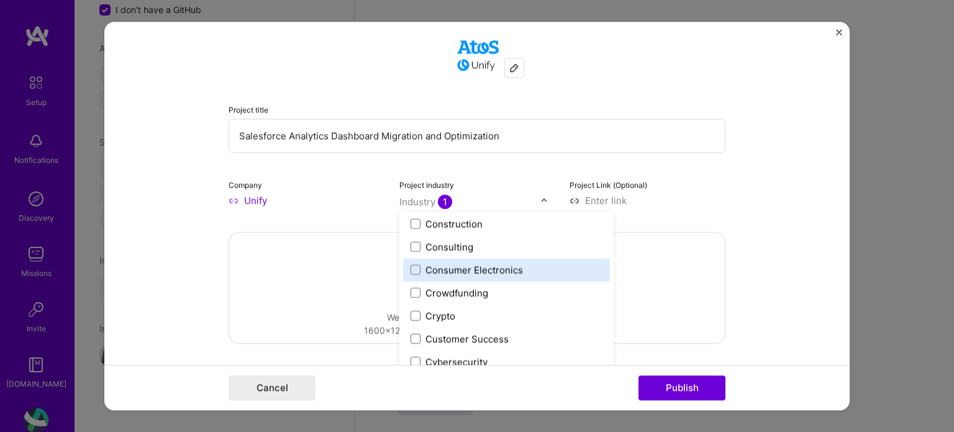
click at [733, 188] on form "This project is missing details. To be able to apply to missions with this proj…" at bounding box center [476, 216] width 745 height 389
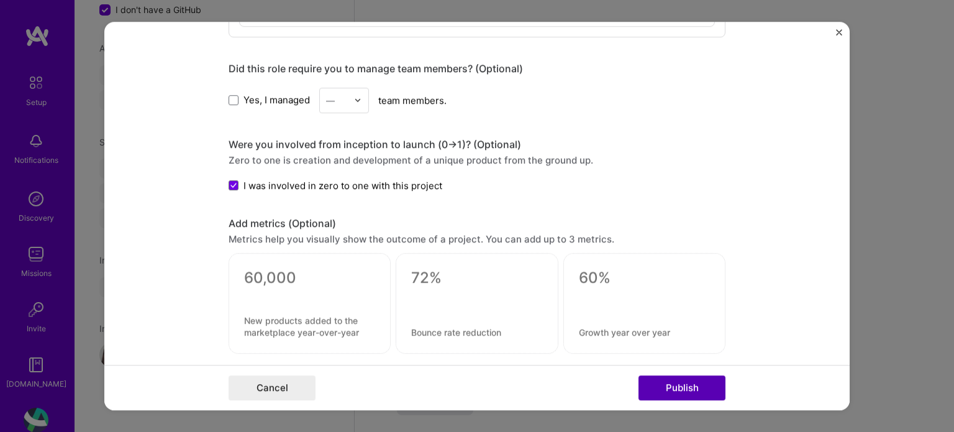
click at [686, 386] on button "Publish" at bounding box center [681, 387] width 87 height 25
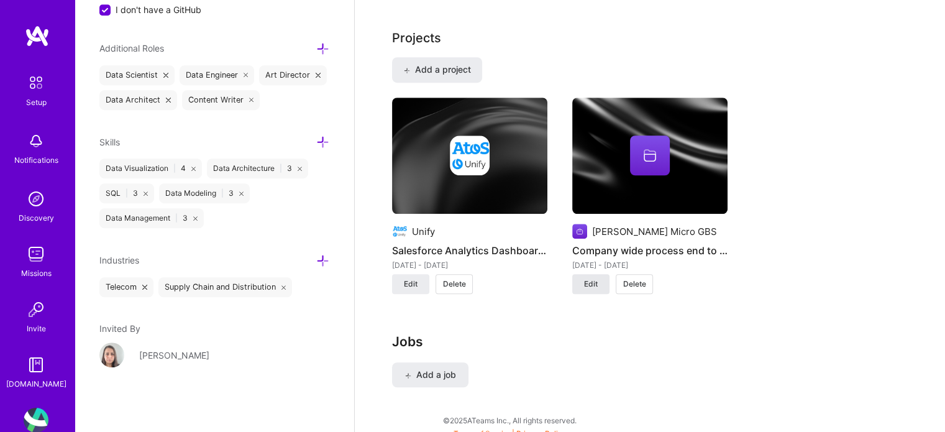
click at [591, 283] on span "Edit" at bounding box center [591, 283] width 14 height 11
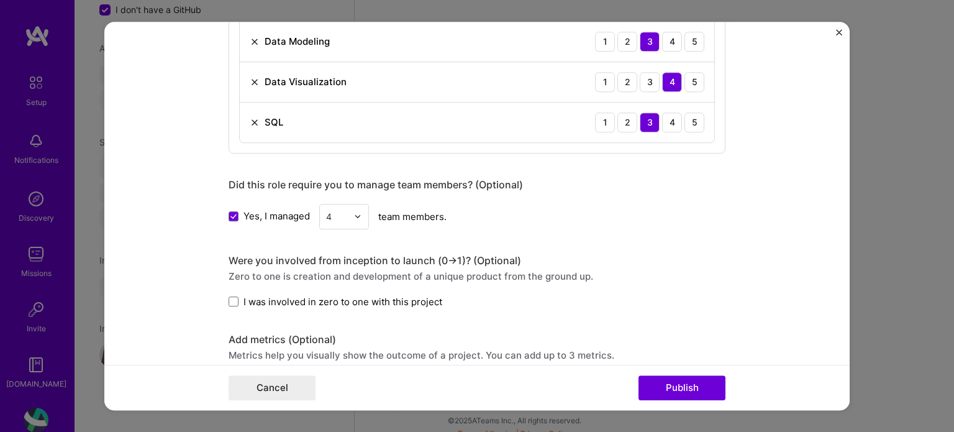
click at [268, 295] on span "I was involved in zero to one with this project" at bounding box center [342, 301] width 199 height 13
click at [0, 0] on input "I was involved in zero to one with this project" at bounding box center [0, 0] width 0 height 0
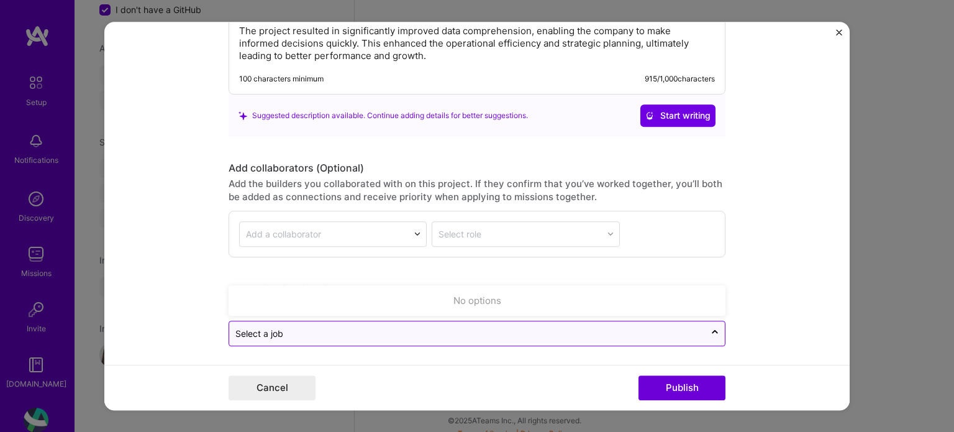
click at [555, 328] on input "text" at bounding box center [466, 333] width 463 height 13
click at [516, 296] on div "No options" at bounding box center [476, 300] width 489 height 23
click at [780, 293] on form "Project title Company wide process end to end data analytics Company Ingram Mic…" at bounding box center [476, 216] width 745 height 389
click at [410, 335] on input "text" at bounding box center [466, 333] width 463 height 13
type input "m"
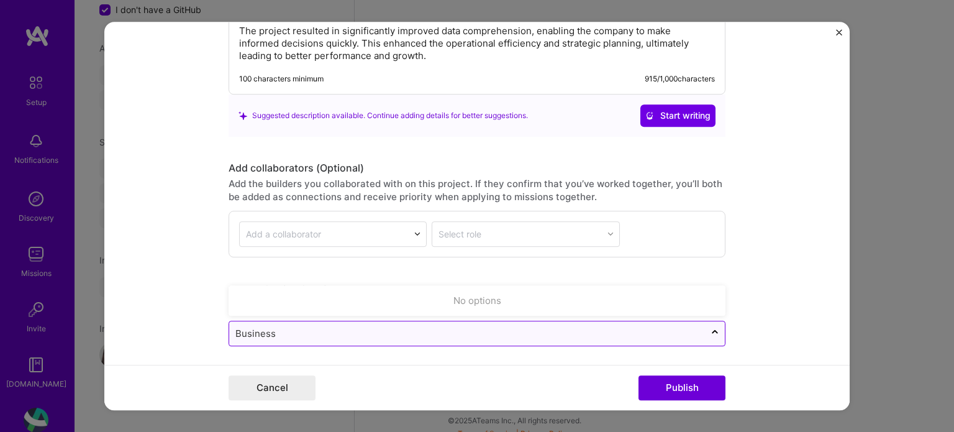
click at [437, 334] on input "Business" at bounding box center [466, 333] width 463 height 13
type input "Business"
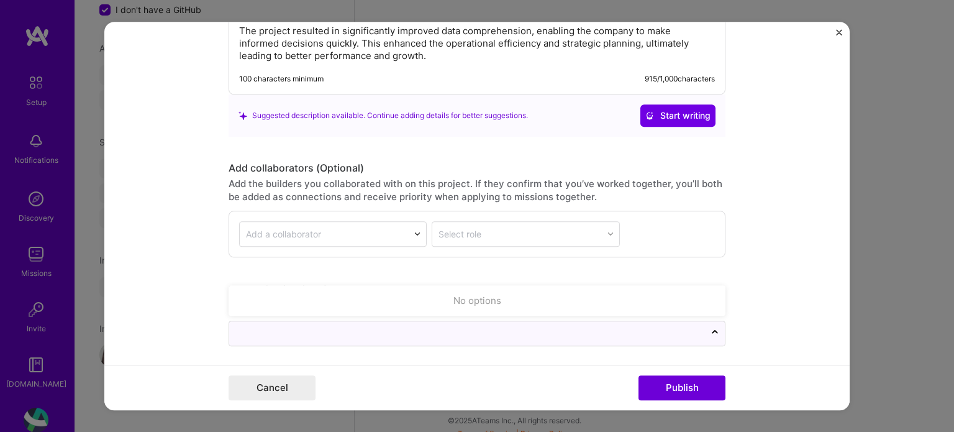
click at [806, 173] on form "Project title Company wide process end to end data analytics Company Ingram Mic…" at bounding box center [476, 216] width 745 height 389
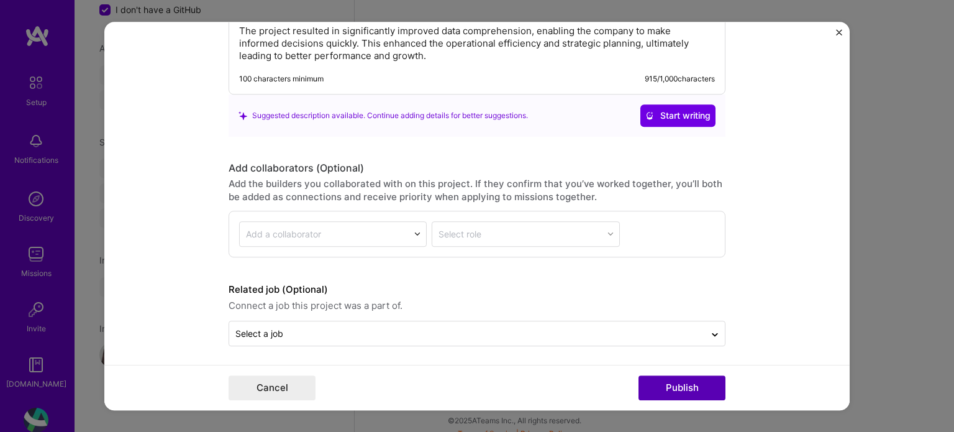
click at [698, 389] on button "Publish" at bounding box center [681, 387] width 87 height 25
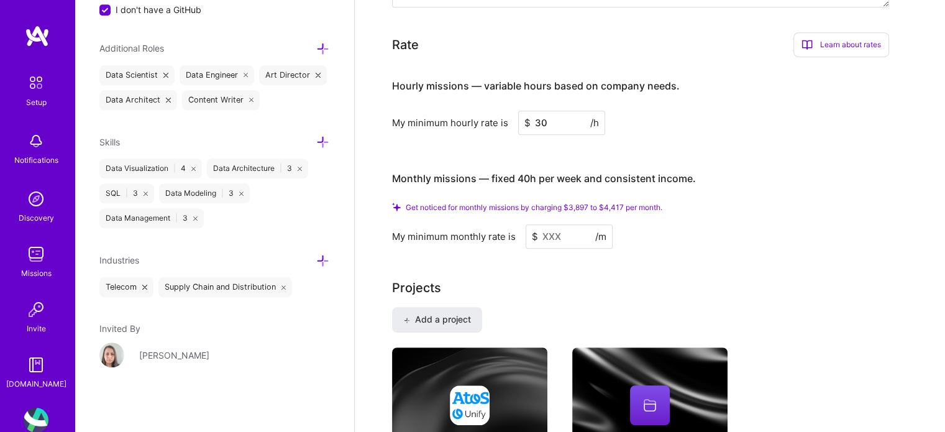
scroll to position [556, 0]
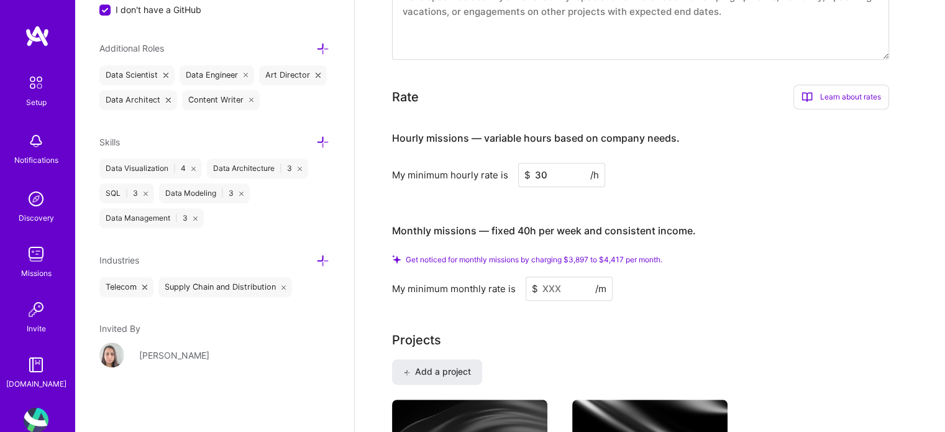
drag, startPoint x: 559, startPoint y: 176, endPoint x: 519, endPoint y: 165, distance: 41.5
click at [519, 165] on input "30" at bounding box center [561, 175] width 87 height 24
drag, startPoint x: 549, startPoint y: 176, endPoint x: 531, endPoint y: 175, distance: 18.0
click at [531, 175] on input "40" at bounding box center [561, 175] width 87 height 24
type input "40"
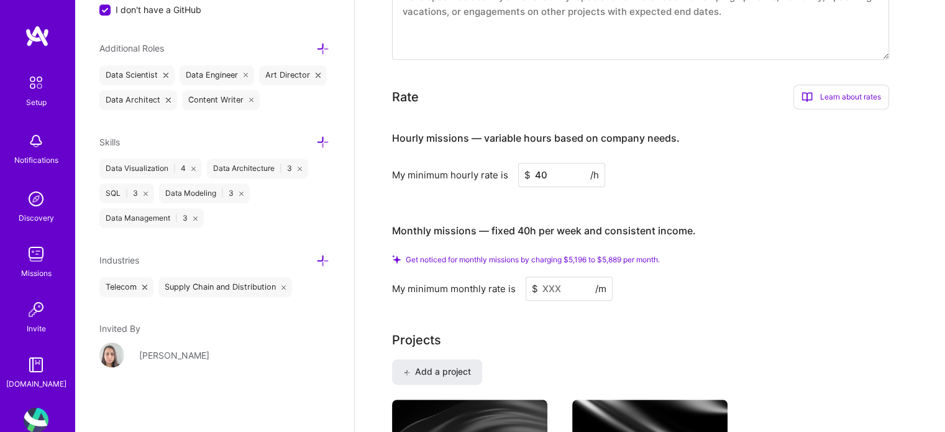
click at [716, 178] on div "My minimum hourly rate is $ 40 /h" at bounding box center [640, 175] width 497 height 24
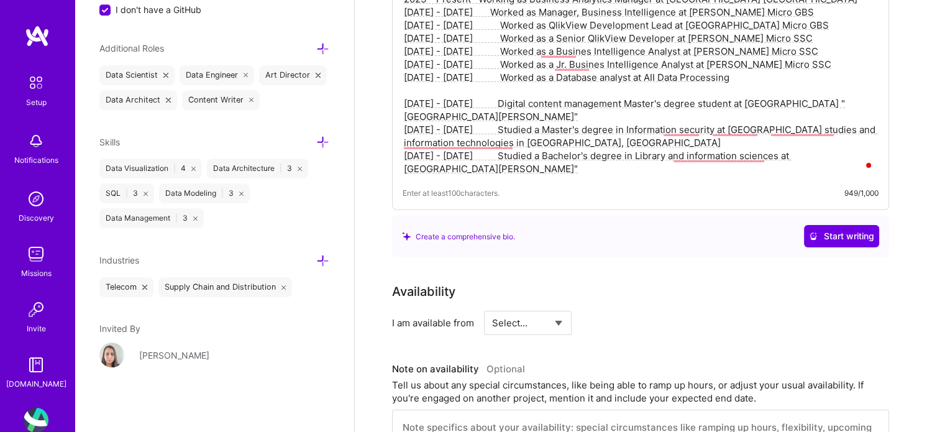
scroll to position [0, 0]
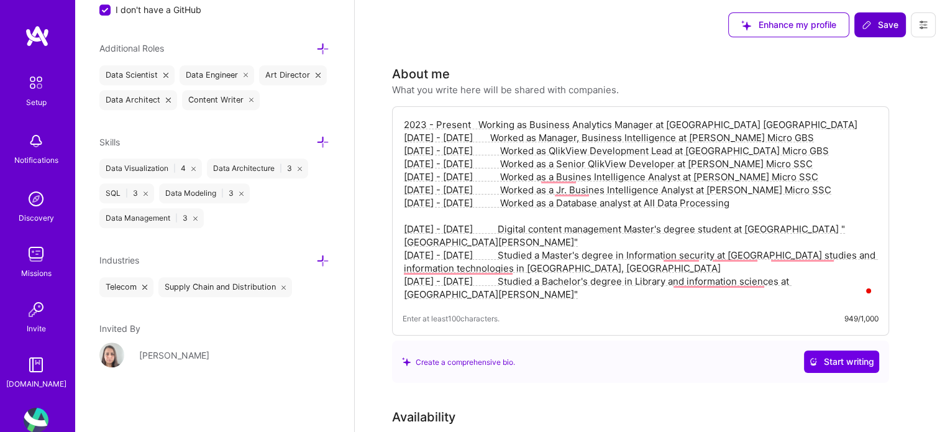
click at [883, 27] on span "Save" at bounding box center [879, 25] width 37 height 12
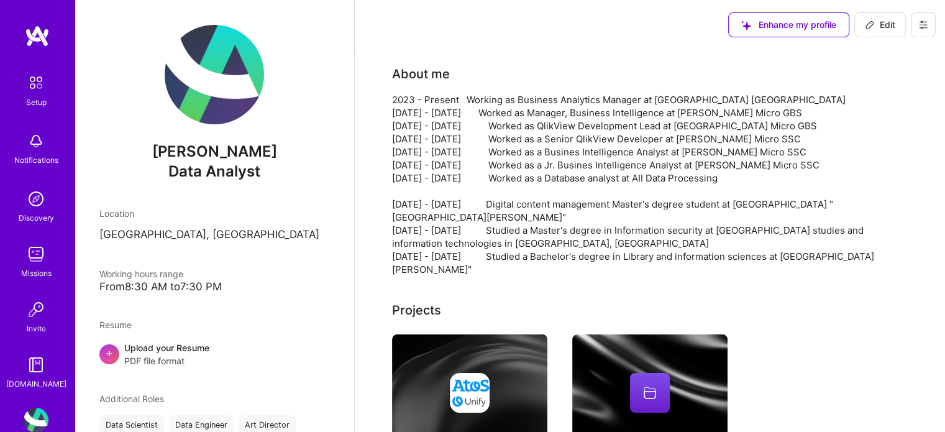
click at [32, 252] on img at bounding box center [36, 254] width 25 height 25
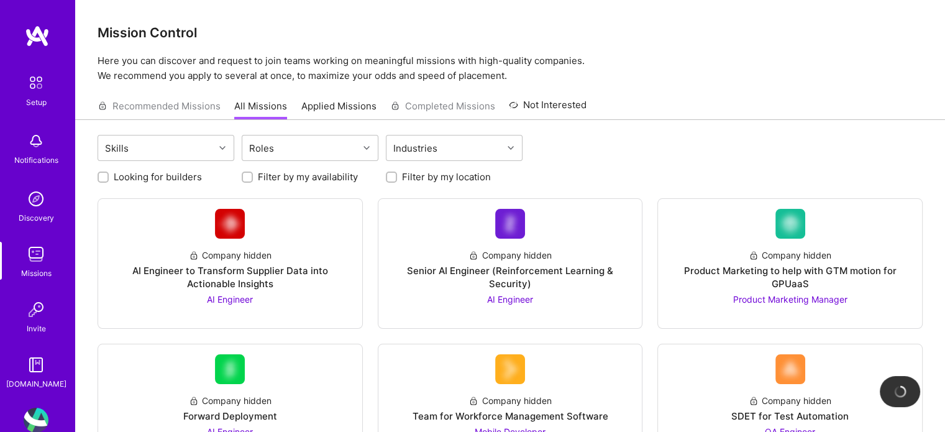
click at [23, 91] on img at bounding box center [36, 83] width 26 height 26
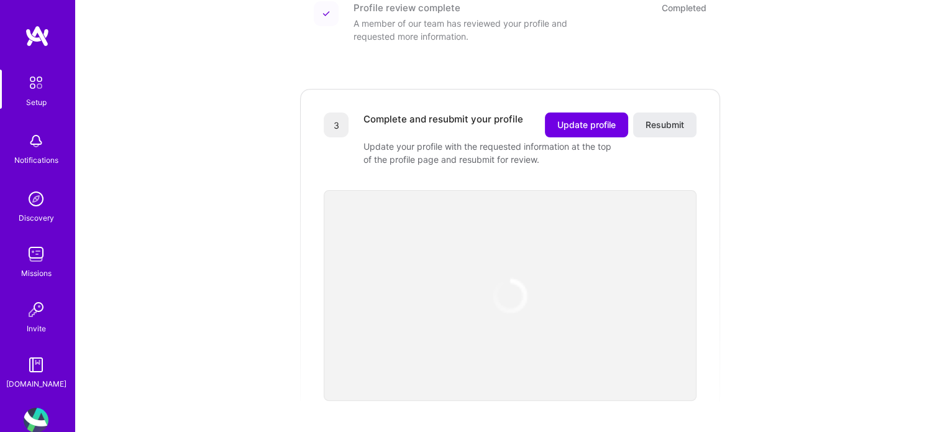
scroll to position [373, 0]
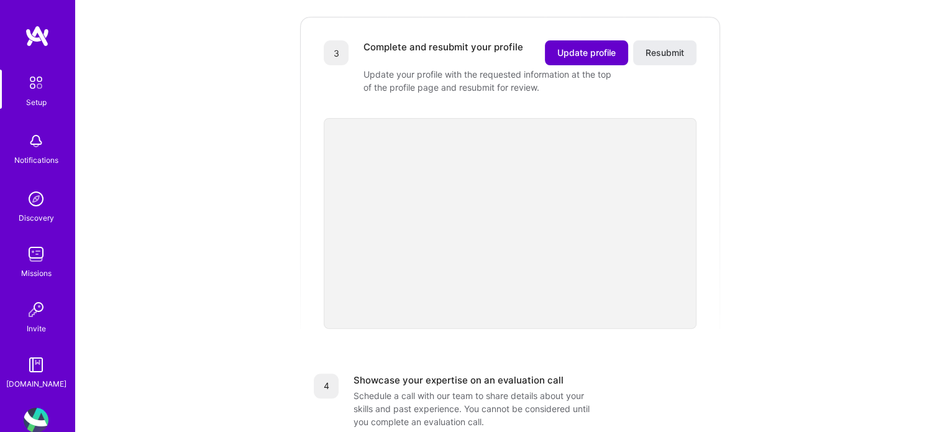
click at [574, 47] on span "Update profile" at bounding box center [586, 53] width 58 height 12
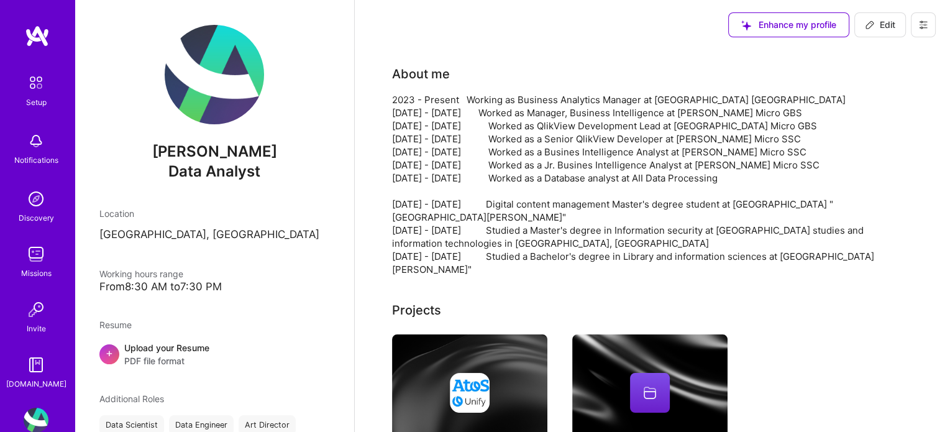
click at [930, 24] on button at bounding box center [923, 24] width 25 height 25
click at [905, 90] on button "Payment method" at bounding box center [888, 85] width 93 height 32
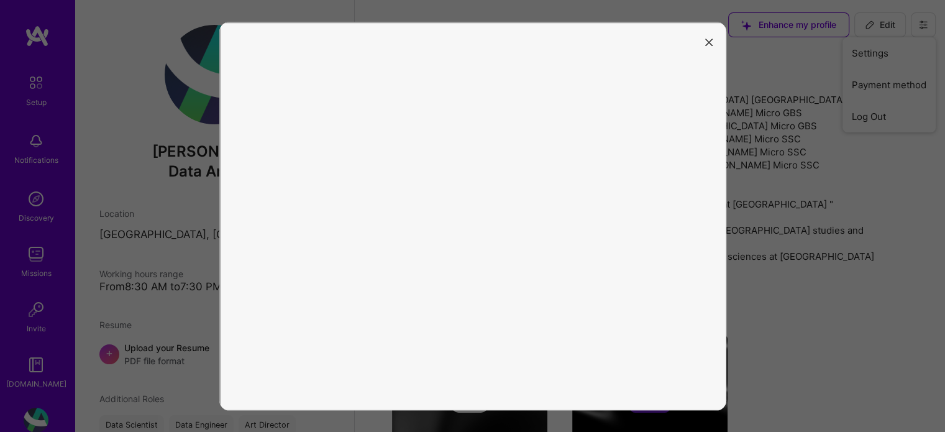
scroll to position [155, 0]
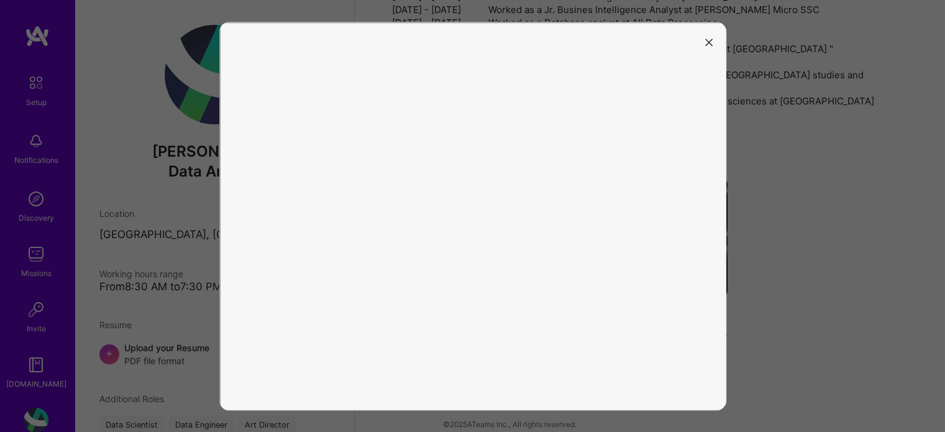
click at [707, 43] on icon "modal" at bounding box center [708, 42] width 7 height 7
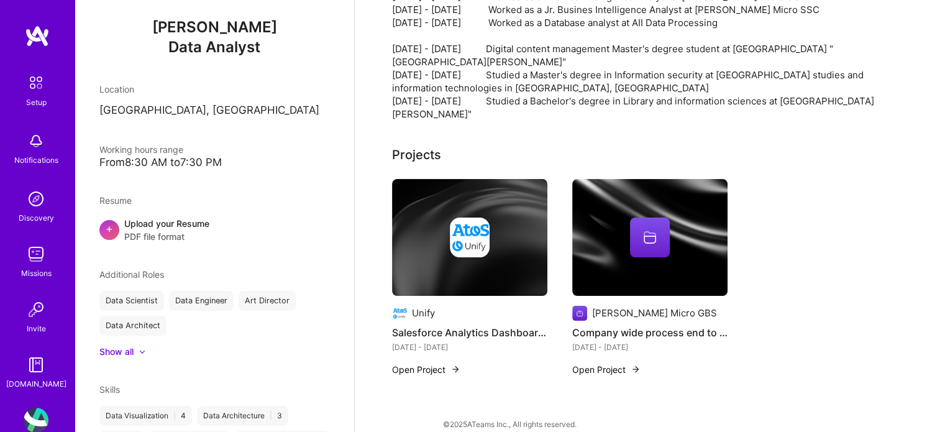
scroll to position [186, 0]
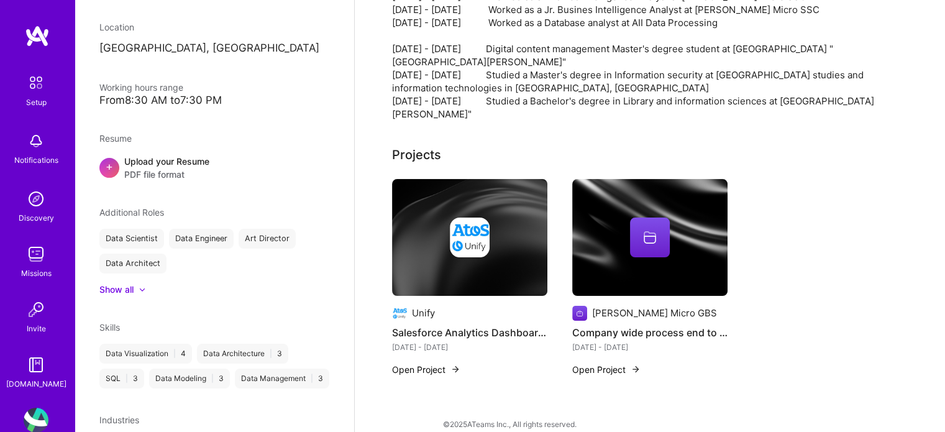
click at [25, 250] on img at bounding box center [36, 254] width 25 height 25
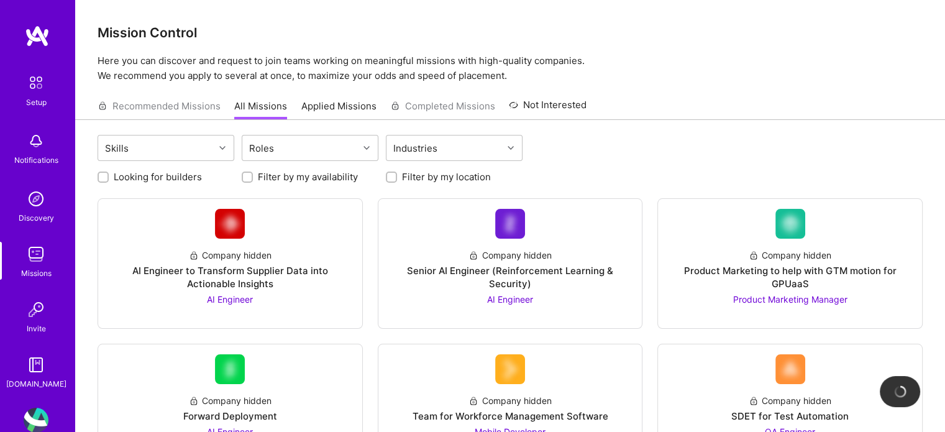
click at [347, 111] on link "Applied Missions" at bounding box center [338, 109] width 75 height 20
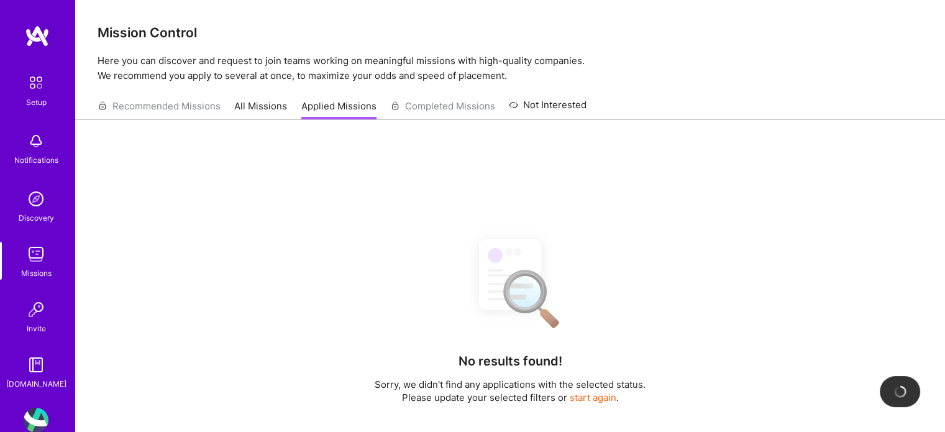
click at [130, 100] on div "Recommended Missions All Missions Applied Missions Completed Missions Not Inter…" at bounding box center [342, 106] width 489 height 27
click at [142, 104] on div "Recommended Missions All Missions Applied Missions Completed Missions Not Inter…" at bounding box center [342, 106] width 489 height 27
click at [242, 111] on link "All Missions" at bounding box center [260, 109] width 53 height 20
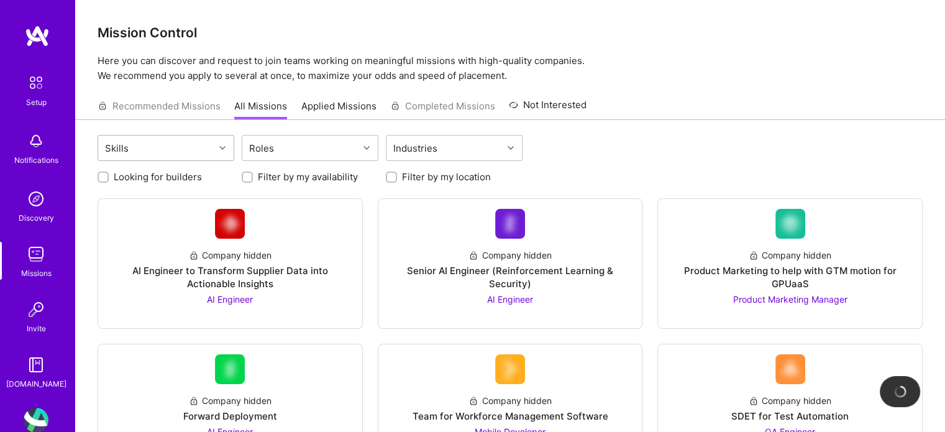
click at [193, 146] on div "Skills" at bounding box center [156, 147] width 116 height 25
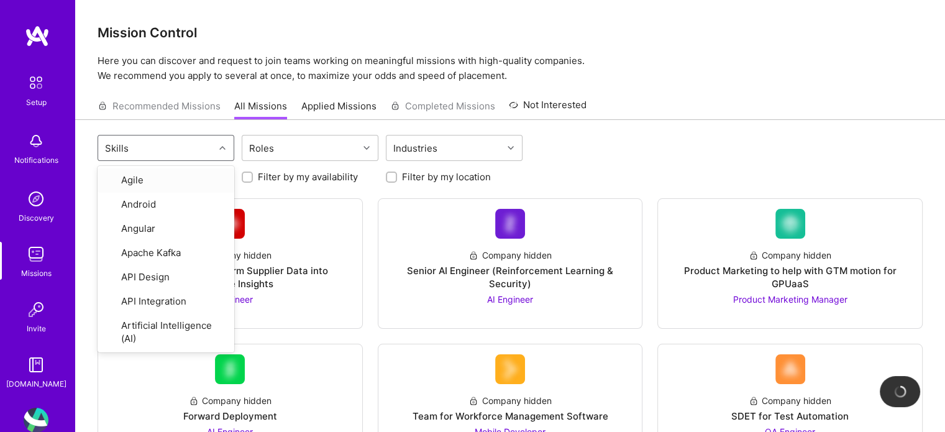
click at [193, 146] on div "Skills" at bounding box center [156, 147] width 116 height 25
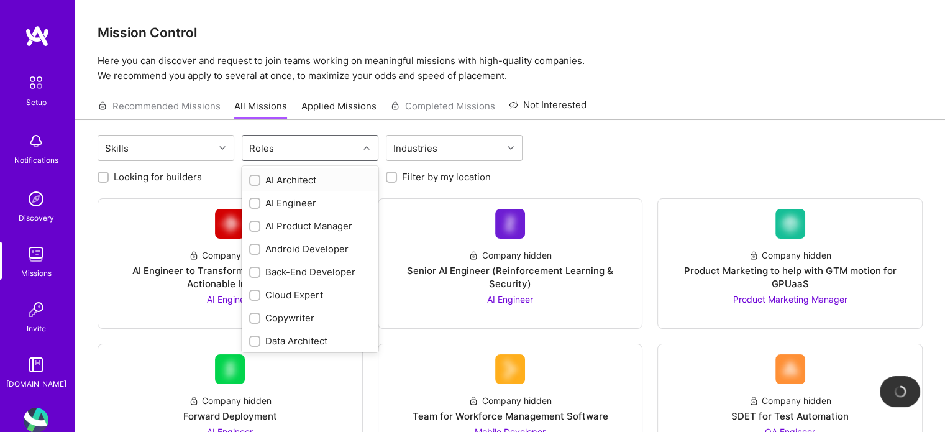
click at [271, 139] on div "Roles" at bounding box center [261, 148] width 31 height 18
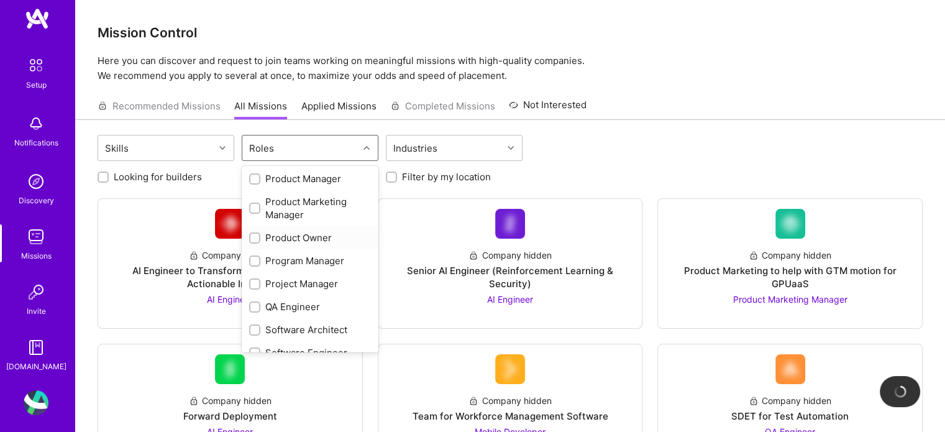
scroll to position [25, 0]
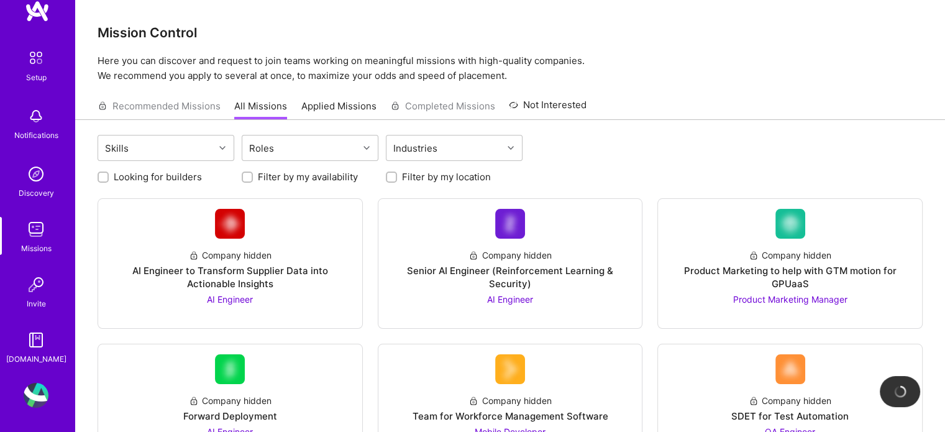
click at [32, 71] on div "Setup" at bounding box center [36, 77] width 20 height 13
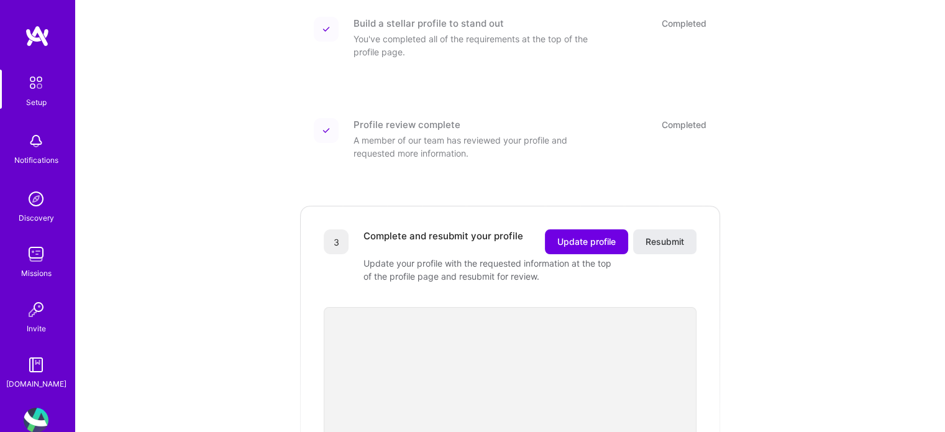
scroll to position [248, 0]
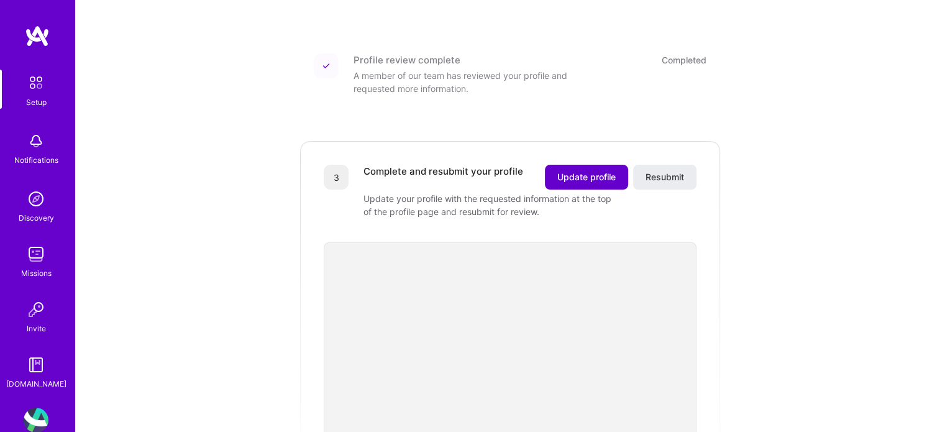
click at [589, 171] on span "Update profile" at bounding box center [586, 177] width 58 height 12
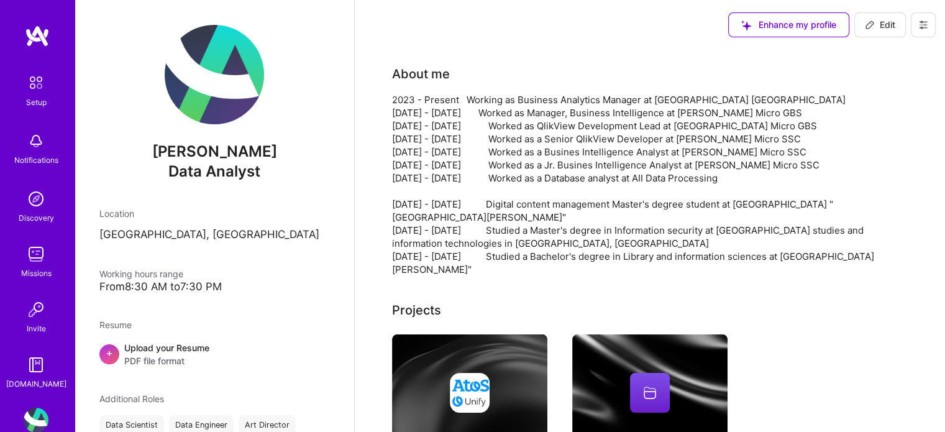
click at [866, 20] on icon at bounding box center [870, 25] width 10 height 10
select select "US"
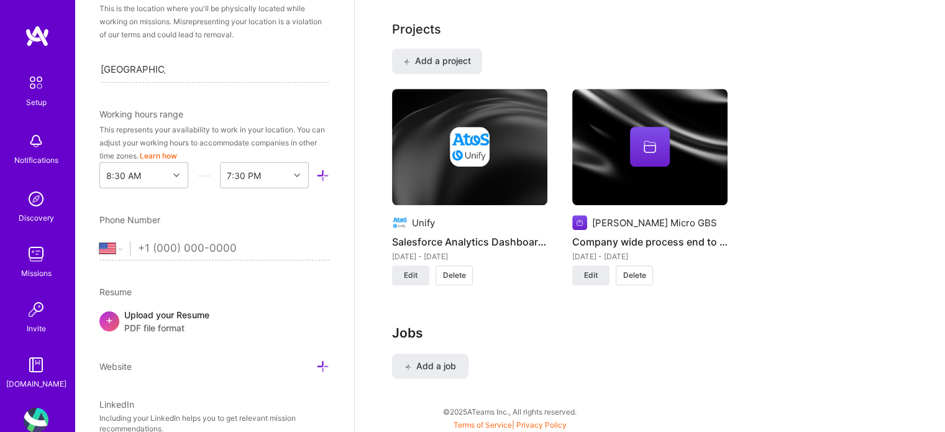
scroll to position [147, 0]
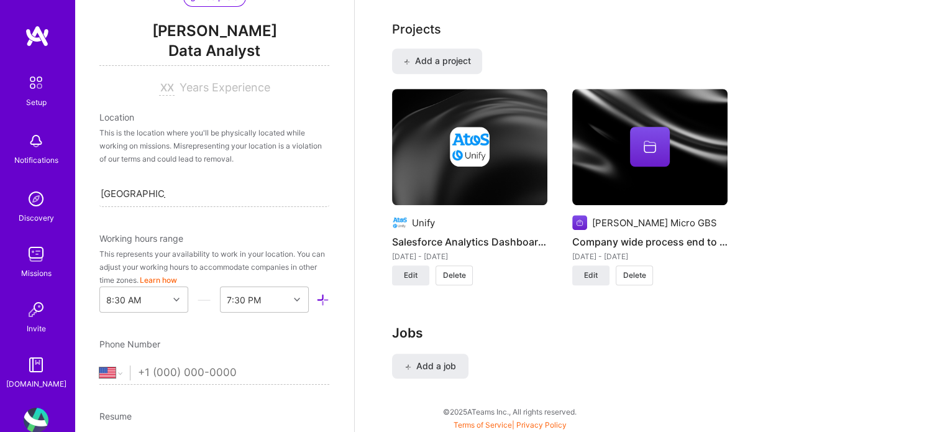
click at [227, 90] on span "Years Experience" at bounding box center [224, 87] width 91 height 13
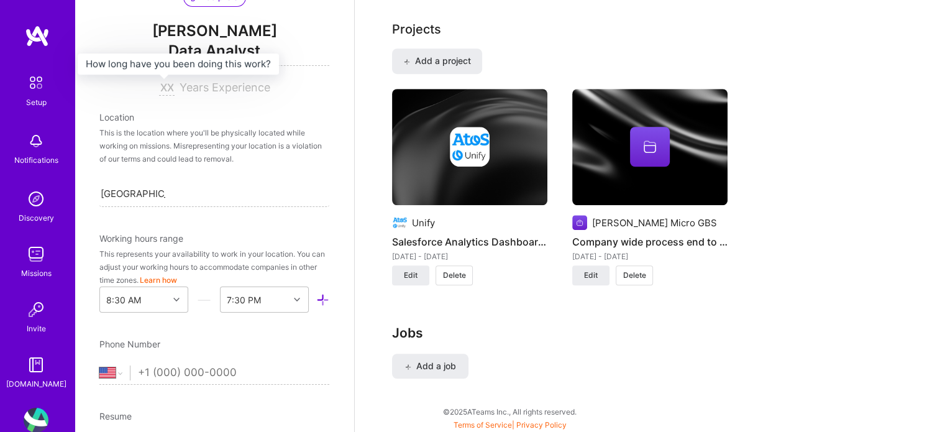
click at [167, 88] on input at bounding box center [167, 88] width 16 height 15
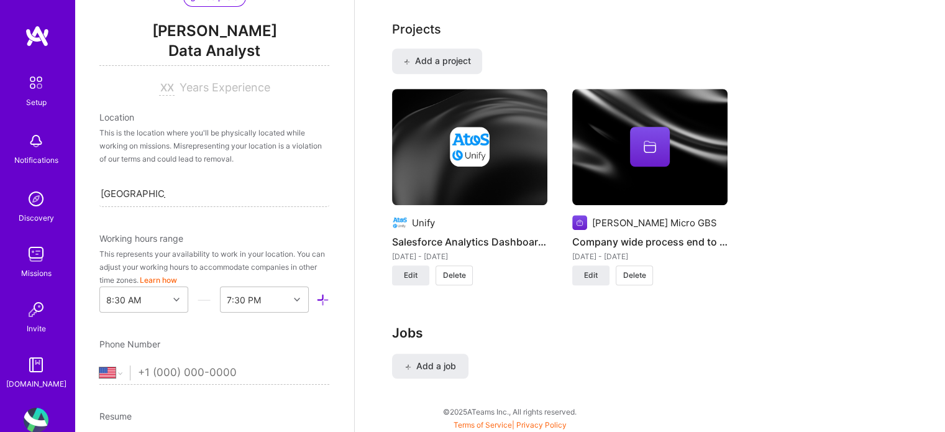
click at [159, 84] on input at bounding box center [167, 88] width 16 height 15
type input "10"
click at [286, 124] on div "Location This is the location where you'll be physically located while working …" at bounding box center [214, 159] width 230 height 96
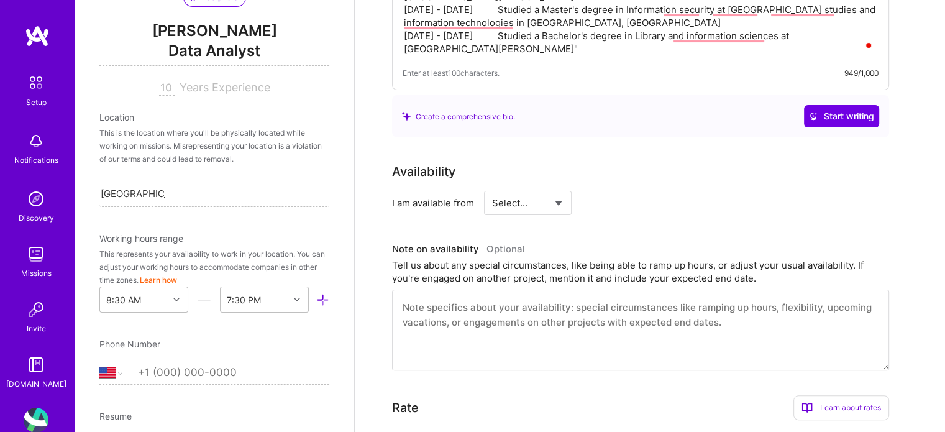
scroll to position [121, 0]
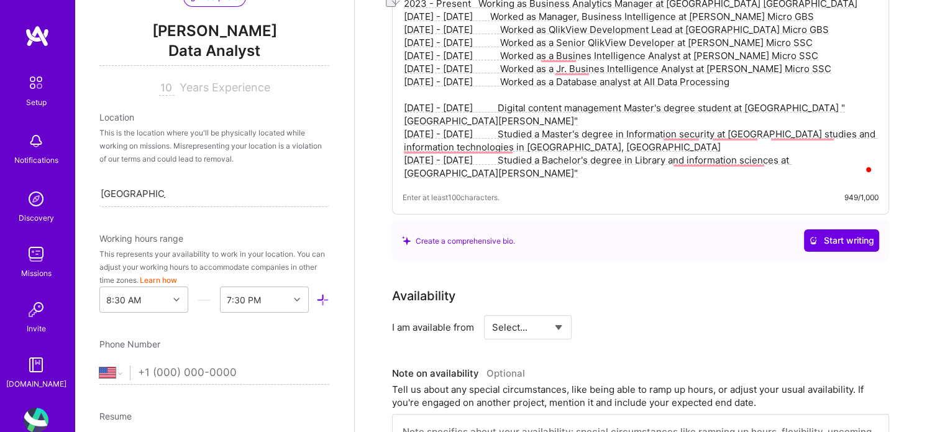
drag, startPoint x: 455, startPoint y: 66, endPoint x: 404, endPoint y: 66, distance: 50.9
click at [404, 66] on textarea "2023 - Present Working as Business Analytics Manager at [GEOGRAPHIC_DATA] [GEOG…" at bounding box center [640, 88] width 476 height 185
click at [761, 302] on div "Availability" at bounding box center [640, 295] width 497 height 19
click at [526, 327] on select "Select... Right Now Future Date Not Available" at bounding box center [527, 327] width 71 height 32
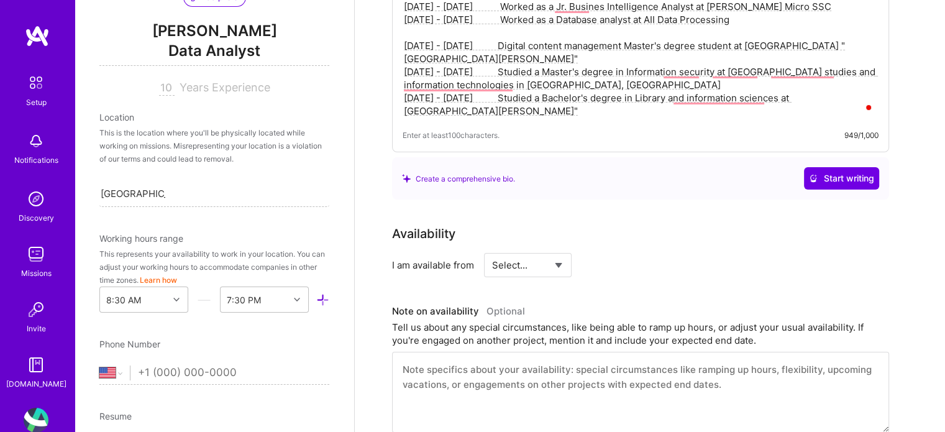
click at [523, 252] on select "Select... Right Now Future Date Not Available" at bounding box center [527, 265] width 71 height 32
click at [522, 263] on select "Select... Right Now Future Date Not Available" at bounding box center [527, 265] width 71 height 32
click at [492, 249] on select "Select... Right Now Future Date Not Available" at bounding box center [527, 265] width 71 height 32
click at [559, 267] on select "Select... Right Now Future Date Not Available" at bounding box center [527, 265] width 71 height 32
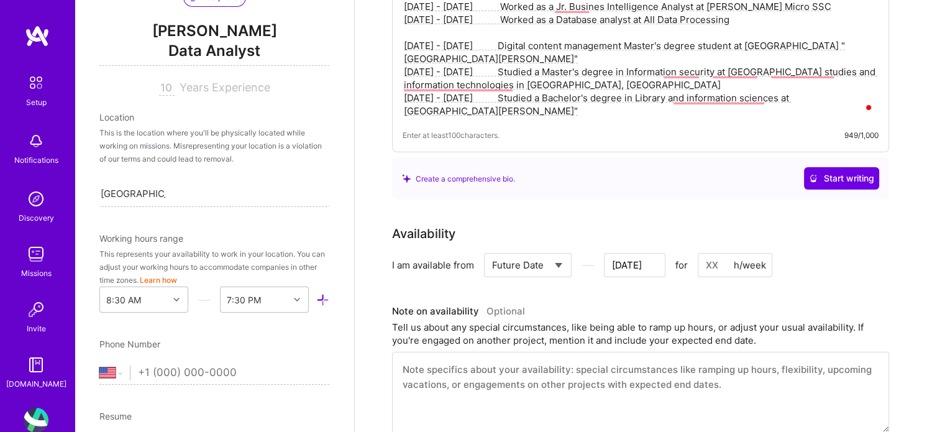
select select "Right Now"
click at [492, 249] on select "Select... Right Now Future Date Not Available" at bounding box center [527, 265] width 71 height 32
click at [611, 266] on input at bounding box center [641, 265] width 75 height 24
drag, startPoint x: 628, startPoint y: 264, endPoint x: 574, endPoint y: 255, distance: 54.7
click at [574, 255] on div "Select... Right Now Future Date Not Available for h/week" at bounding box center [581, 265] width 194 height 24
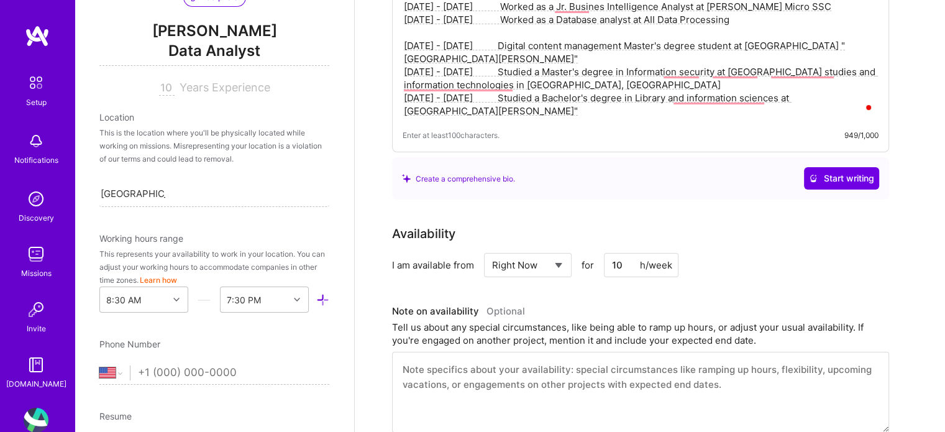
type input "10"
click at [822, 288] on div "Availability I am available from Select... Right Now Future Date Not Available …" at bounding box center [650, 328] width 516 height 208
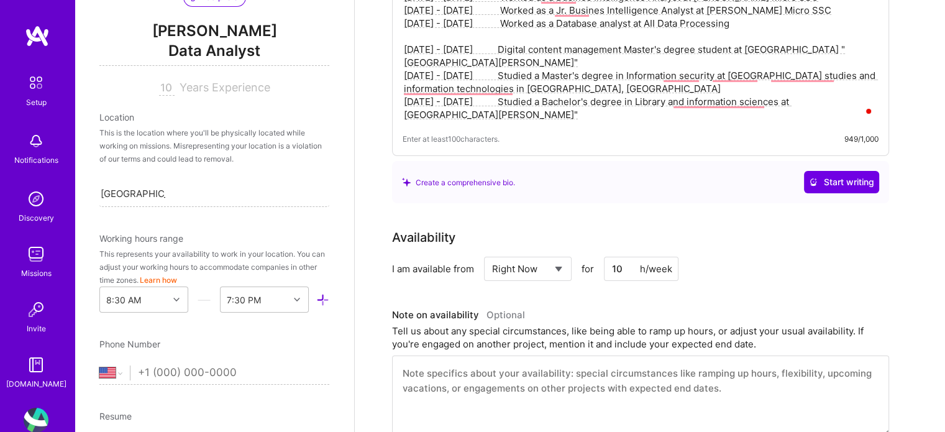
scroll to position [0, 0]
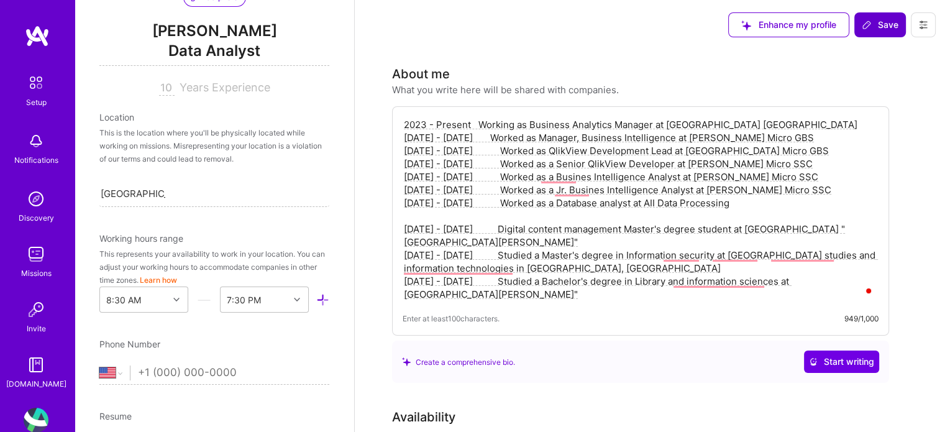
click at [872, 29] on span "Save" at bounding box center [879, 25] width 37 height 12
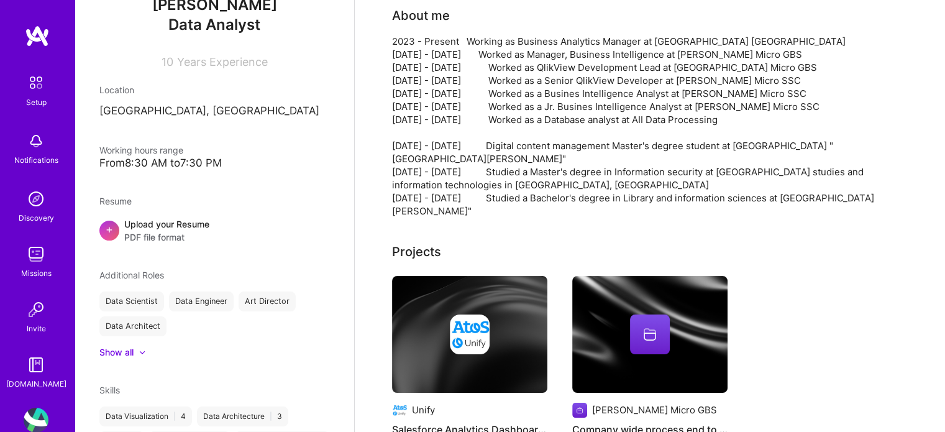
scroll to position [124, 0]
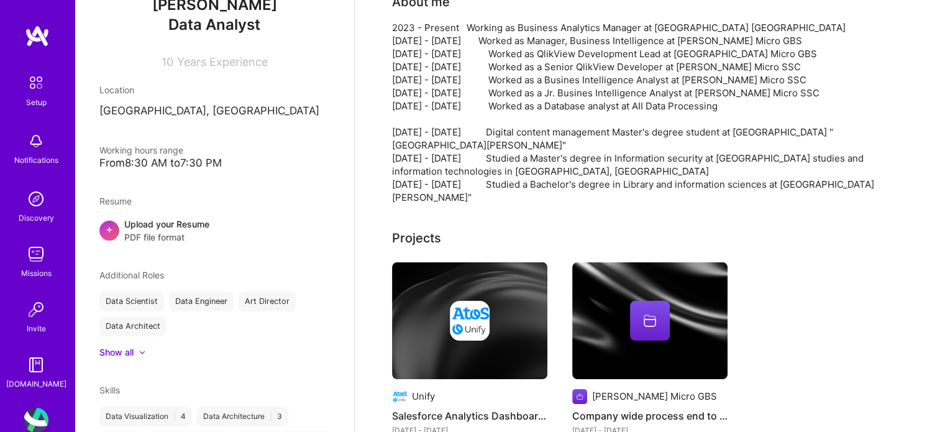
click at [541, 173] on div "2023 - Present Working as Business Analytics Manager at [GEOGRAPHIC_DATA] [GEOG…" at bounding box center [640, 112] width 497 height 183
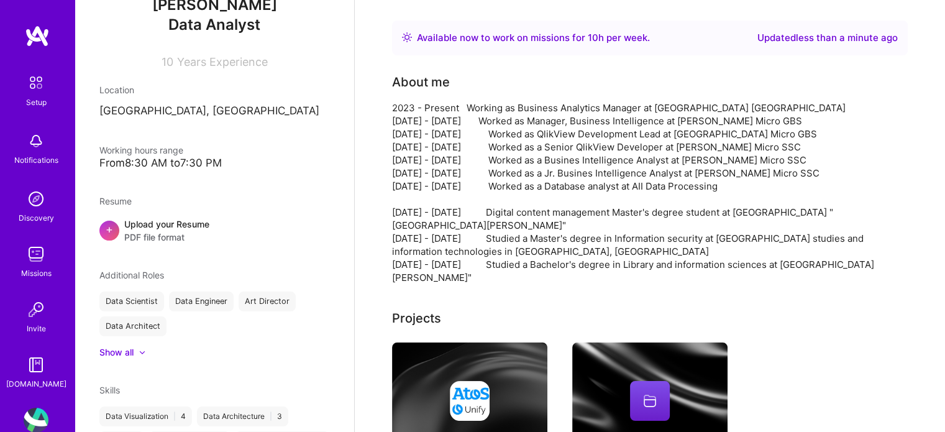
scroll to position [0, 0]
